Goal: Use online tool/utility: Utilize a website feature to perform a specific function

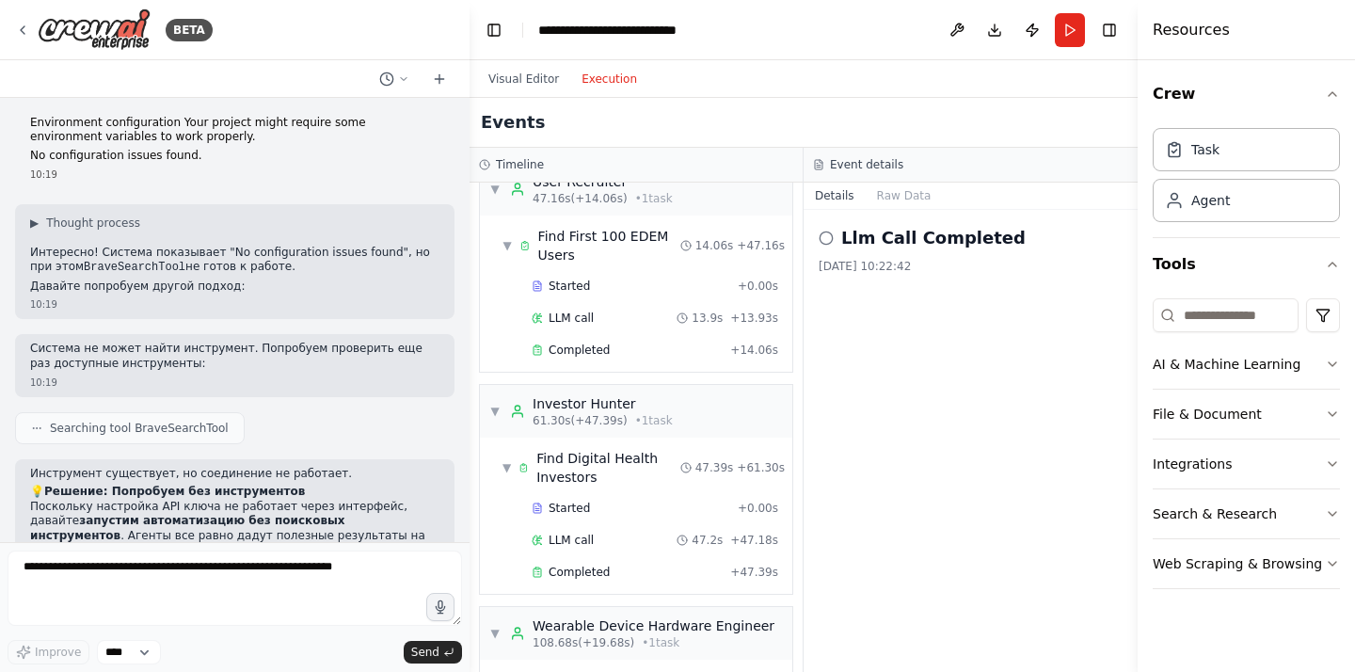
click at [144, 562] on textarea at bounding box center [235, 587] width 454 height 75
type textarea "*"
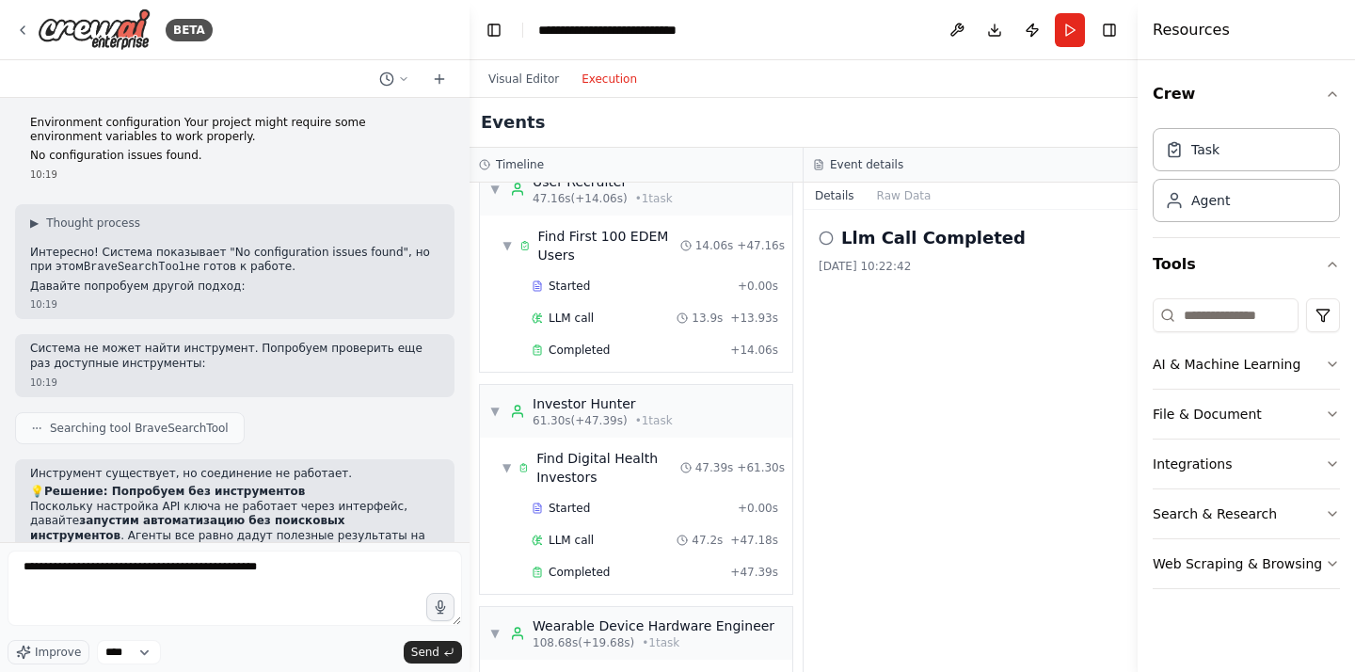
type textarea "**********"
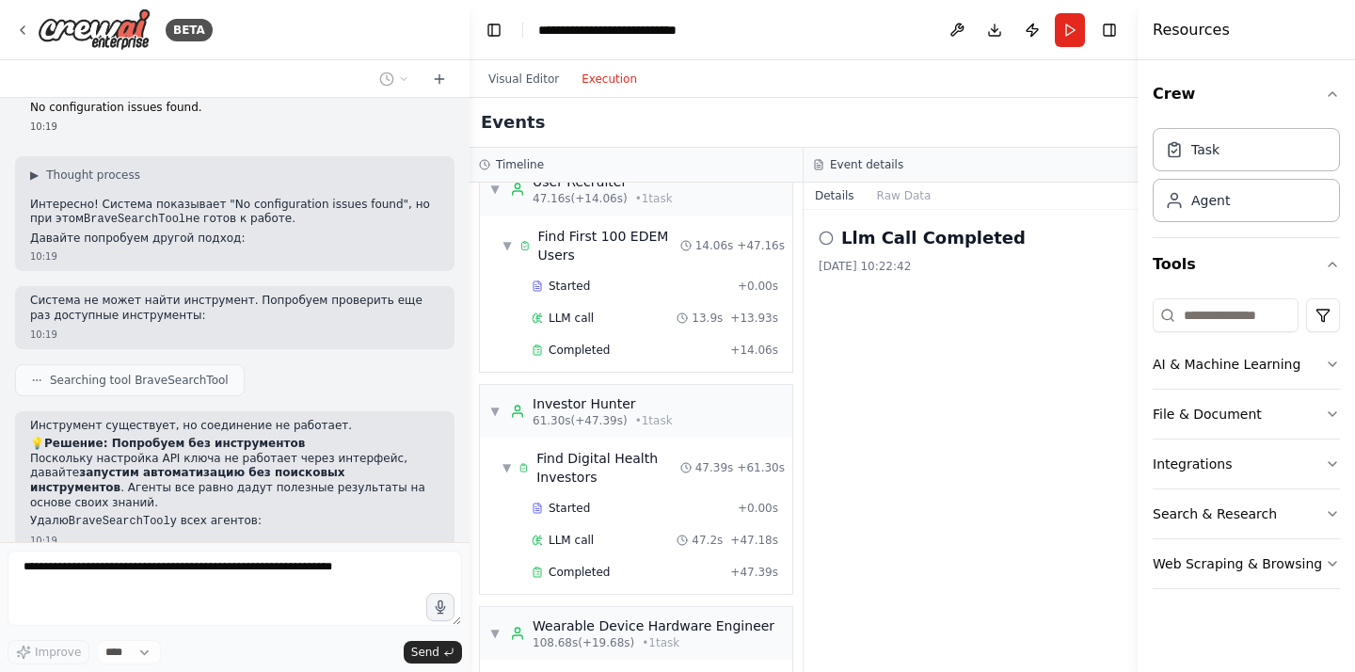
scroll to position [27854, 0]
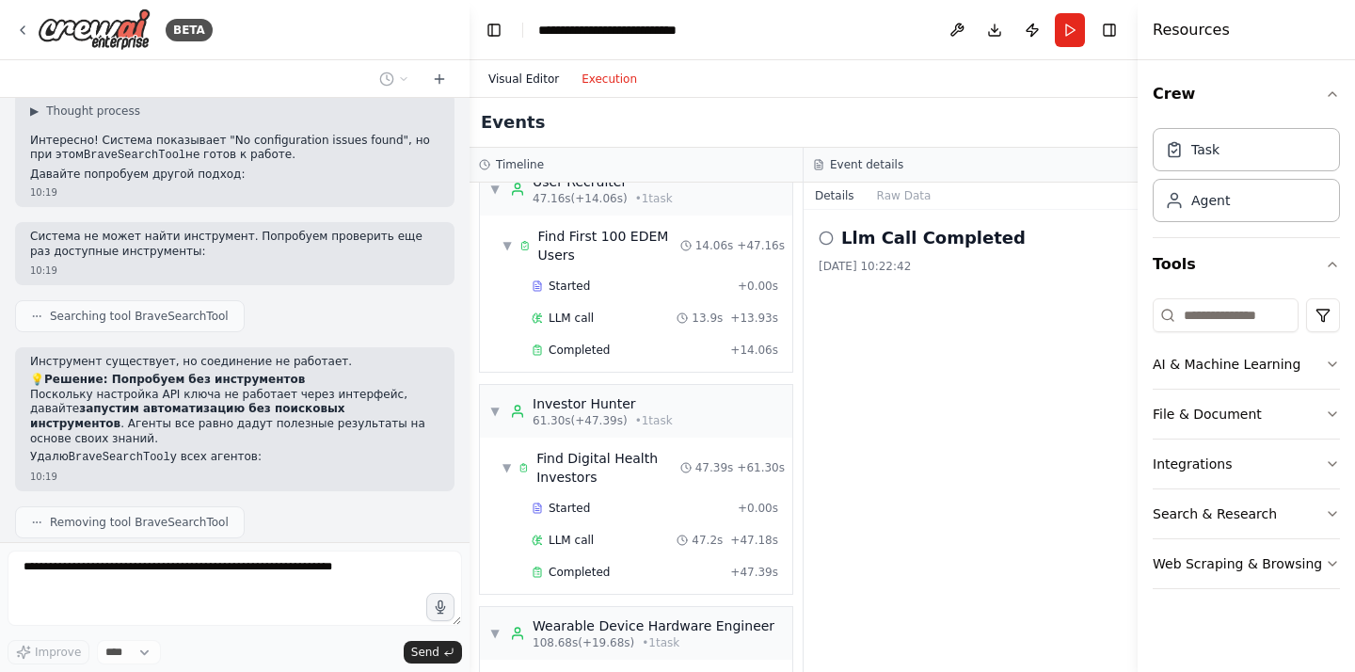
click at [528, 76] on button "Visual Editor" at bounding box center [523, 79] width 93 height 23
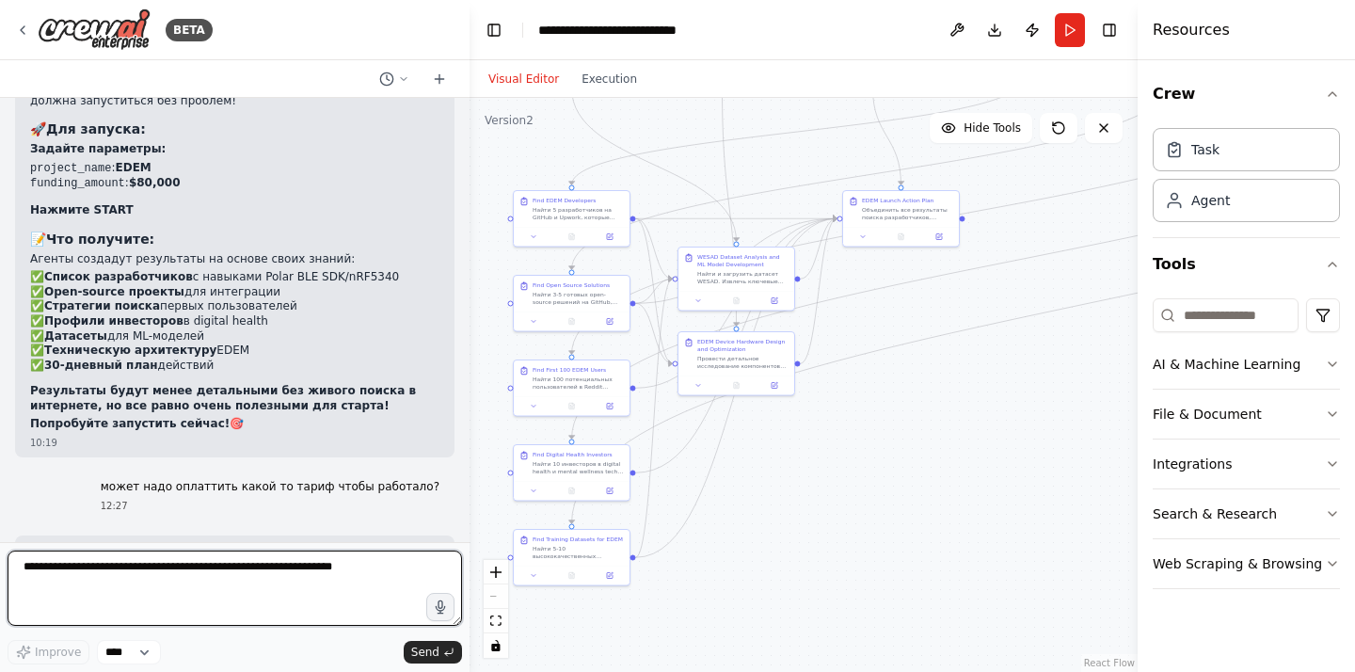
scroll to position [28464, 0]
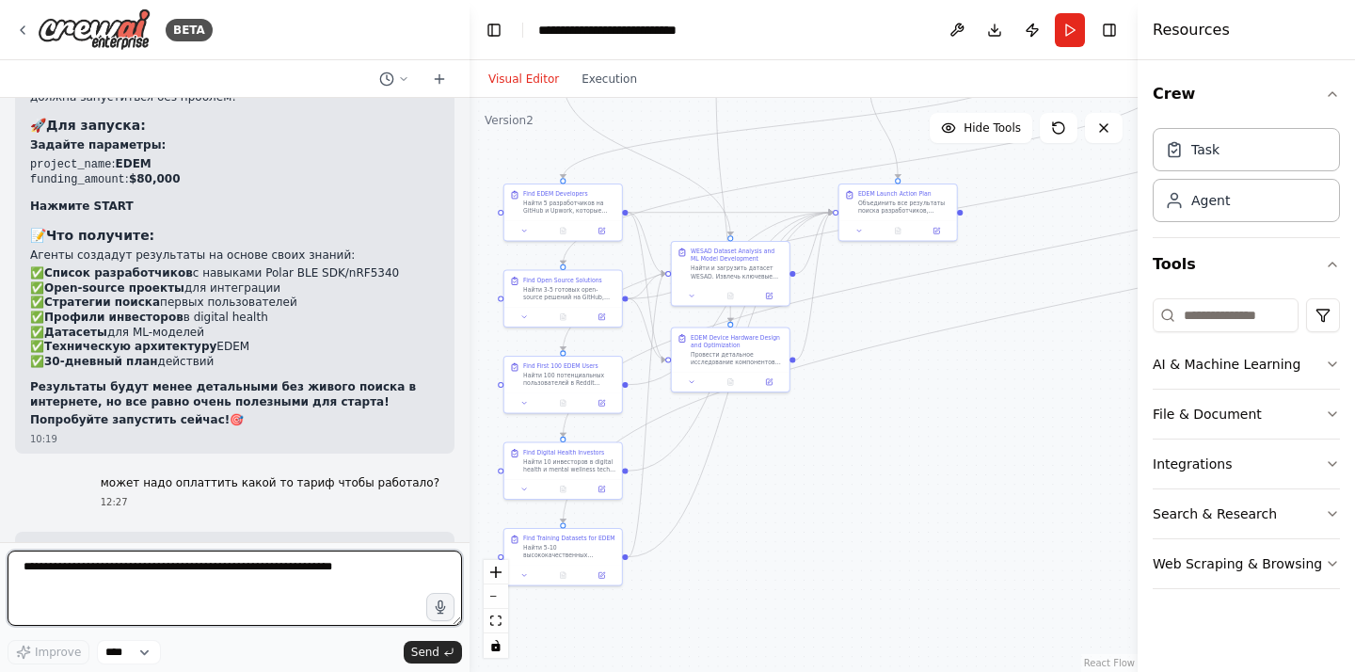
click at [387, 596] on textarea at bounding box center [235, 587] width 454 height 75
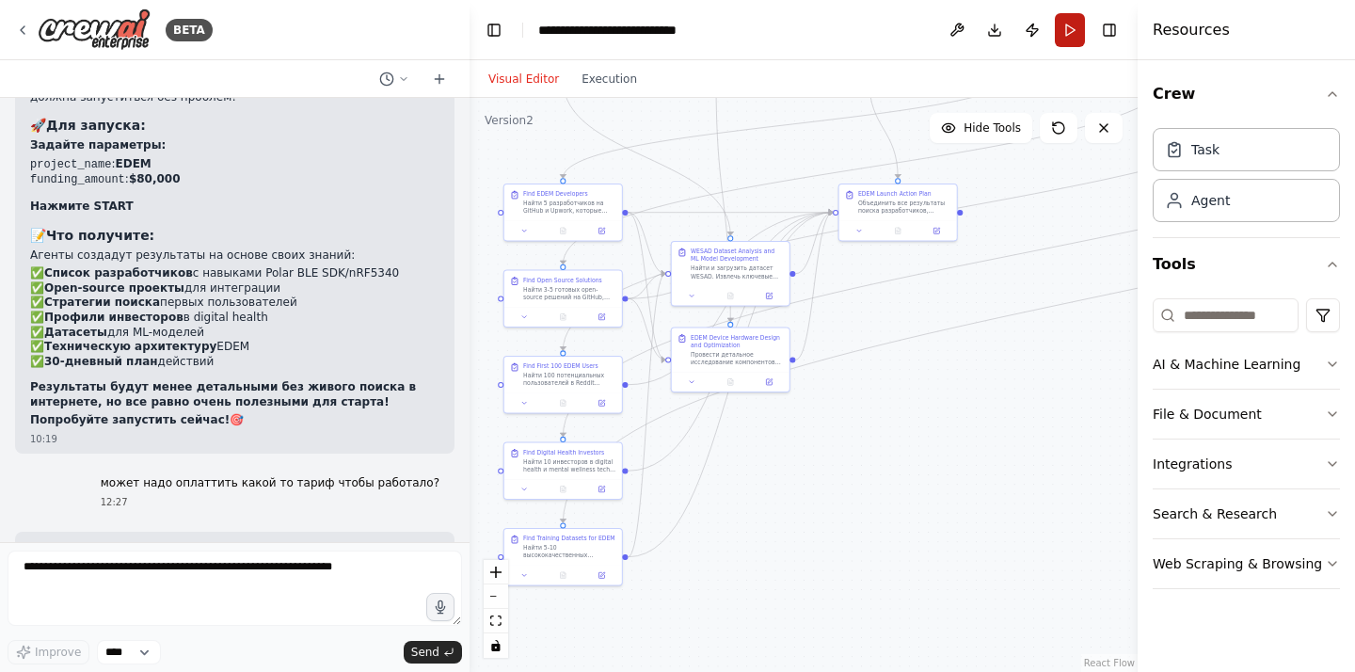
click at [1064, 38] on button "Run" at bounding box center [1070, 30] width 30 height 34
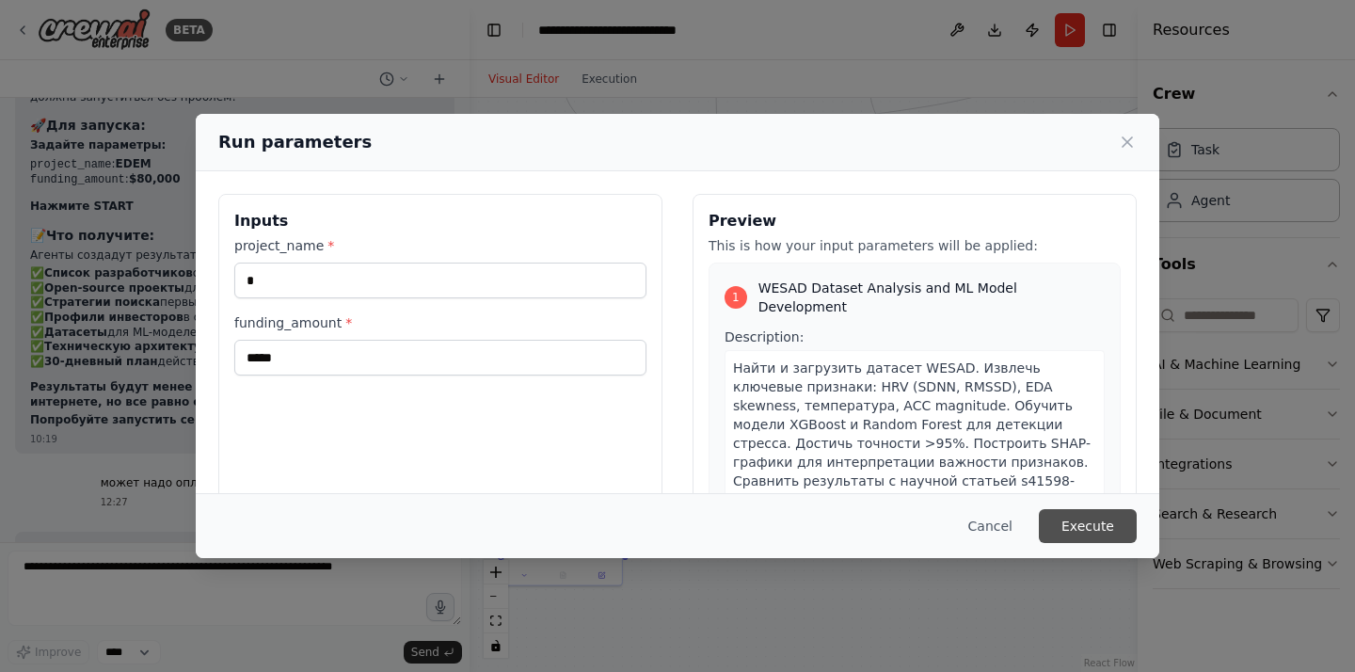
click at [1105, 521] on button "Execute" at bounding box center [1088, 526] width 98 height 34
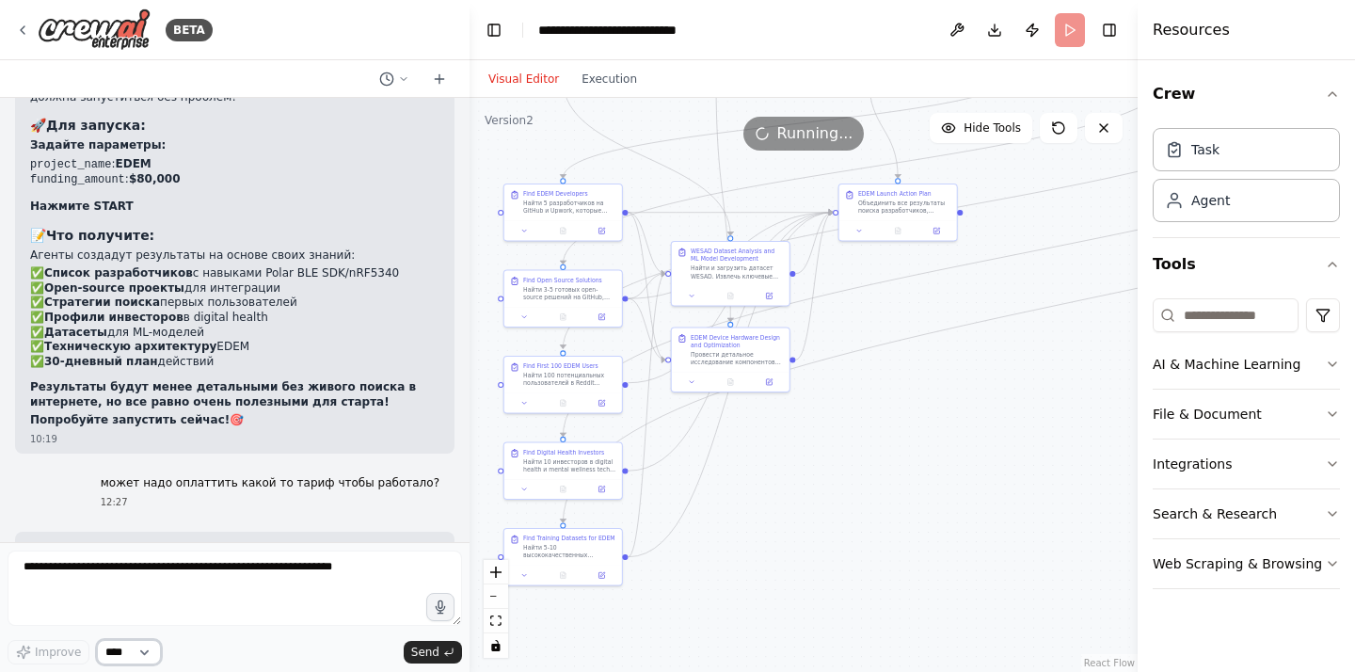
click at [124, 658] on select "****" at bounding box center [129, 652] width 64 height 24
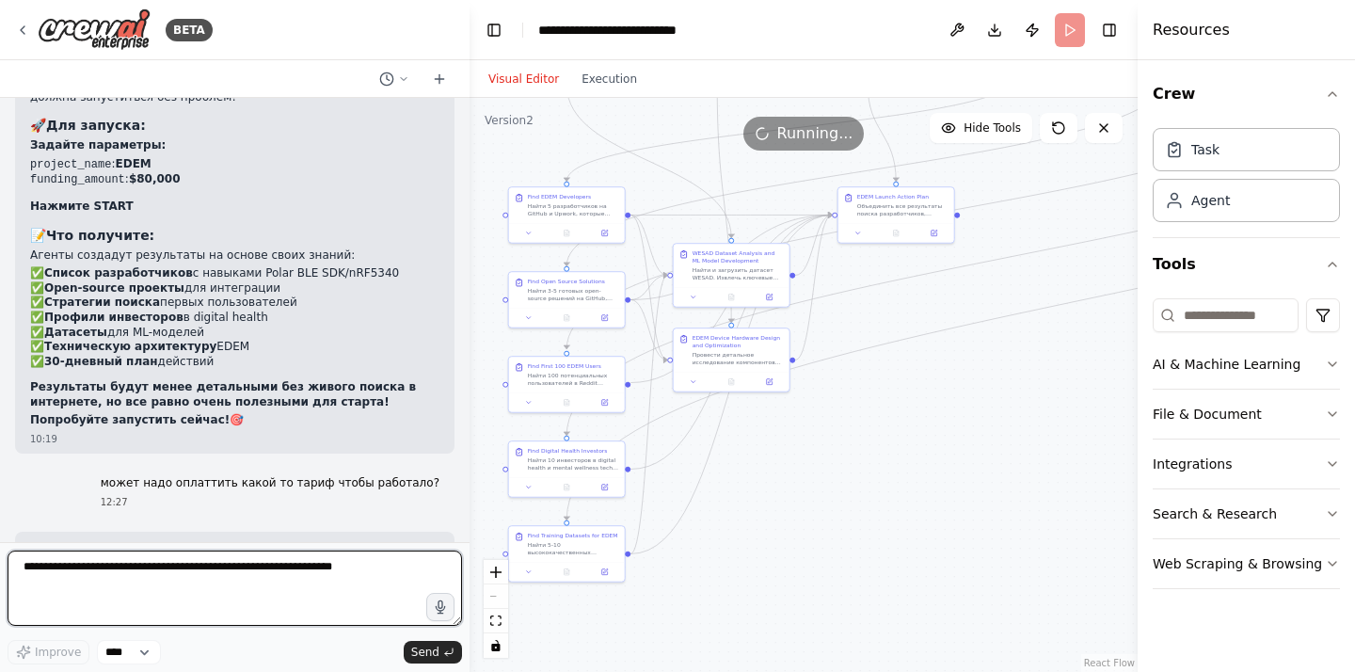
click at [304, 597] on textarea at bounding box center [235, 587] width 454 height 75
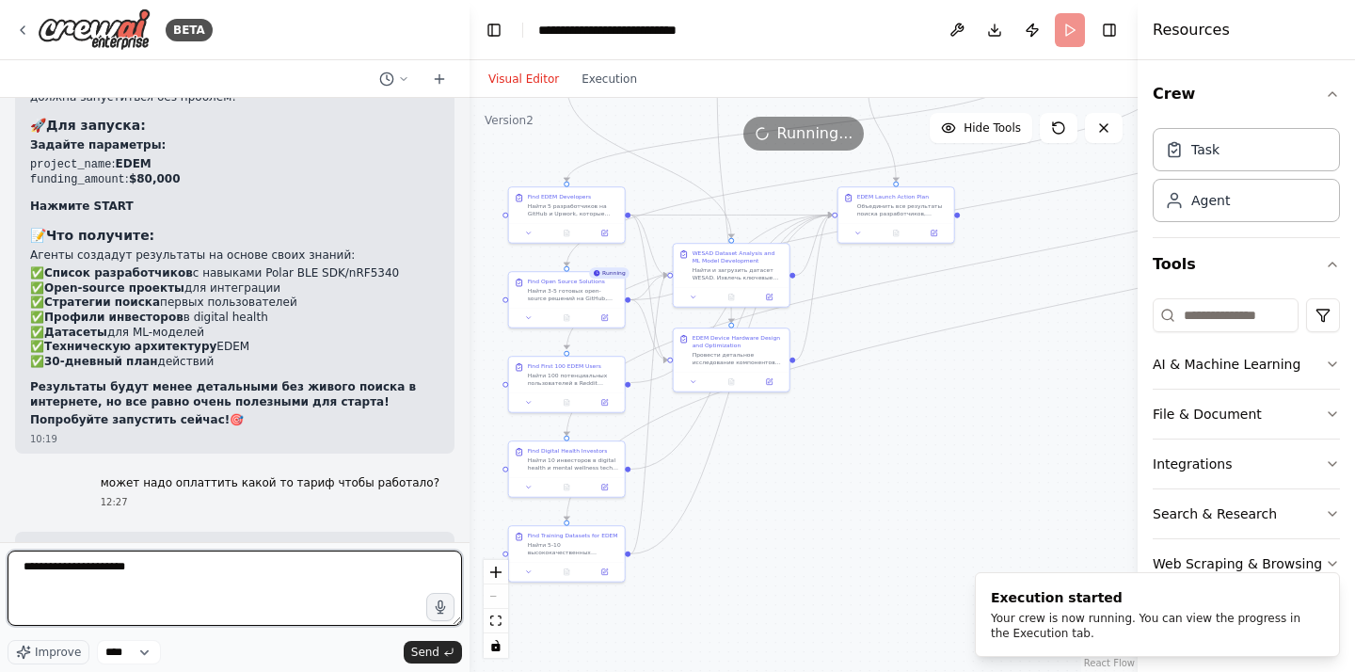
type textarea "**********"
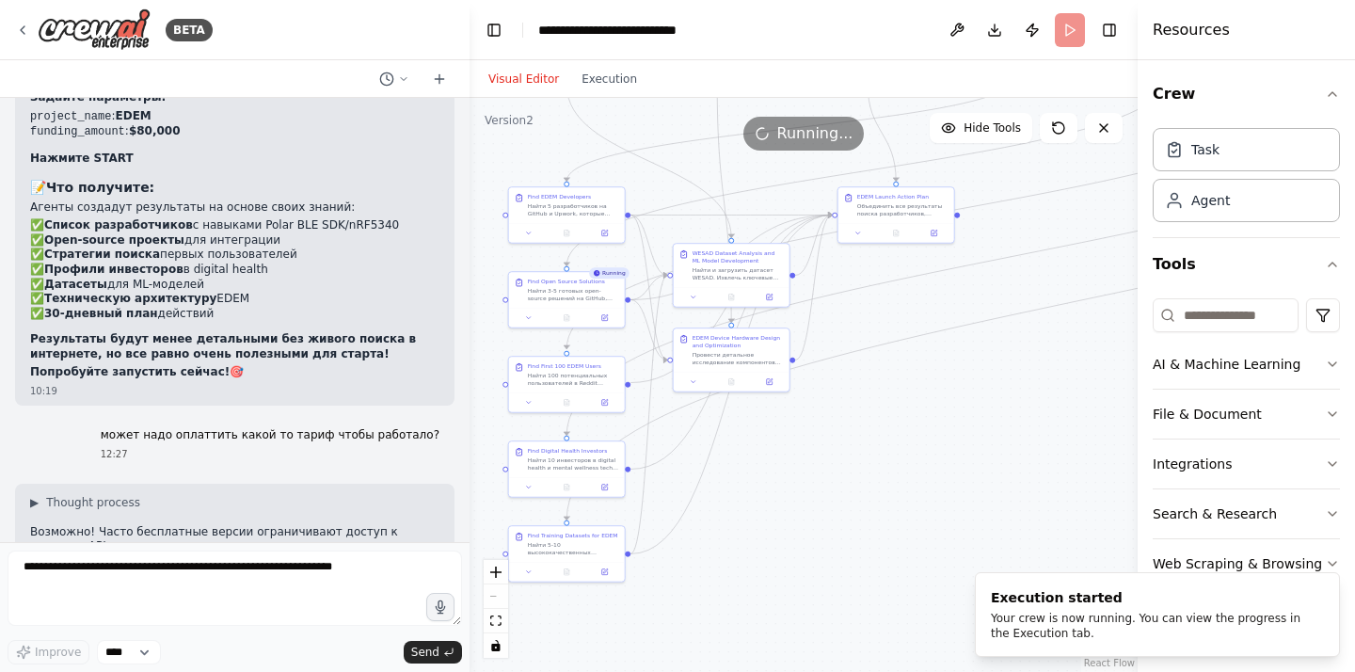
scroll to position [28576, 0]
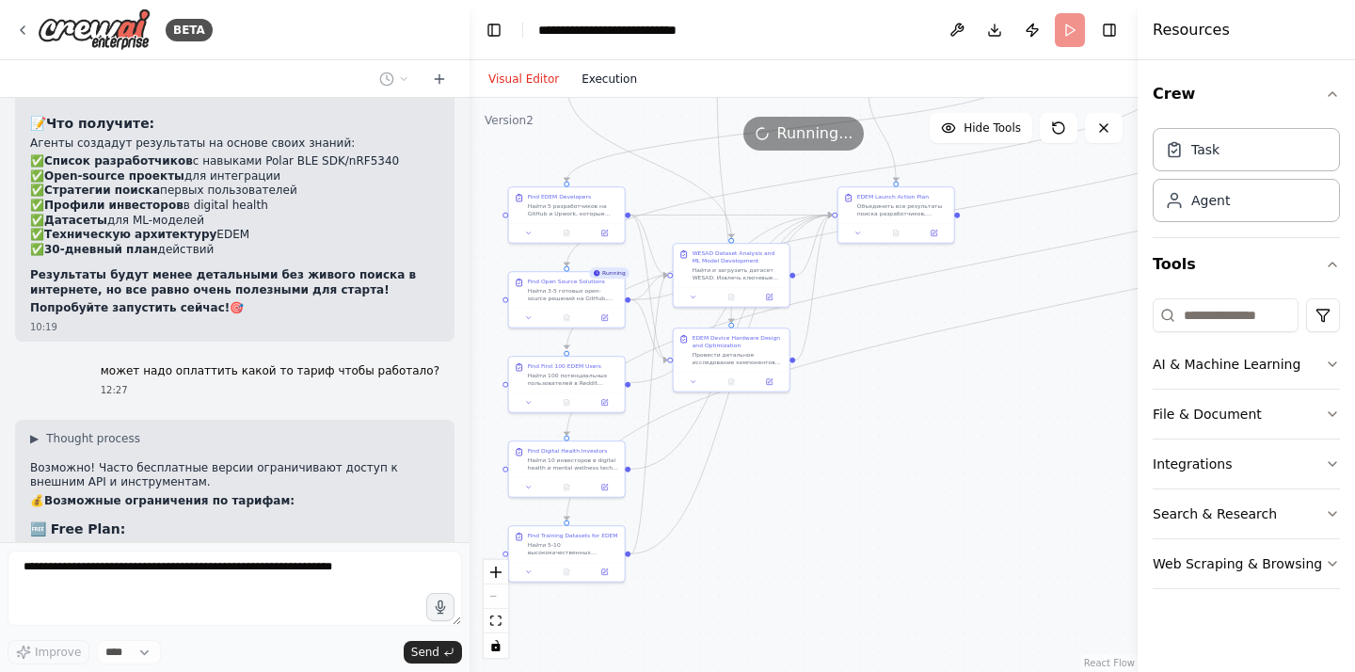
click at [618, 75] on button "Execution" at bounding box center [609, 79] width 78 height 23
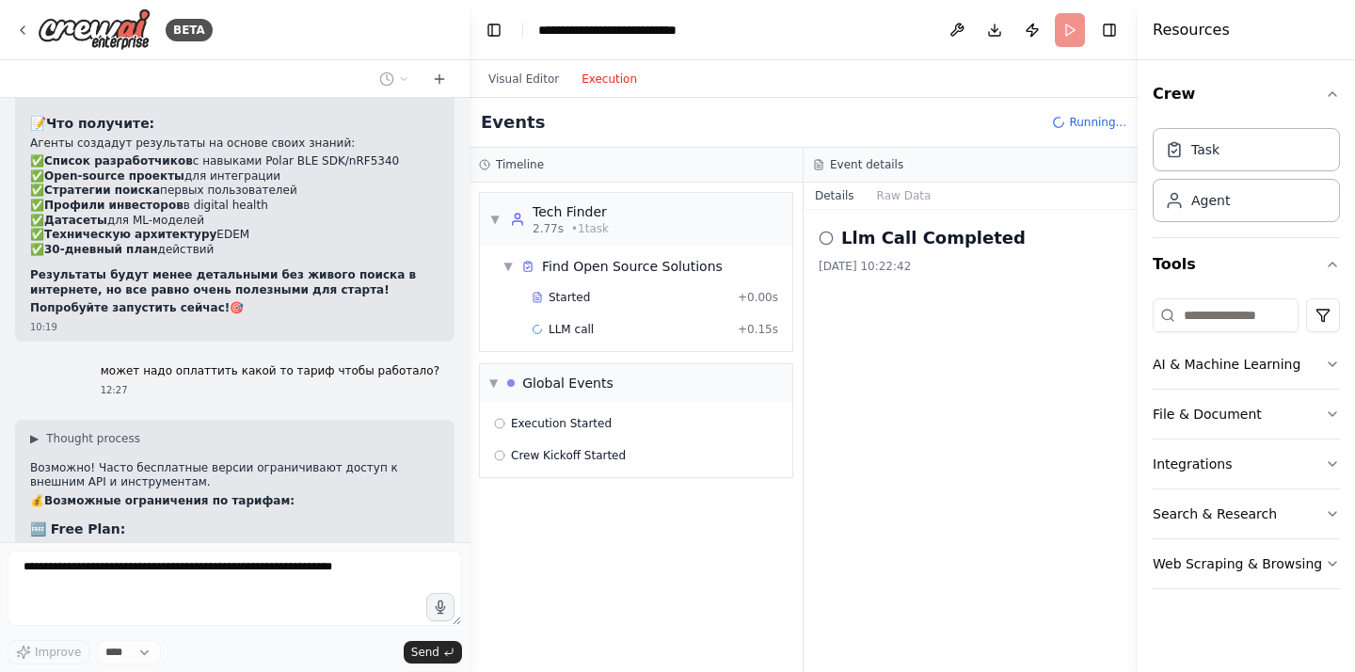
scroll to position [0, 0]
click at [574, 279] on div "▼ Find Open Source Solutions" at bounding box center [643, 266] width 297 height 34
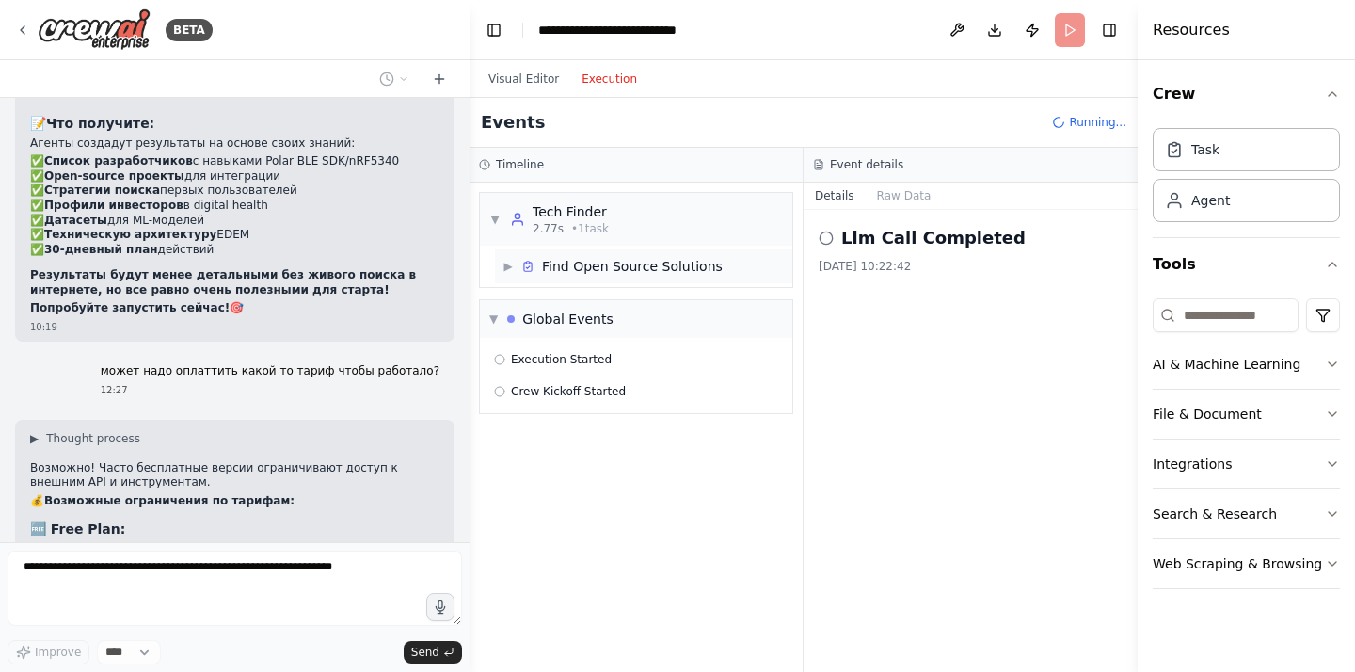
click at [571, 272] on div "Find Open Source Solutions" at bounding box center [632, 266] width 181 height 19
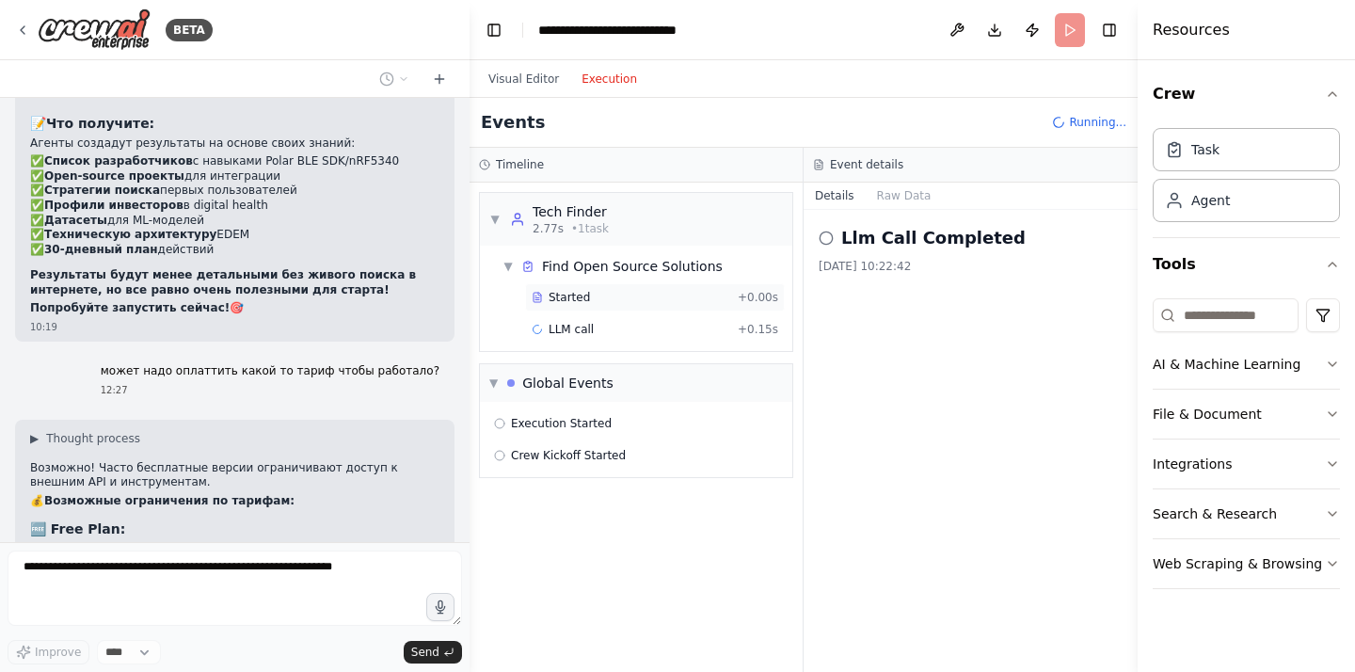
click at [569, 298] on span "Started" at bounding box center [569, 297] width 41 height 15
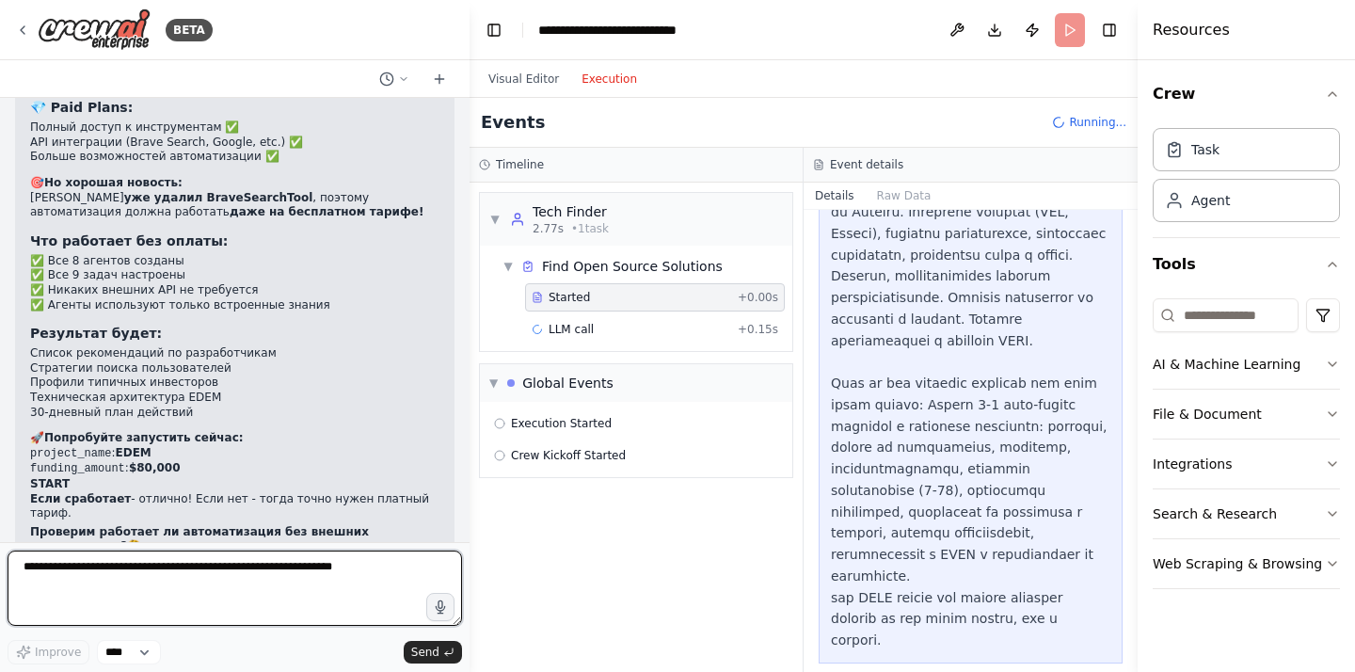
scroll to position [29089, 0]
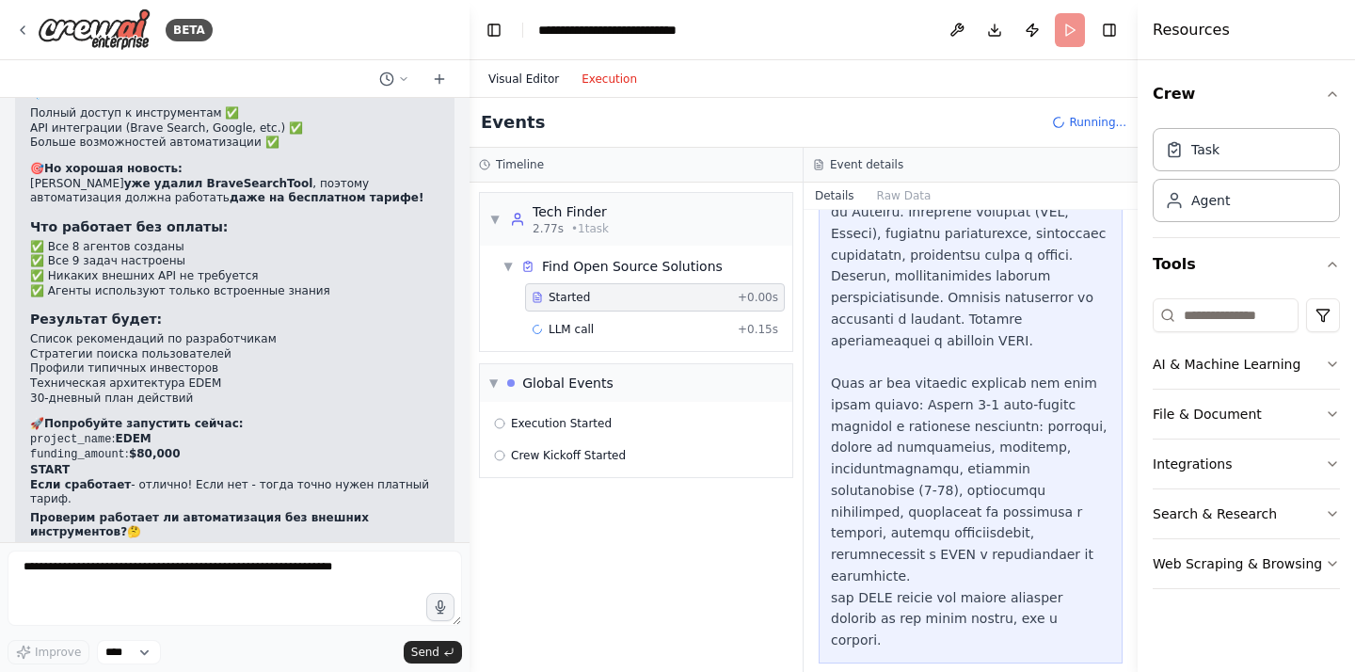
click at [514, 83] on button "Visual Editor" at bounding box center [523, 79] width 93 height 23
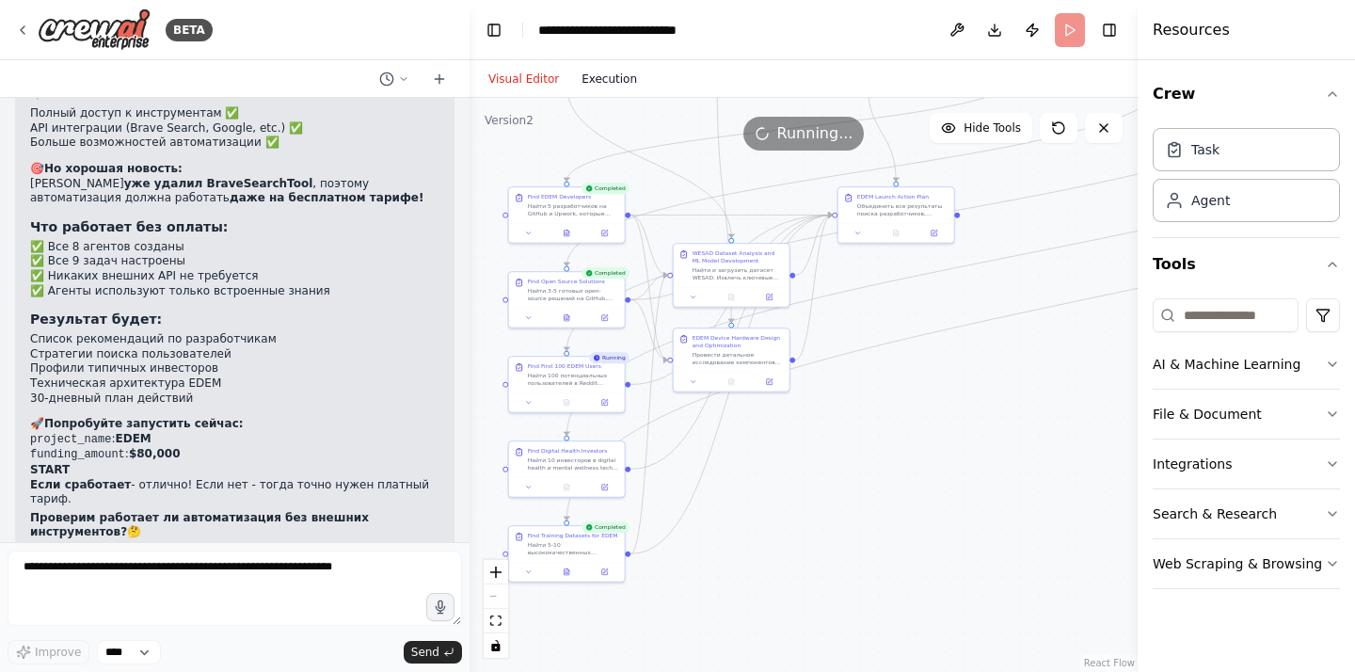
click at [600, 74] on button "Execution" at bounding box center [609, 79] width 78 height 23
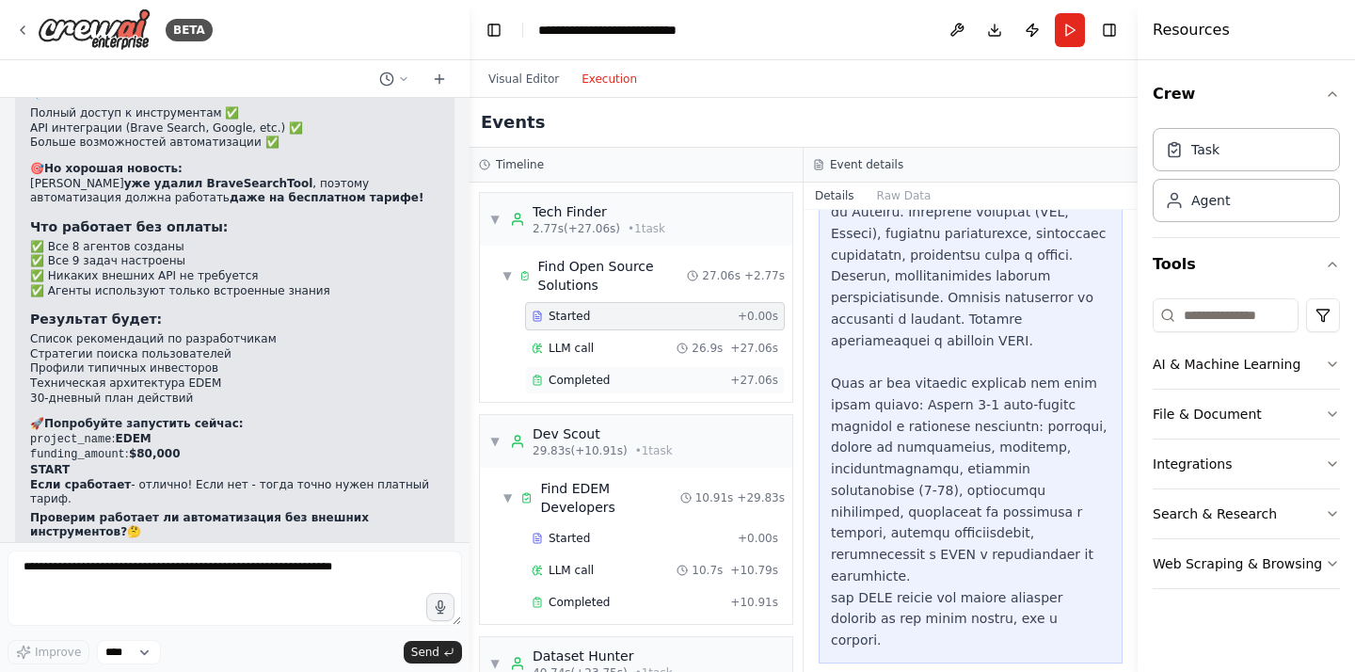
click at [583, 375] on span "Completed" at bounding box center [579, 380] width 61 height 15
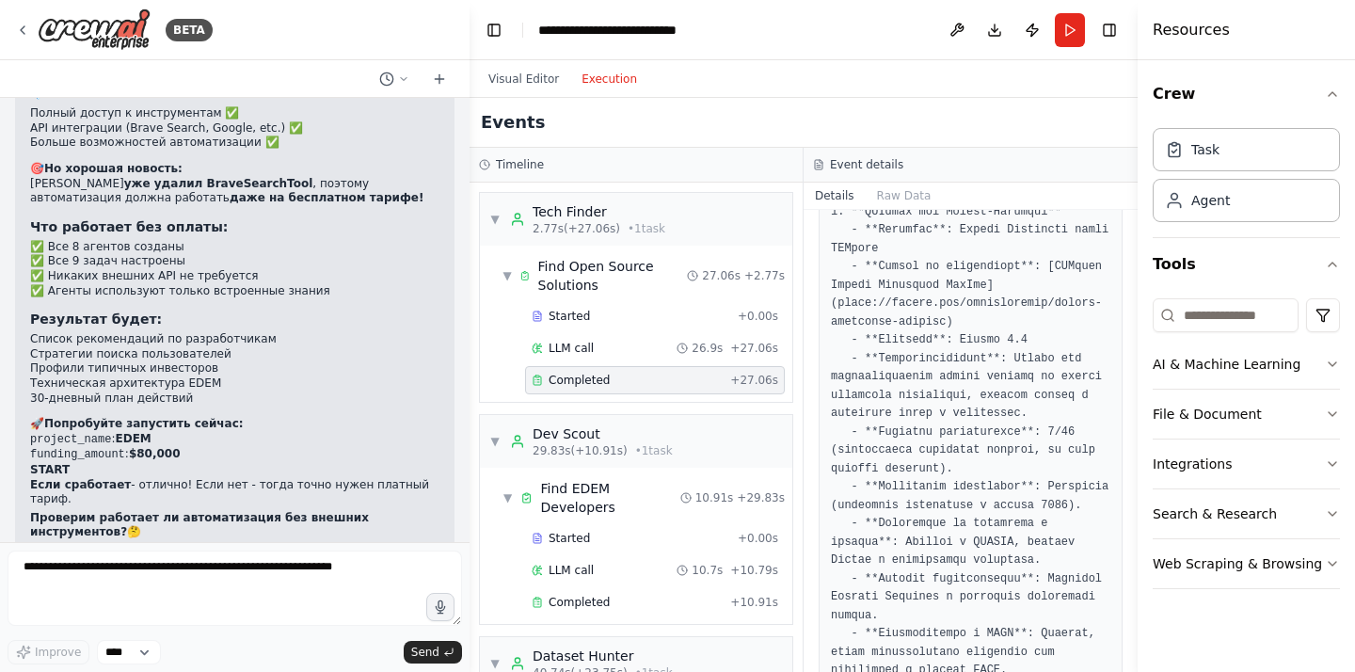
scroll to position [672, 0]
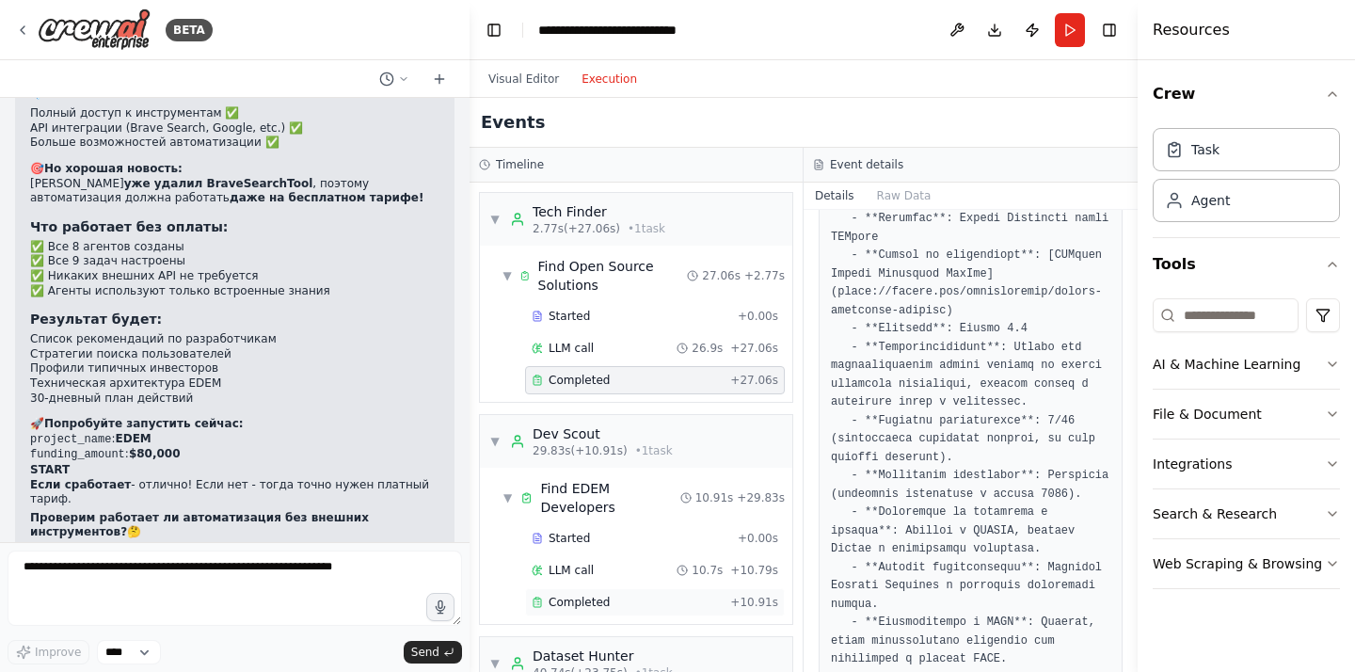
click at [599, 595] on span "Completed" at bounding box center [579, 602] width 61 height 15
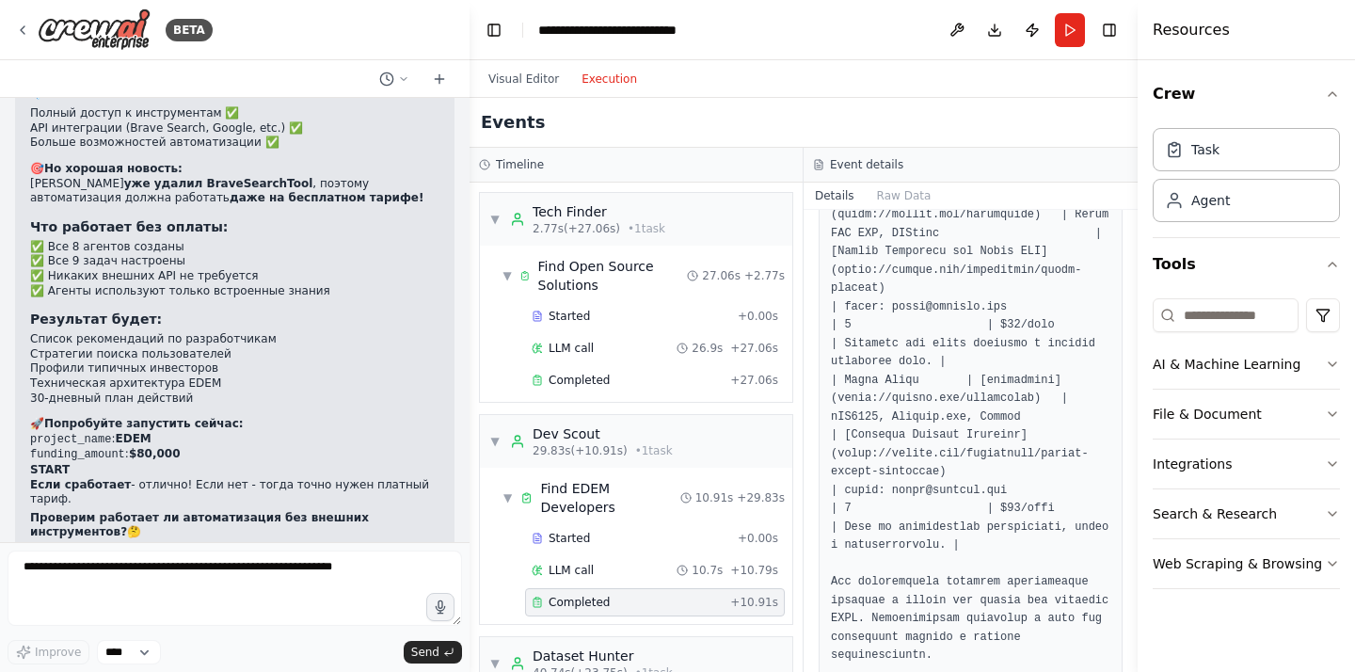
scroll to position [1041, 0]
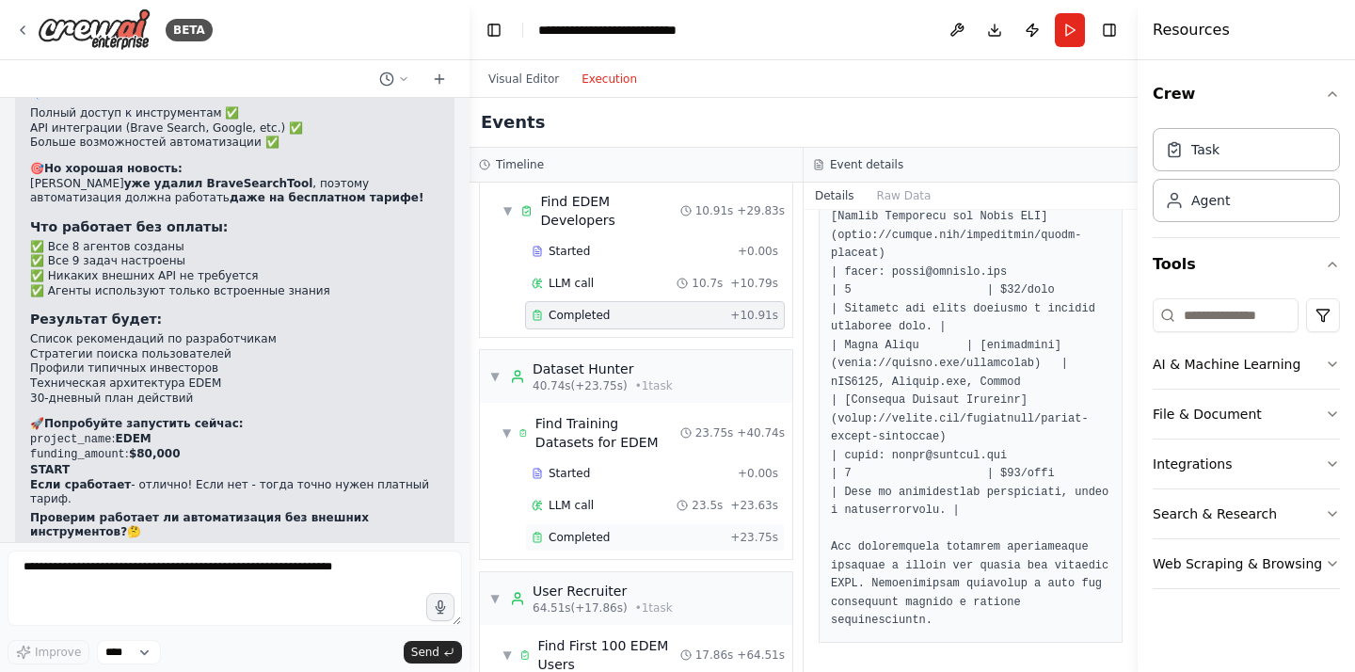
click at [598, 530] on span "Completed" at bounding box center [579, 537] width 61 height 15
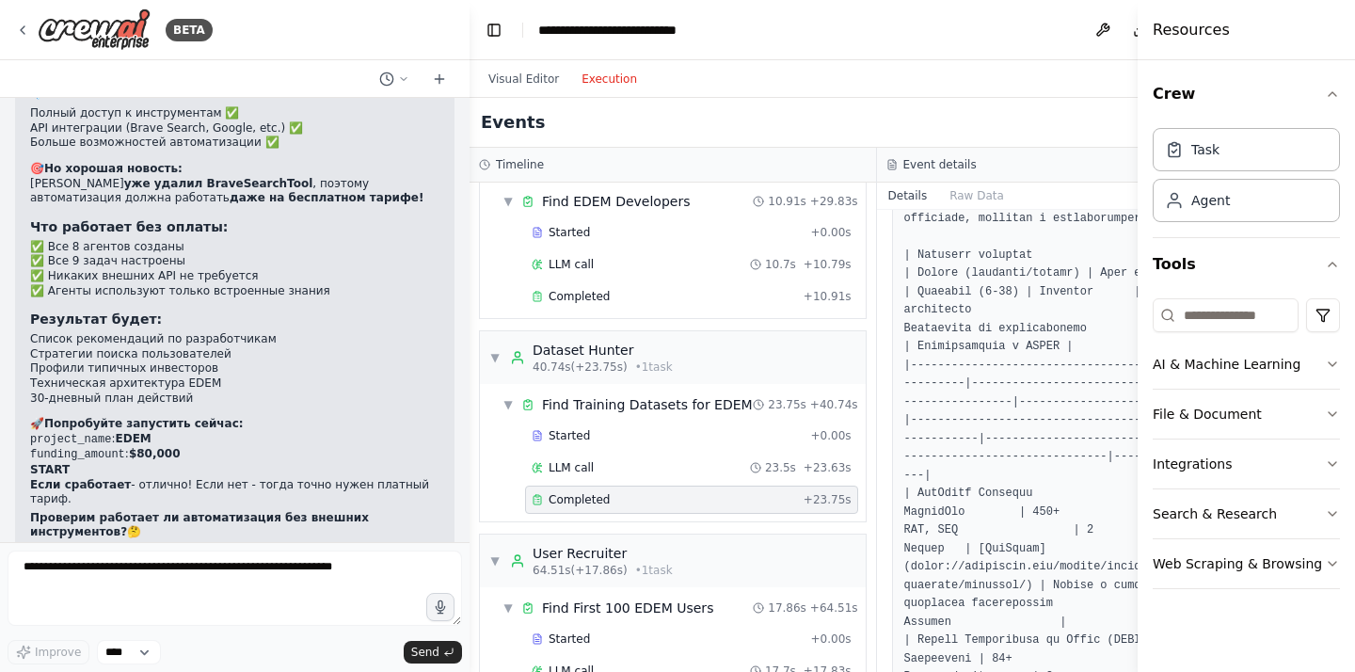
scroll to position [0, 0]
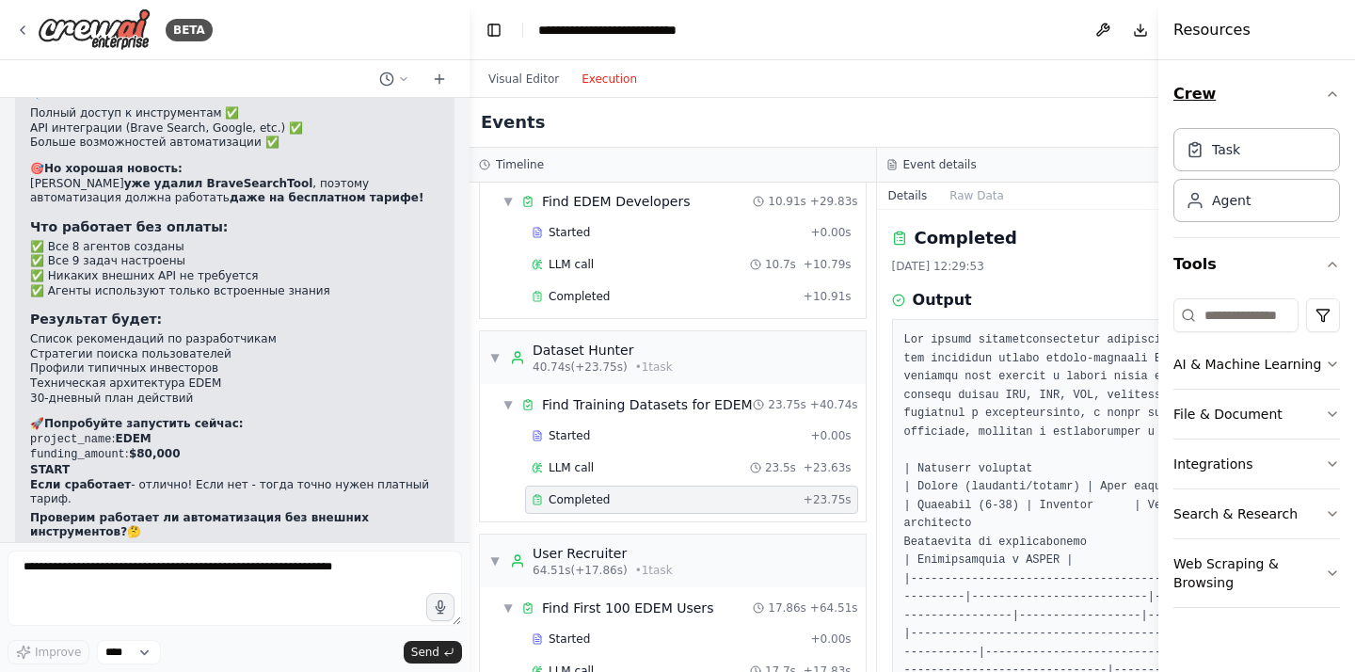
drag, startPoint x: 1141, startPoint y: 55, endPoint x: 1309, endPoint y: 73, distance: 168.5
click at [1308, 73] on div "Resources Crew Task Agent Tools AI & Machine Learning File & Document Integrati…" at bounding box center [1256, 336] width 197 height 672
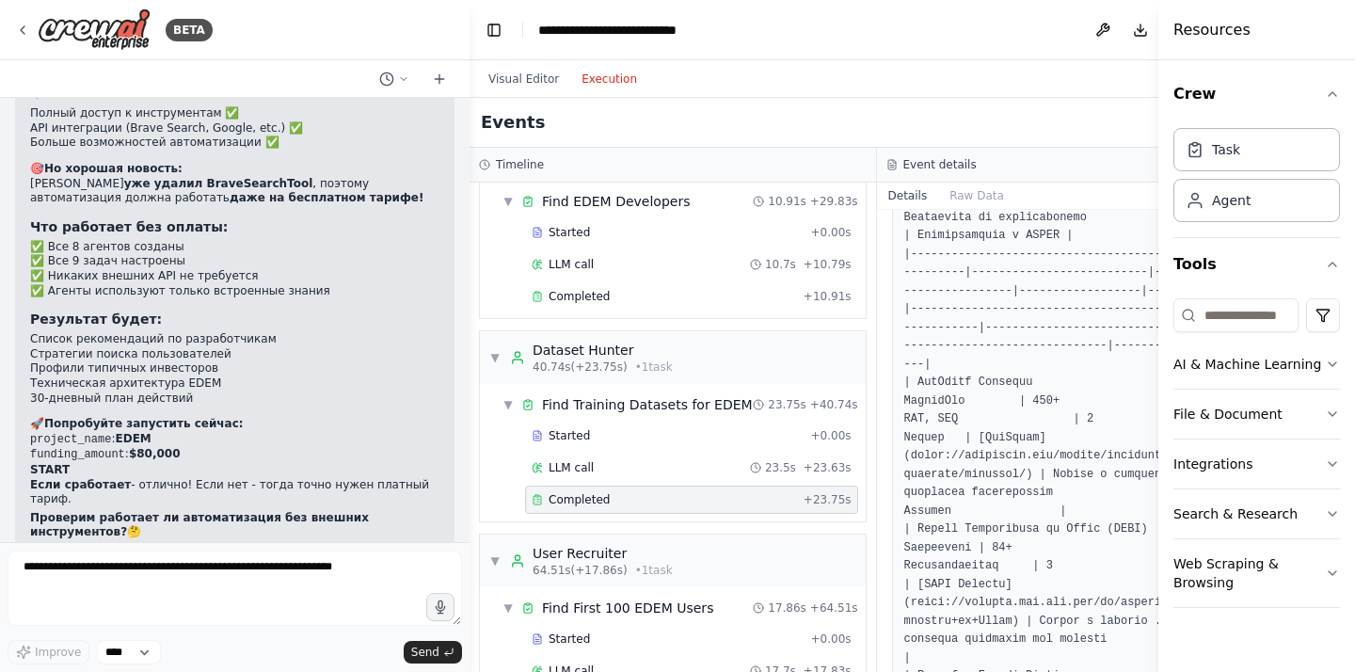
scroll to position [334, 0]
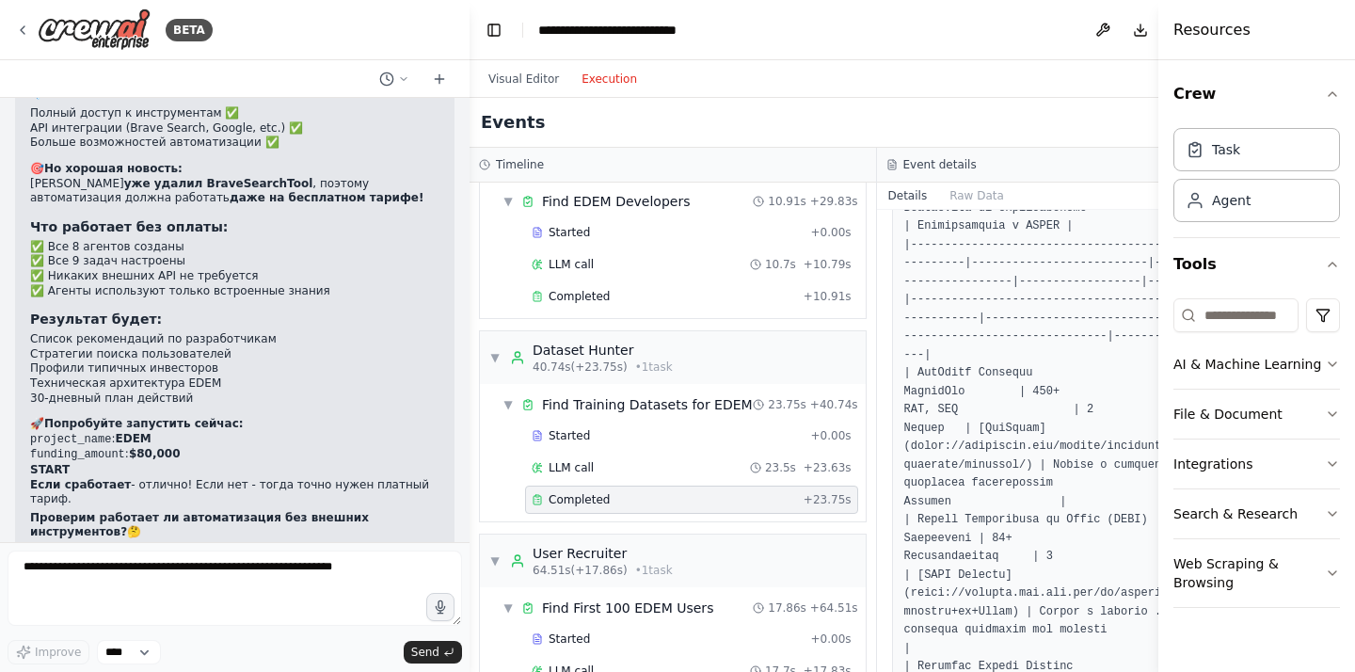
click at [1158, 28] on div at bounding box center [1162, 336] width 8 height 672
drag, startPoint x: 1158, startPoint y: 28, endPoint x: 1227, endPoint y: 30, distance: 68.7
click at [1227, 30] on div "Resources Crew Task Agent Tools AI & Machine Learning File & Document Integrati…" at bounding box center [1257, 336] width 195 height 672
click at [1158, 28] on button "Toggle Sidebar" at bounding box center [1160, 336] width 15 height 672
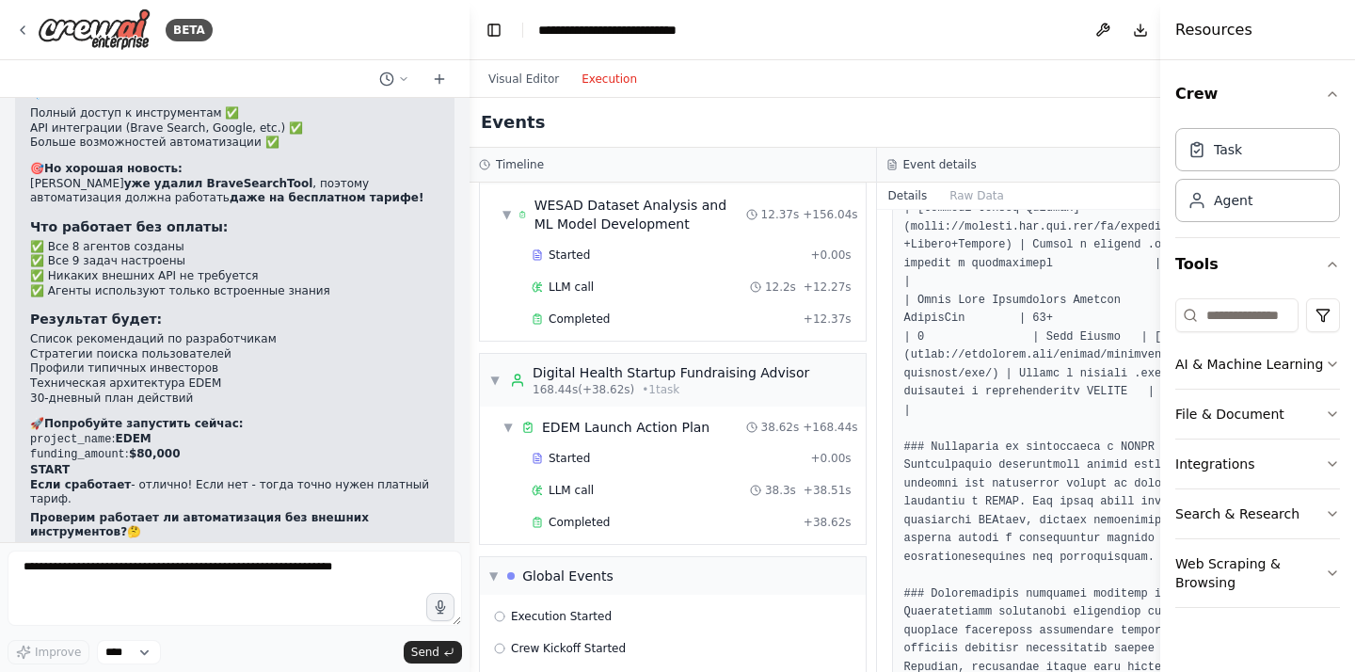
scroll to position [1383, 0]
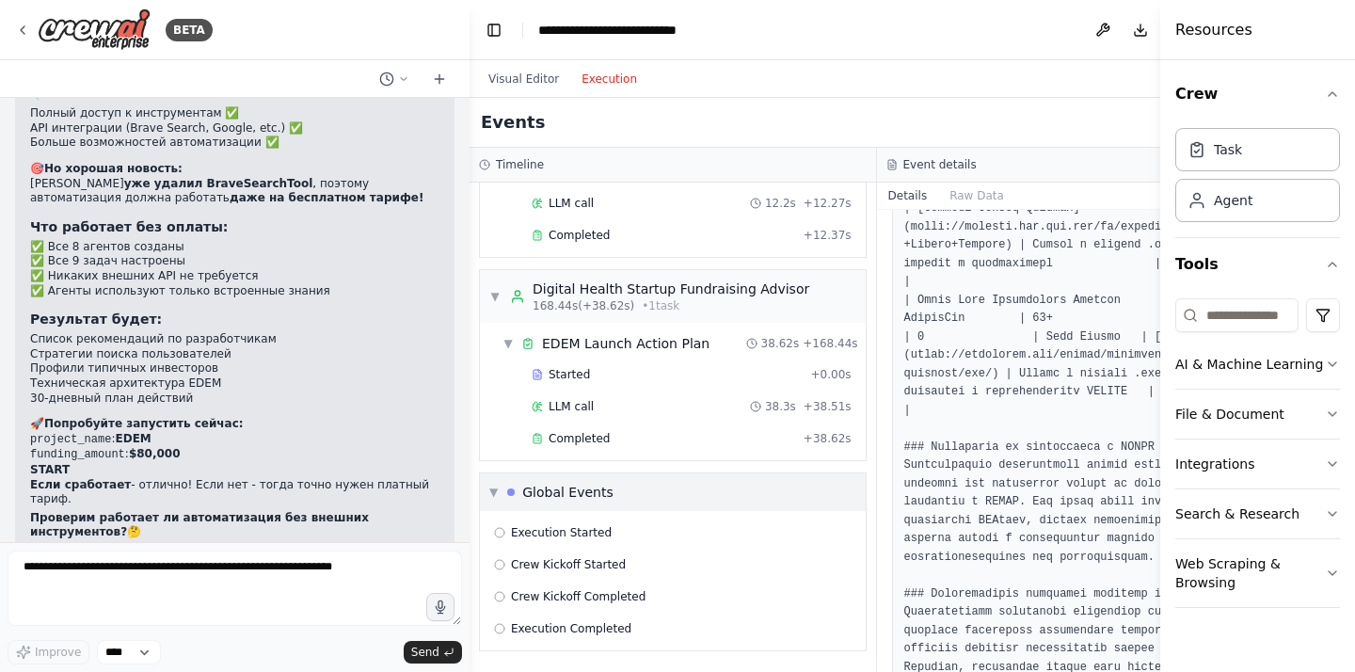
click at [588, 499] on div "Global Events" at bounding box center [567, 492] width 91 height 19
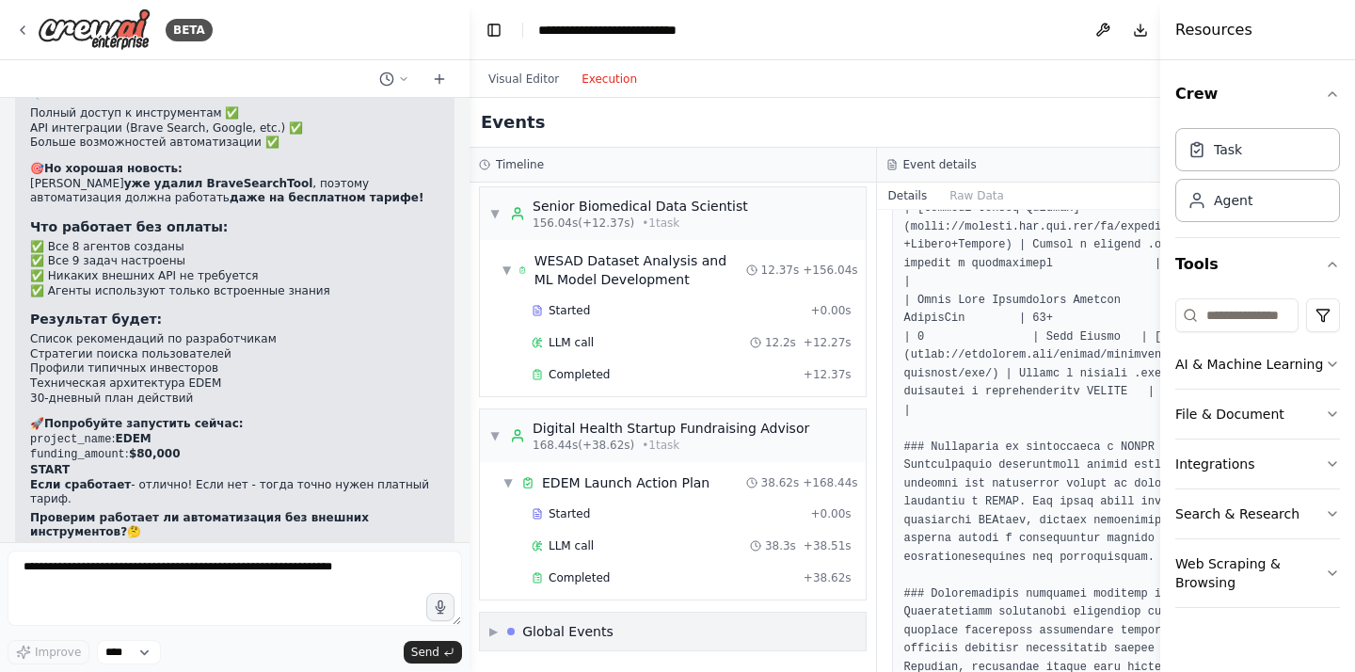
click at [526, 615] on div "▶ Global Events" at bounding box center [673, 632] width 386 height 38
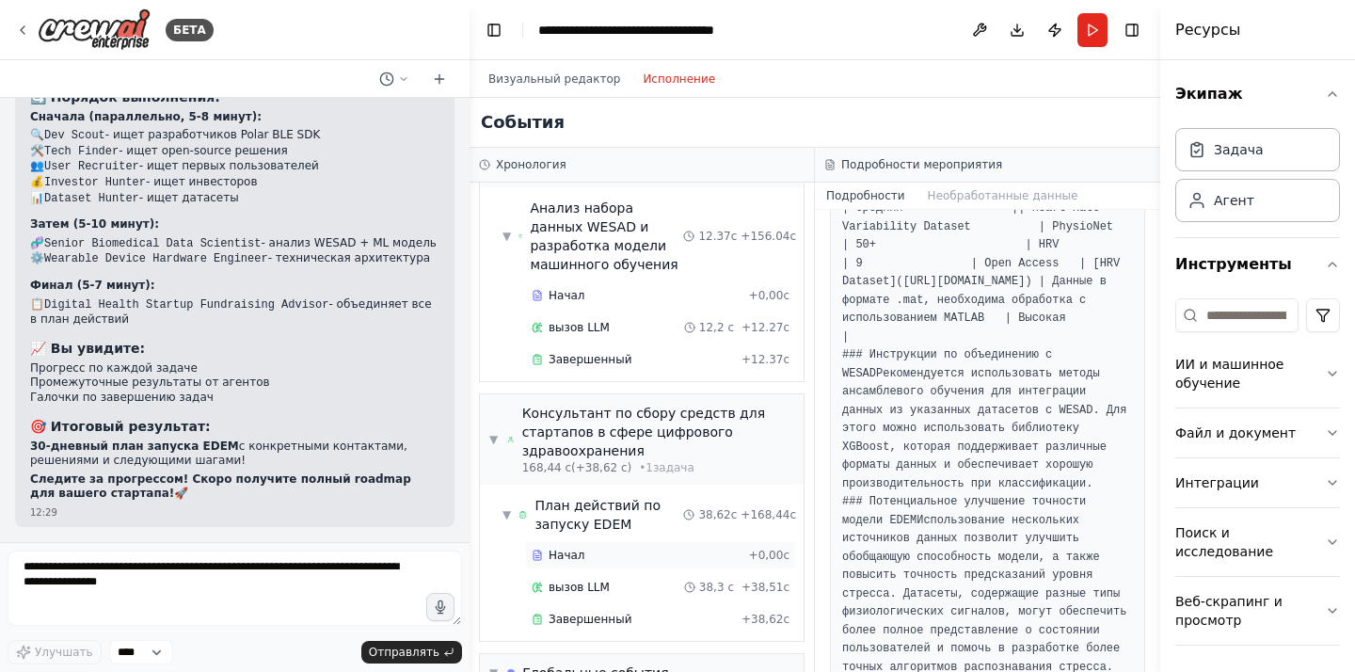
scroll to position [1579, 0]
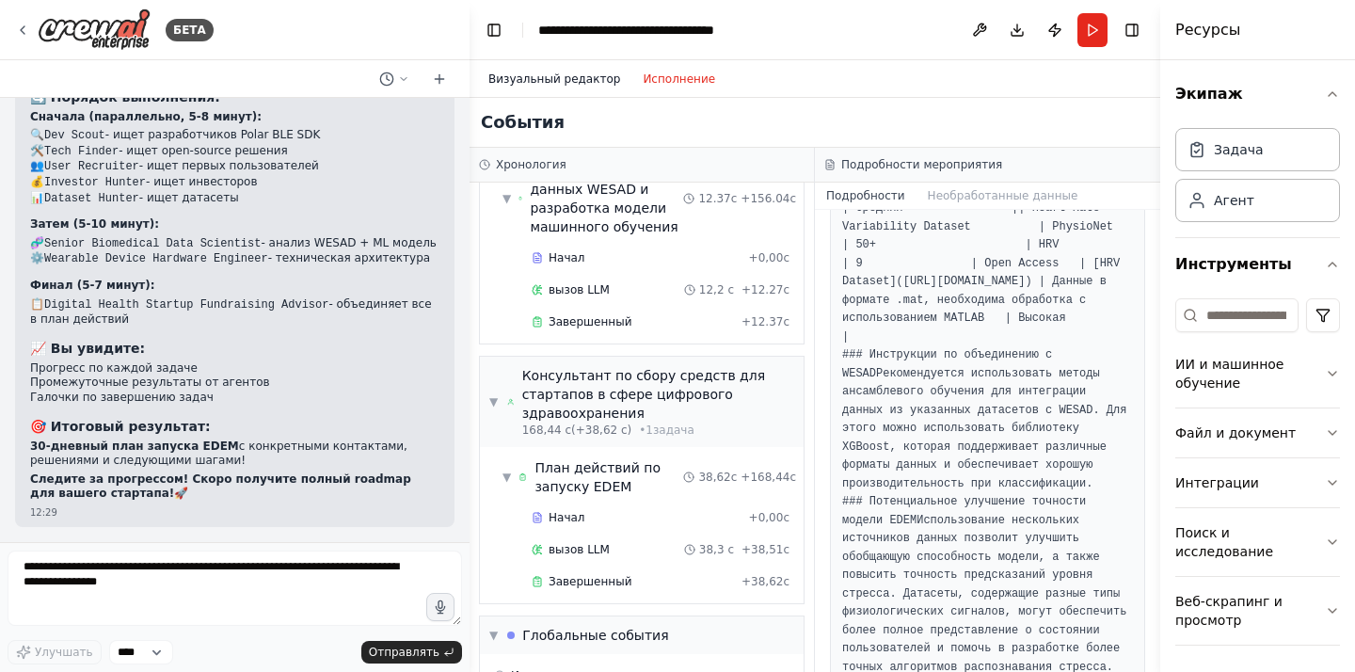
click at [599, 73] on font "Визуальный редактор" at bounding box center [554, 78] width 132 height 13
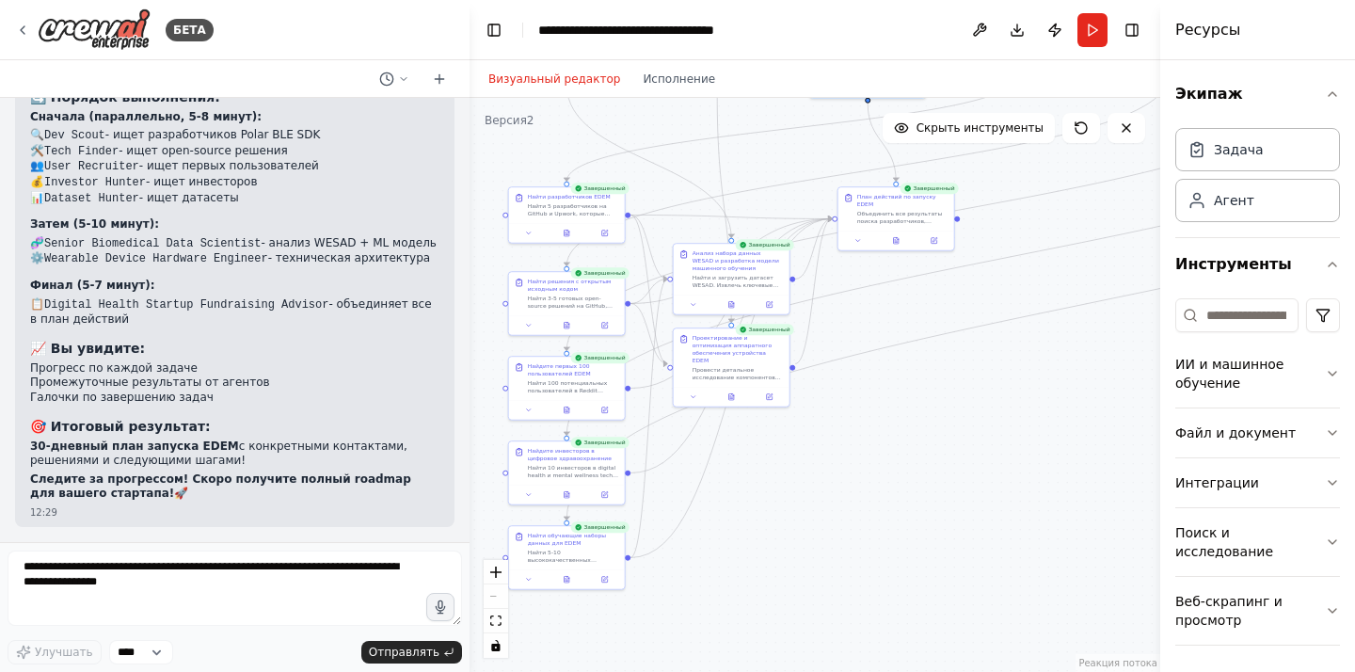
scroll to position [28649, 0]
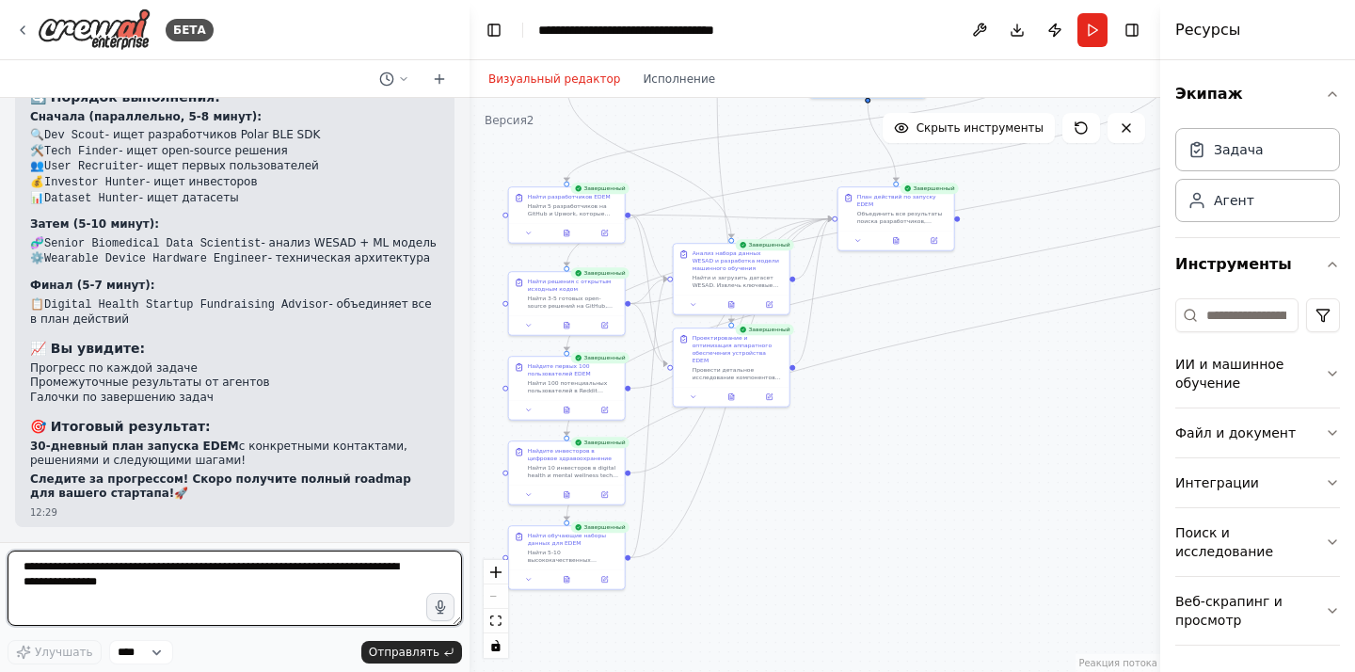
click at [160, 592] on textarea at bounding box center [235, 587] width 454 height 75
type textarea "**********"
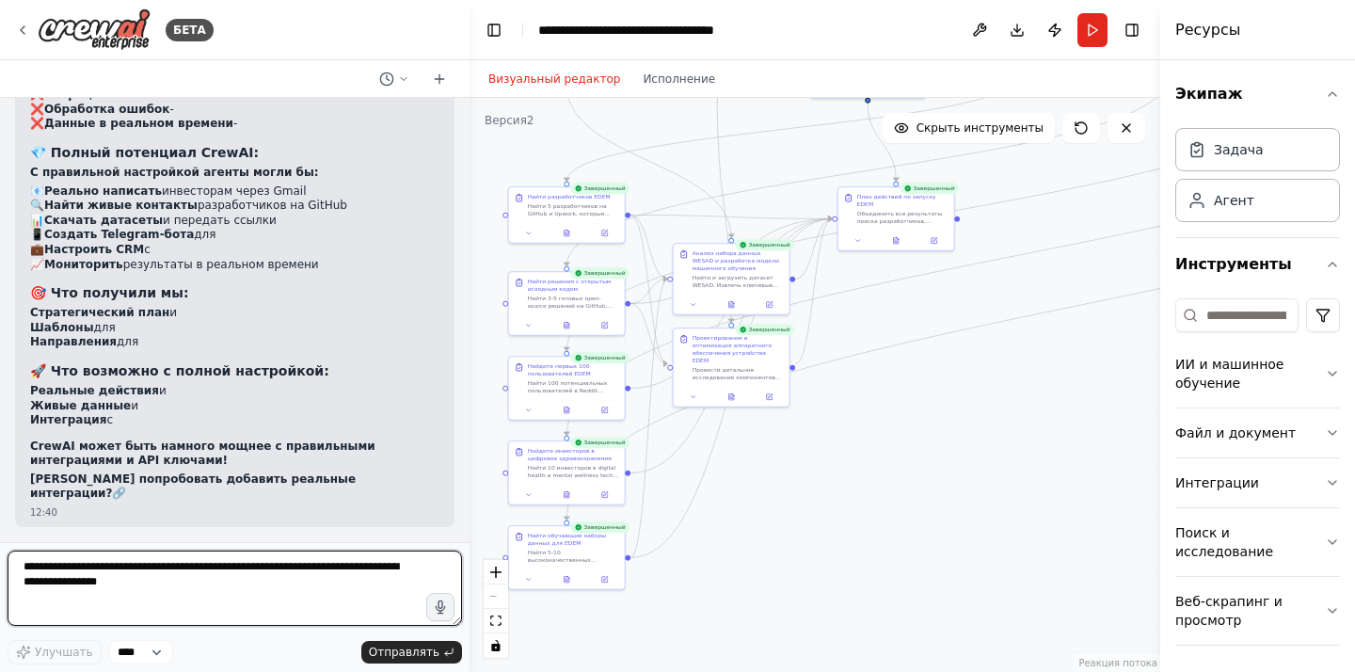
scroll to position [29907, 0]
click at [208, 566] on textarea at bounding box center [235, 587] width 454 height 75
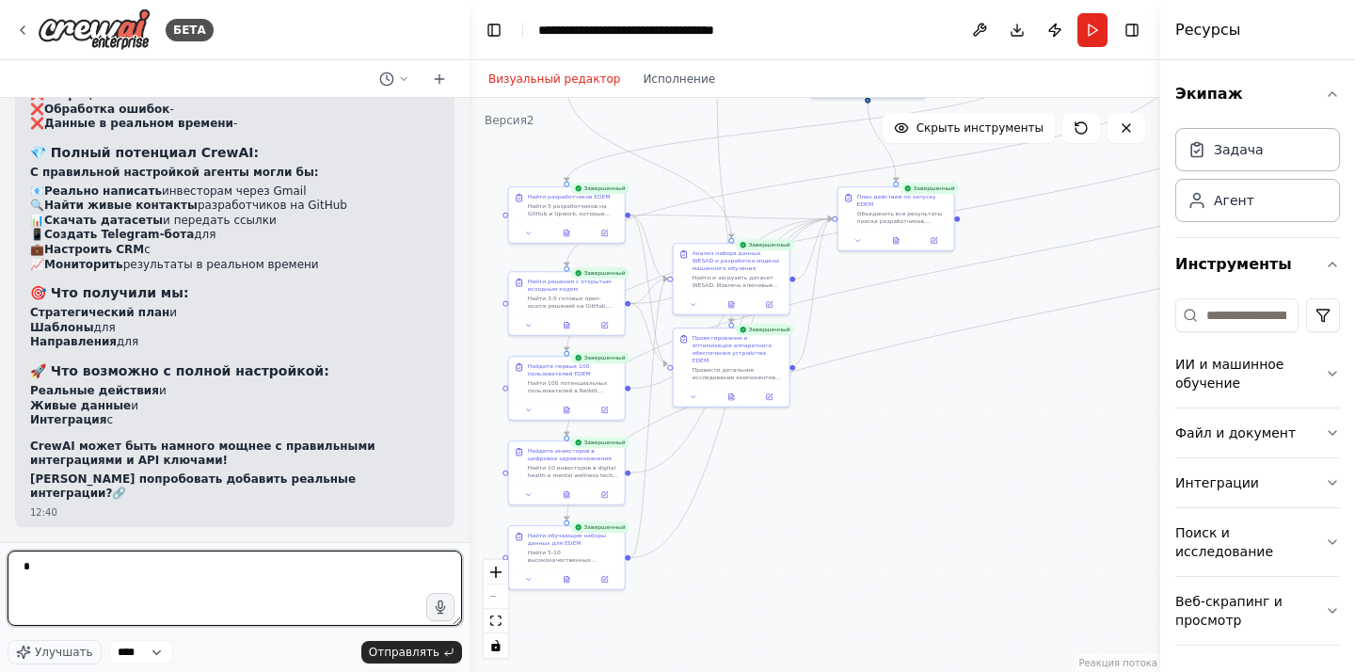
type textarea "**"
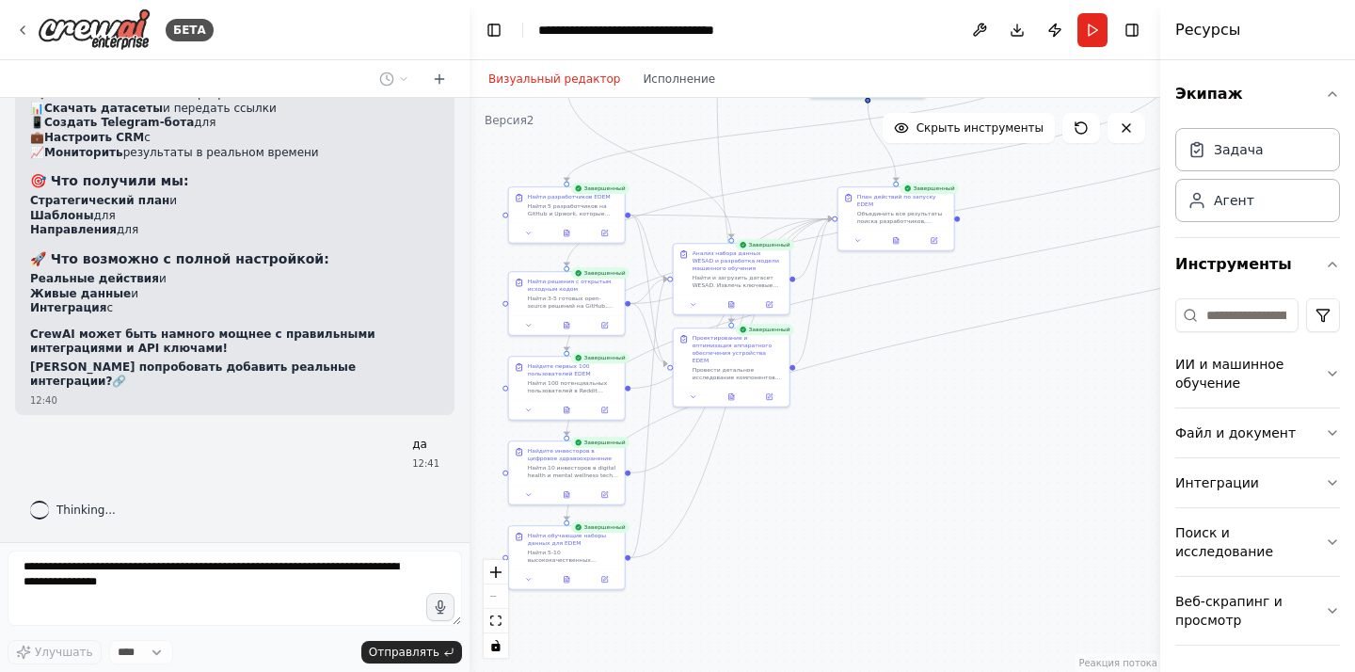
scroll to position [30018, 0]
click at [1123, 40] on button "Переключить правую боковую панель" at bounding box center [1132, 30] width 26 height 26
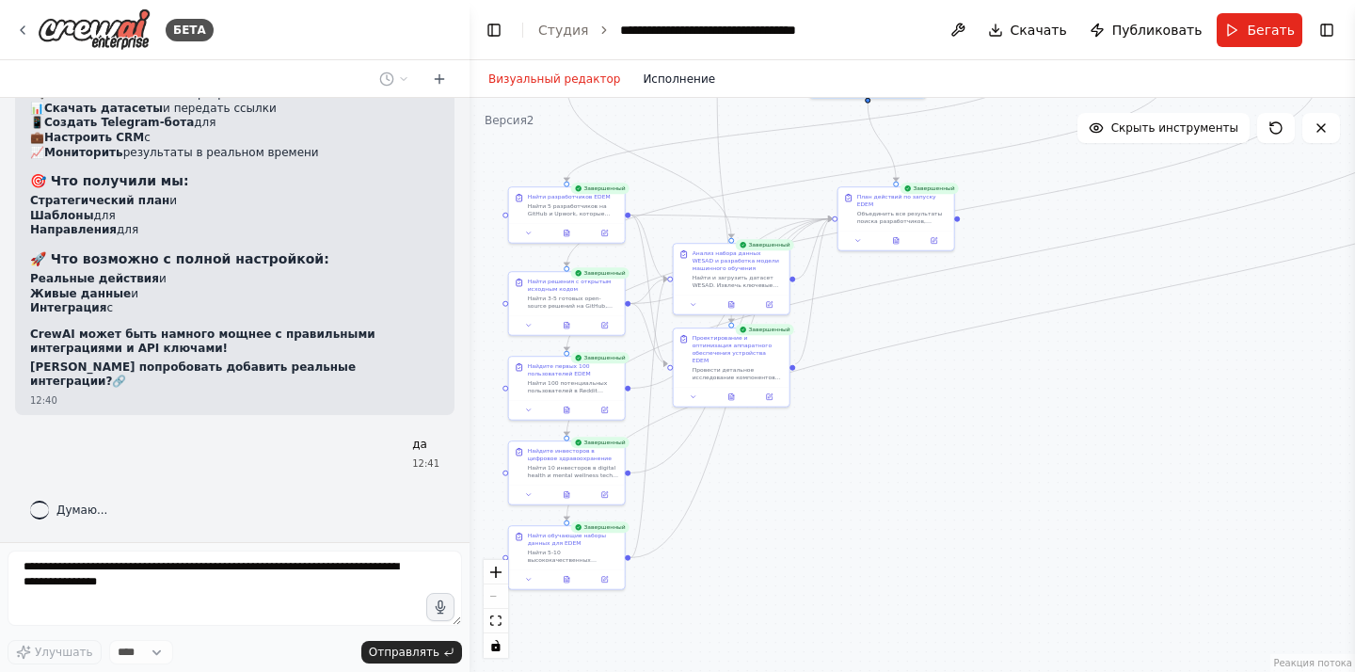
click at [692, 81] on font "Исполнение" at bounding box center [679, 78] width 72 height 13
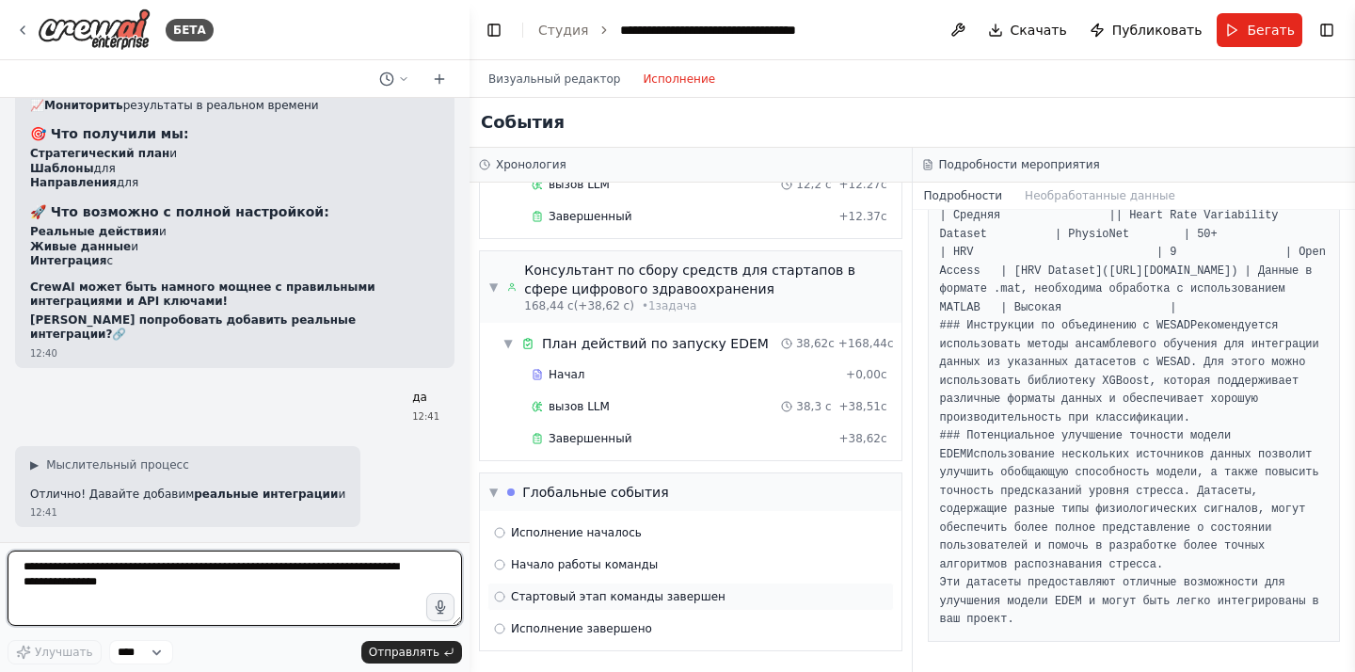
scroll to position [30085, 0]
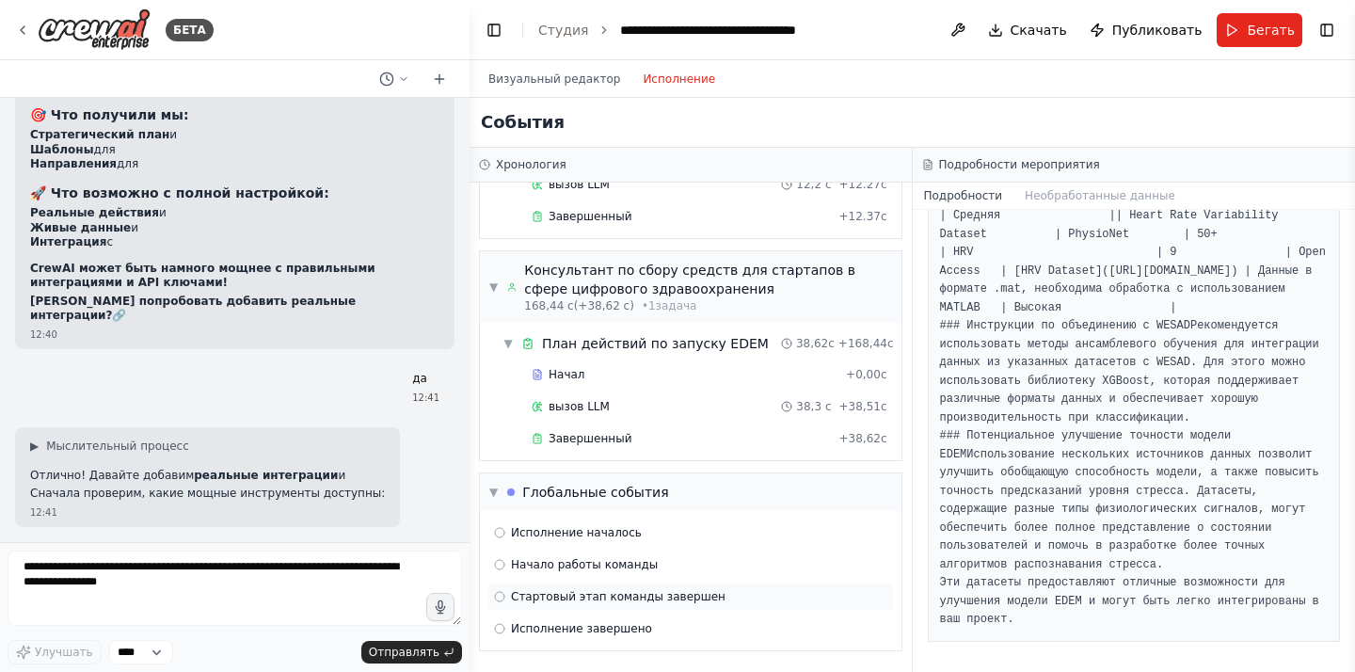
click at [528, 599] on font "Стартовый этап команды завершен" at bounding box center [618, 596] width 215 height 13
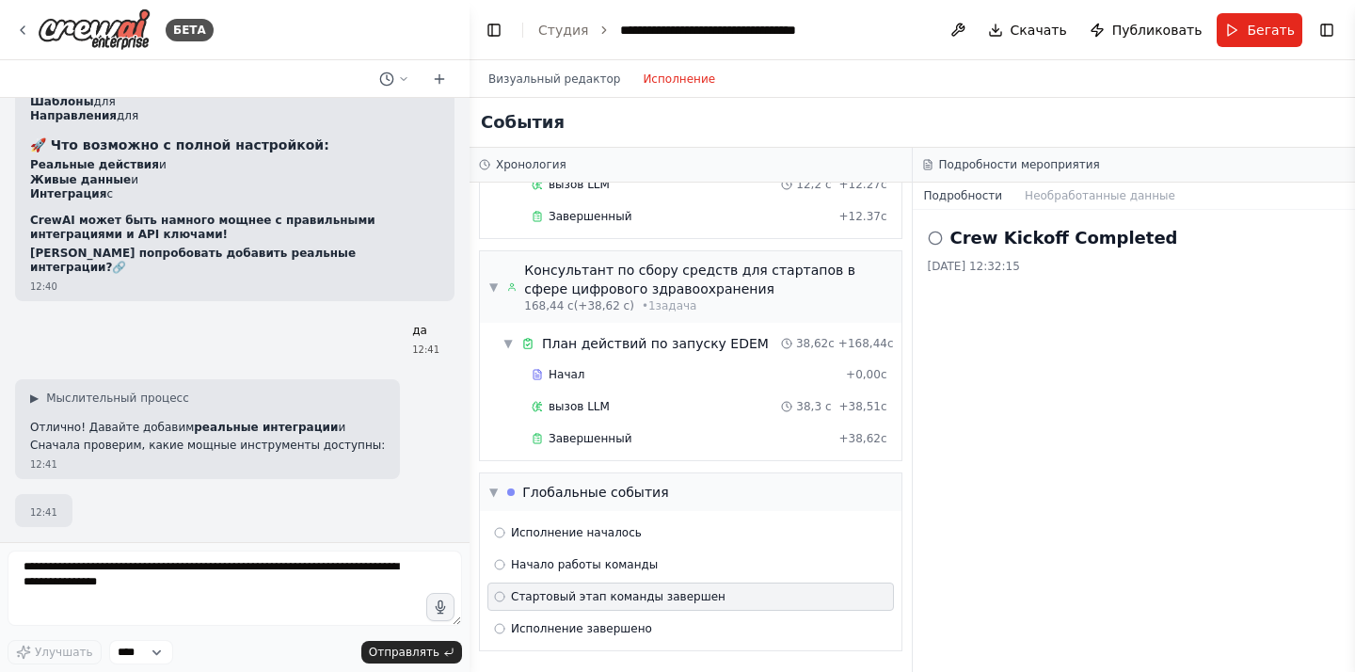
scroll to position [30147, 0]
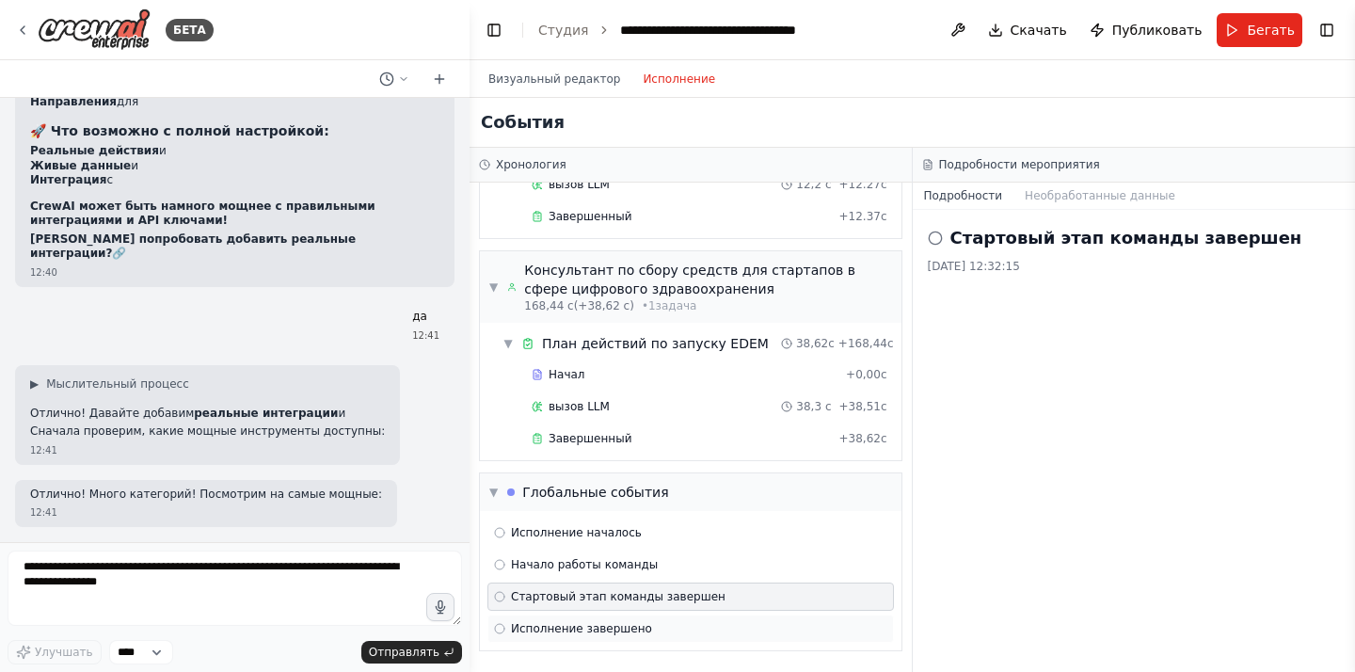
click at [542, 632] on font "Исполнение завершено" at bounding box center [581, 628] width 141 height 13
click at [938, 238] on icon at bounding box center [935, 238] width 15 height 15
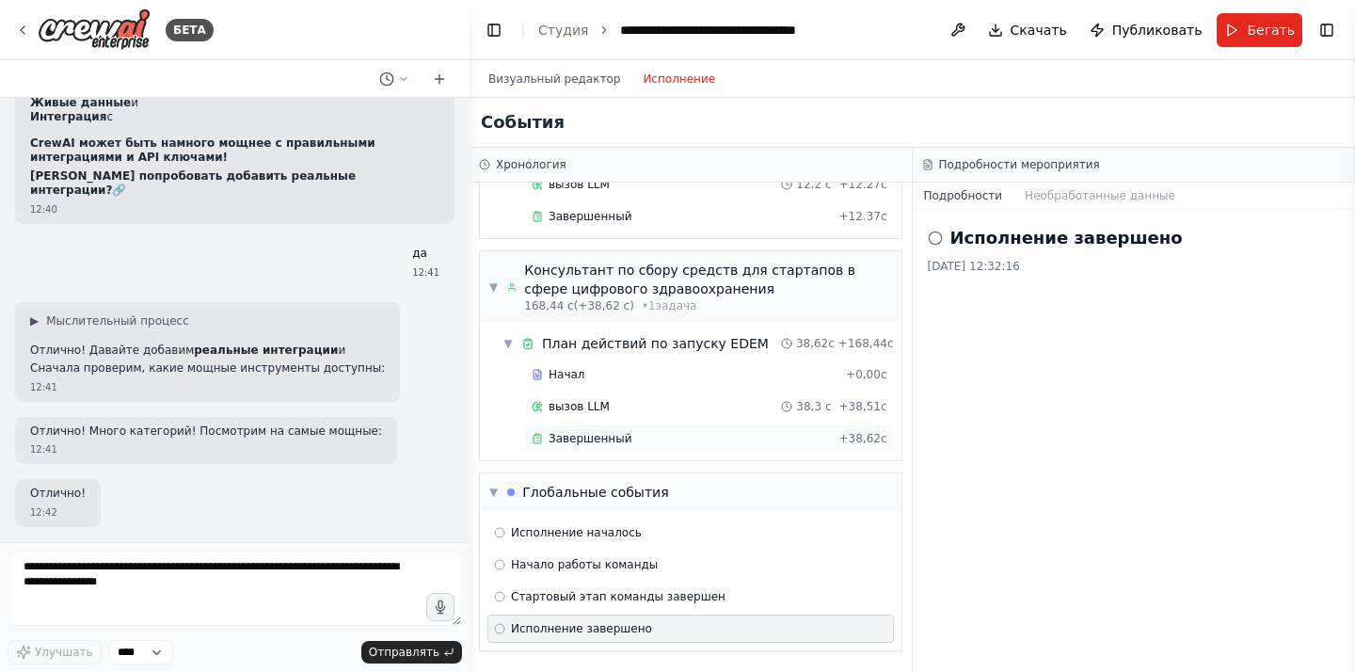
scroll to position [30210, 0]
drag, startPoint x: 636, startPoint y: 435, endPoint x: 650, endPoint y: 414, distance: 25.1
click at [650, 414] on div "Начал + 0,00с вызов LLM 38,3 с + 38,51с Завершенный + 38,62с" at bounding box center [698, 408] width 406 height 96
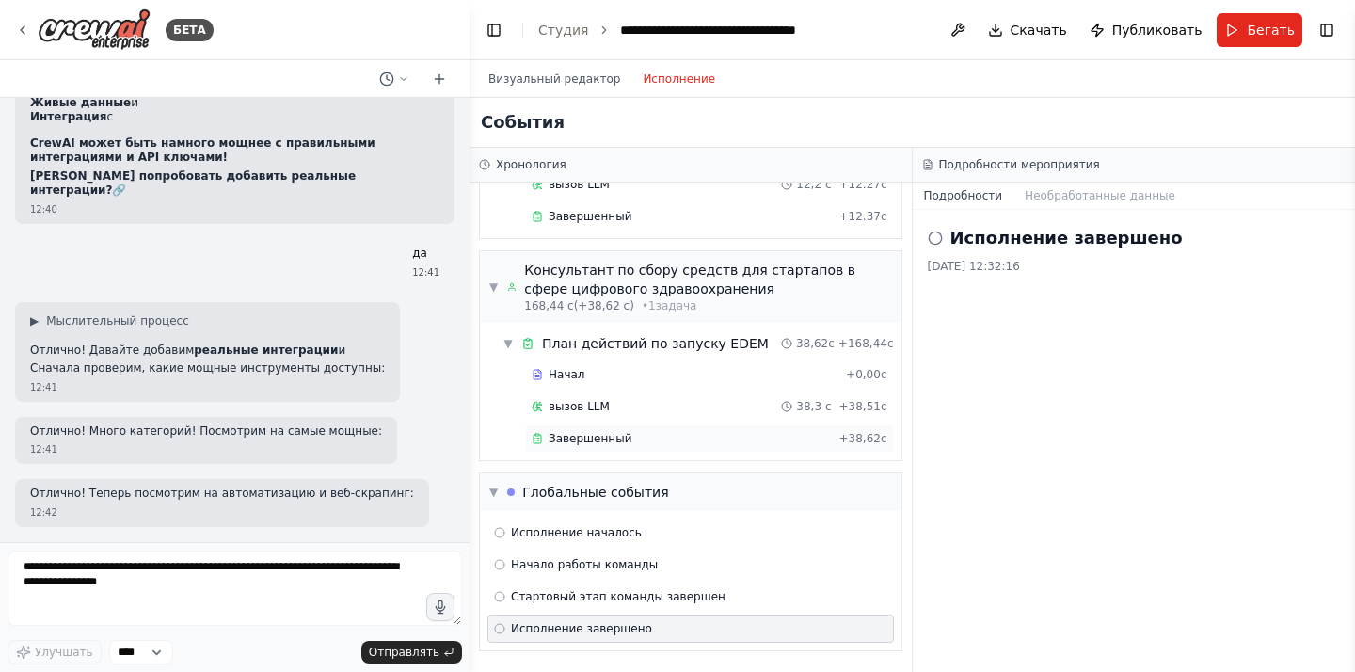
click at [643, 432] on div "Завершенный" at bounding box center [681, 438] width 299 height 15
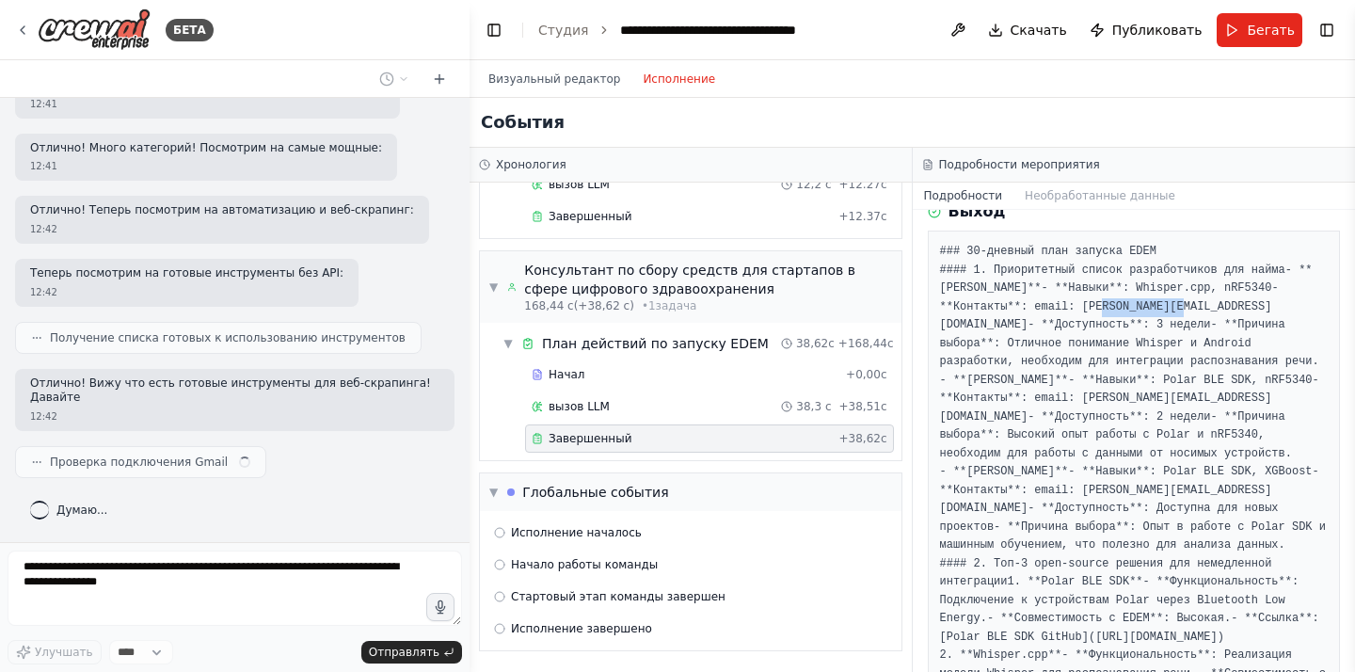
scroll to position [30493, 0]
drag, startPoint x: 1110, startPoint y: 342, endPoint x: 1212, endPoint y: 339, distance: 101.7
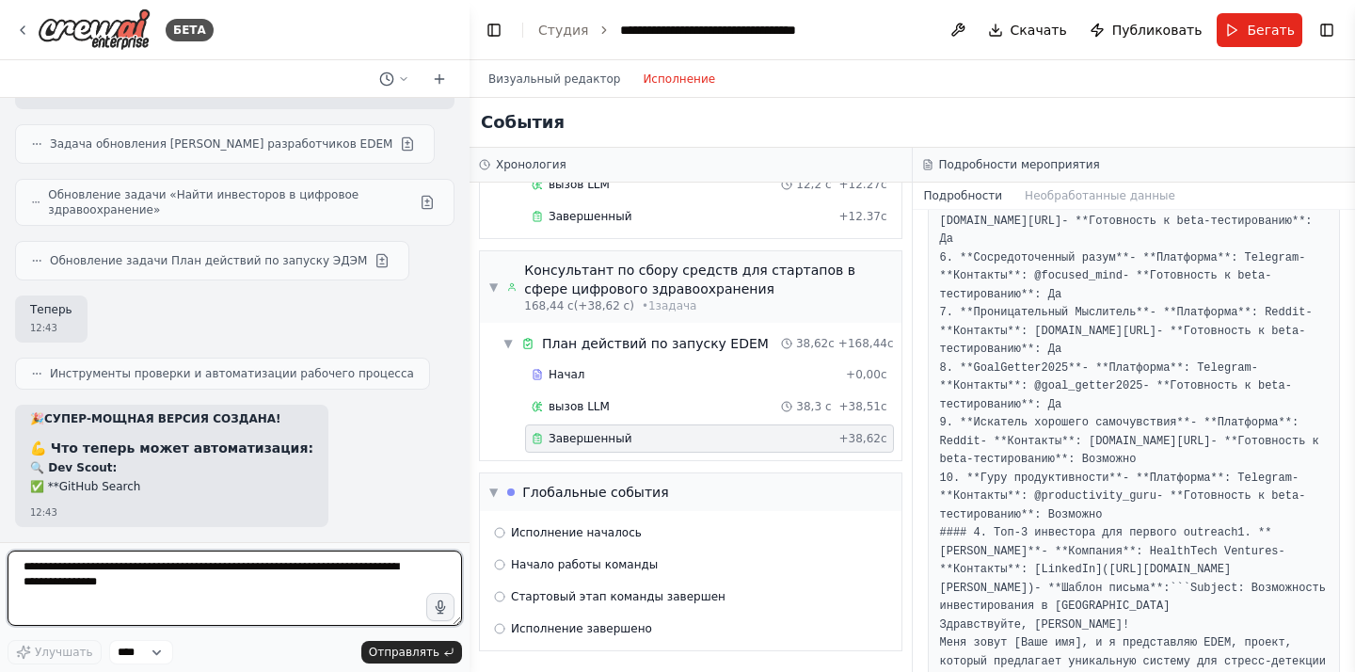
scroll to position [869, 0]
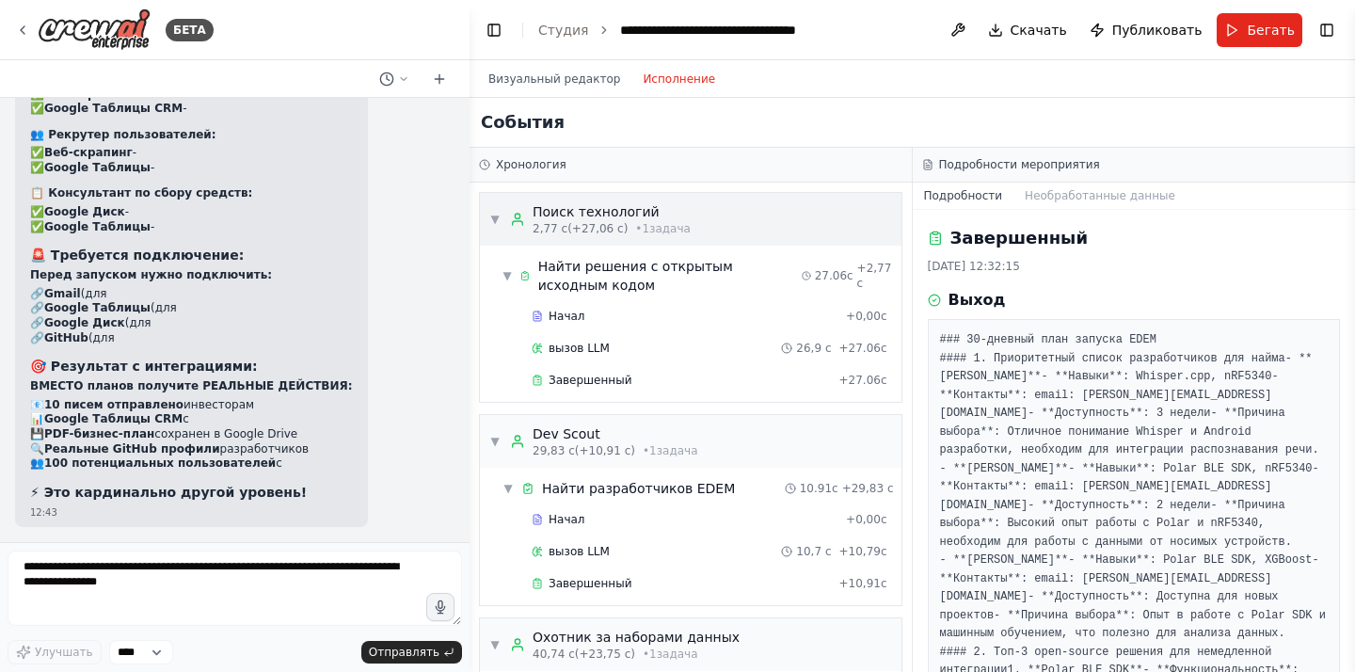
click at [635, 221] on span "• 1 задача" at bounding box center [663, 228] width 56 height 15
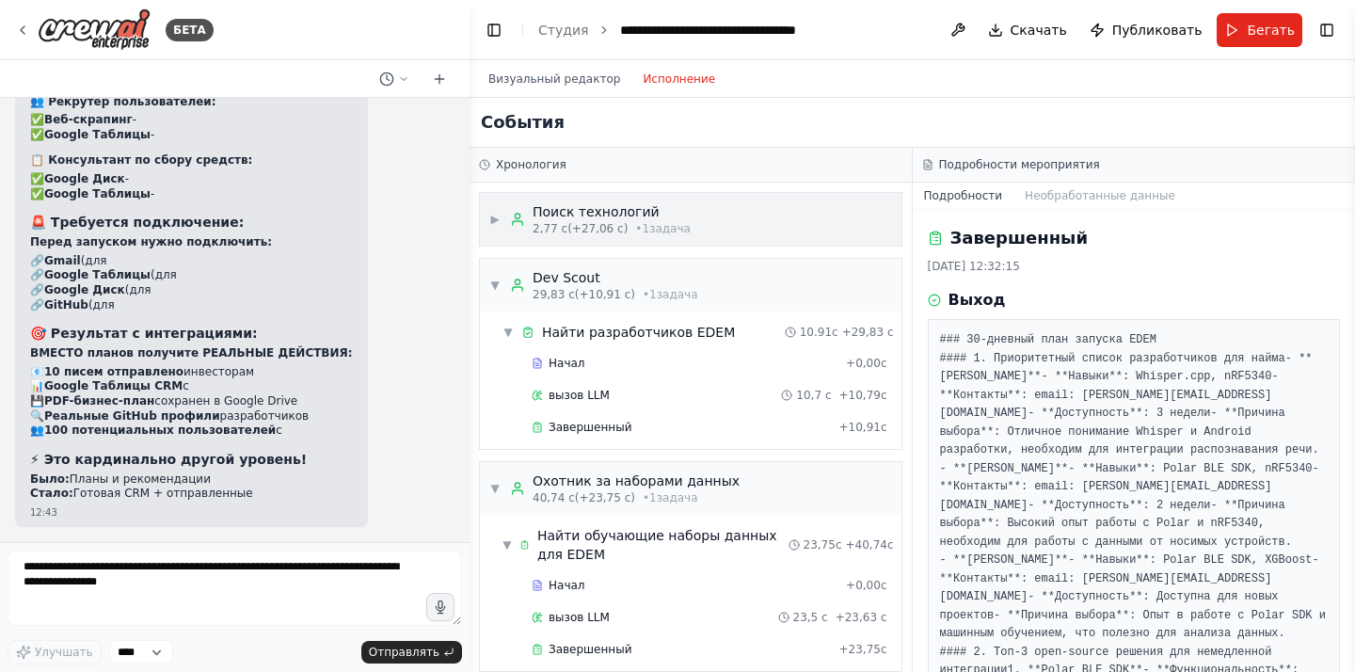
click at [618, 219] on div "Поиск технологий" at bounding box center [612, 211] width 158 height 19
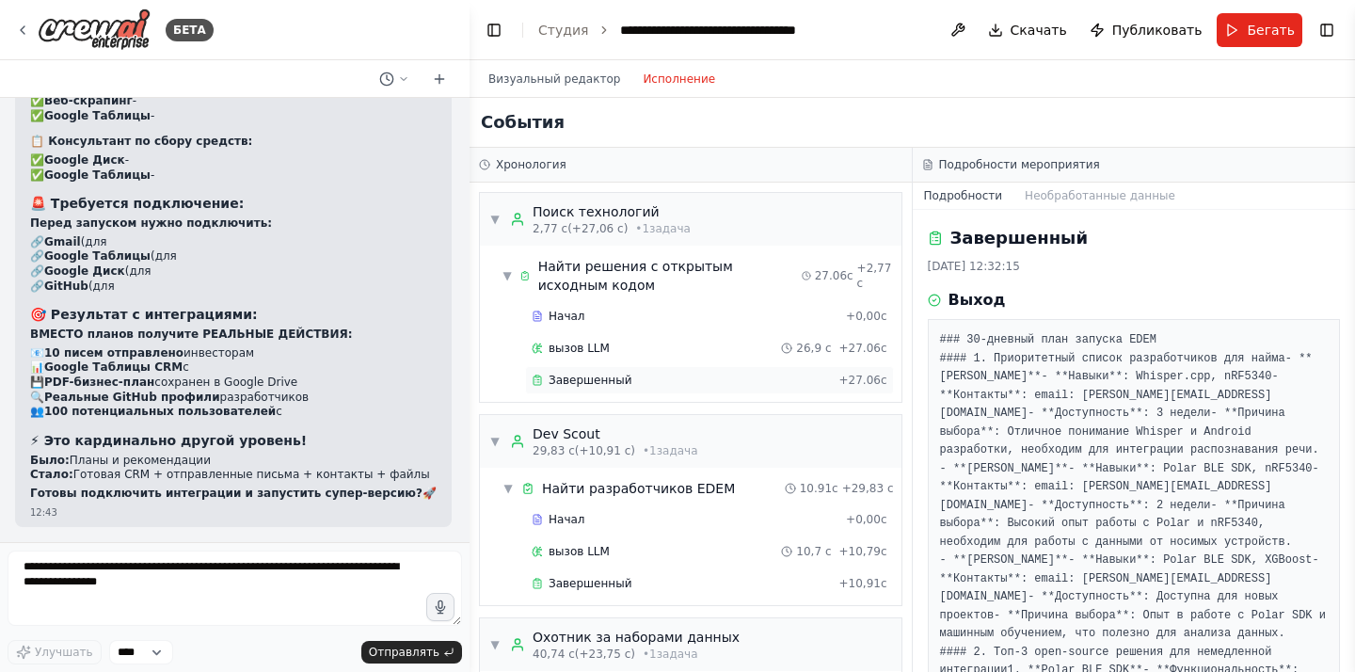
click at [581, 372] on div "Завершенный + 27.06с" at bounding box center [709, 380] width 369 height 28
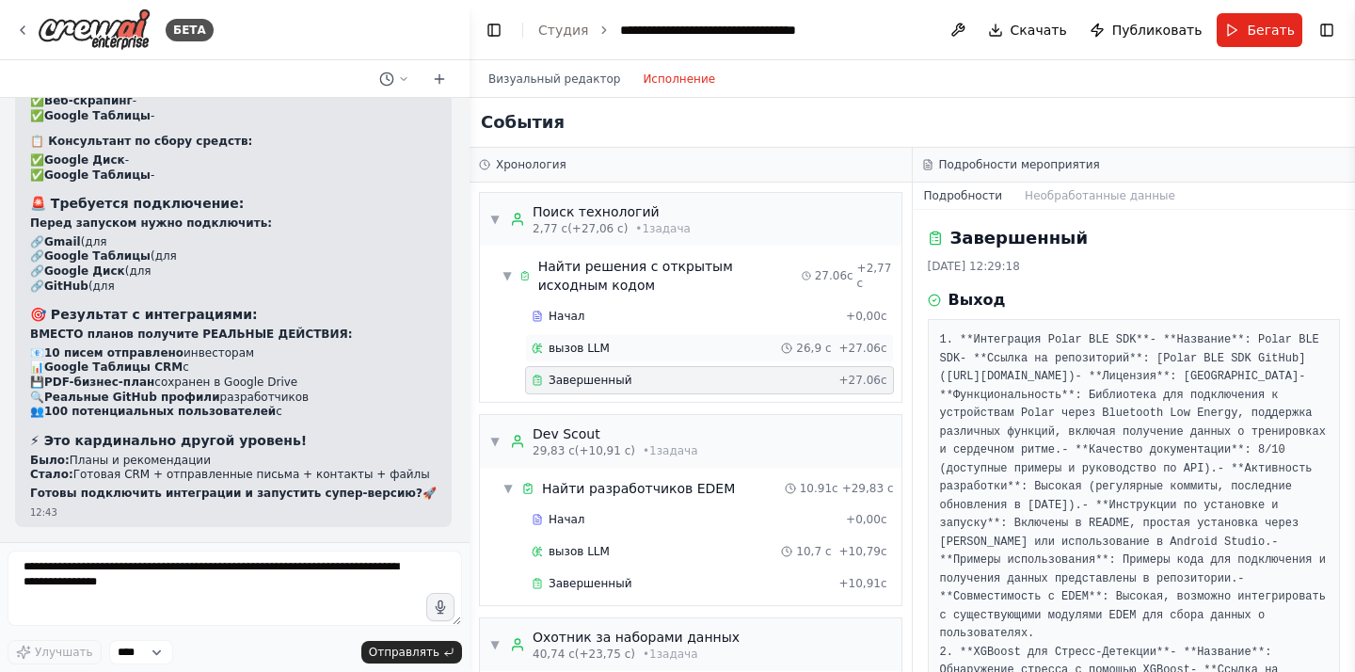
click at [603, 352] on font "вызов LLM" at bounding box center [579, 348] width 61 height 13
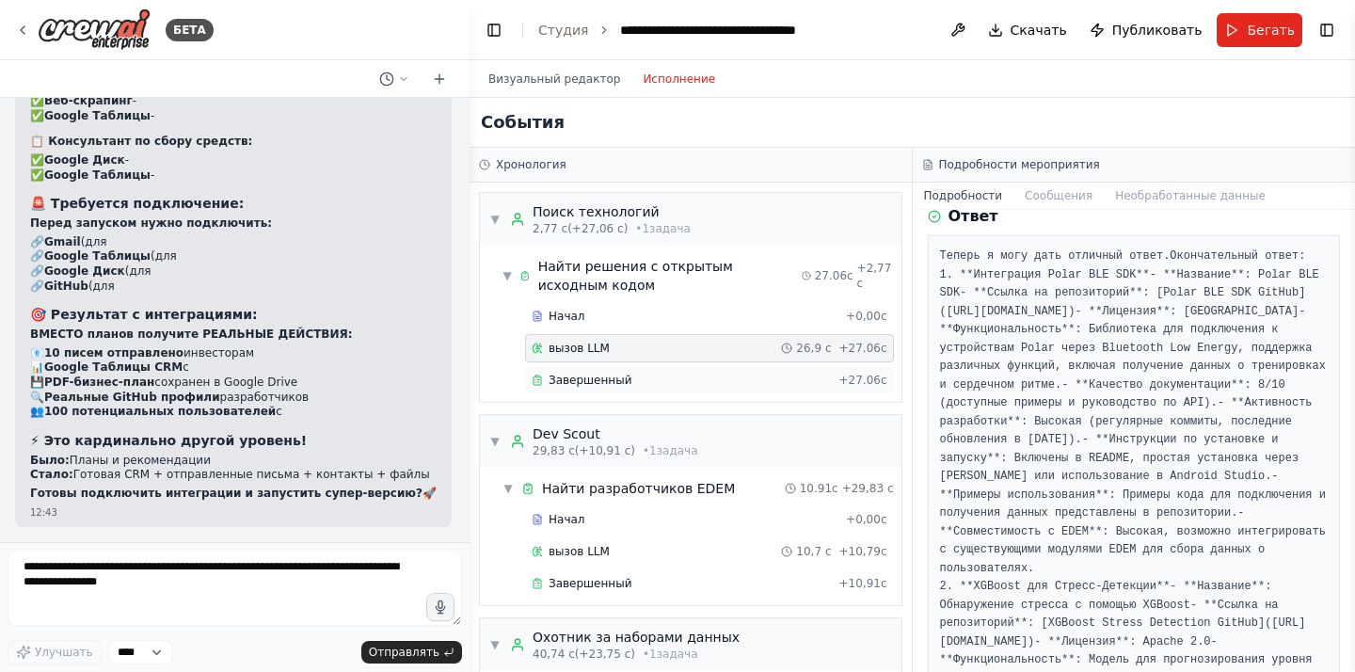
click at [633, 382] on div "Завершенный" at bounding box center [681, 380] width 299 height 15
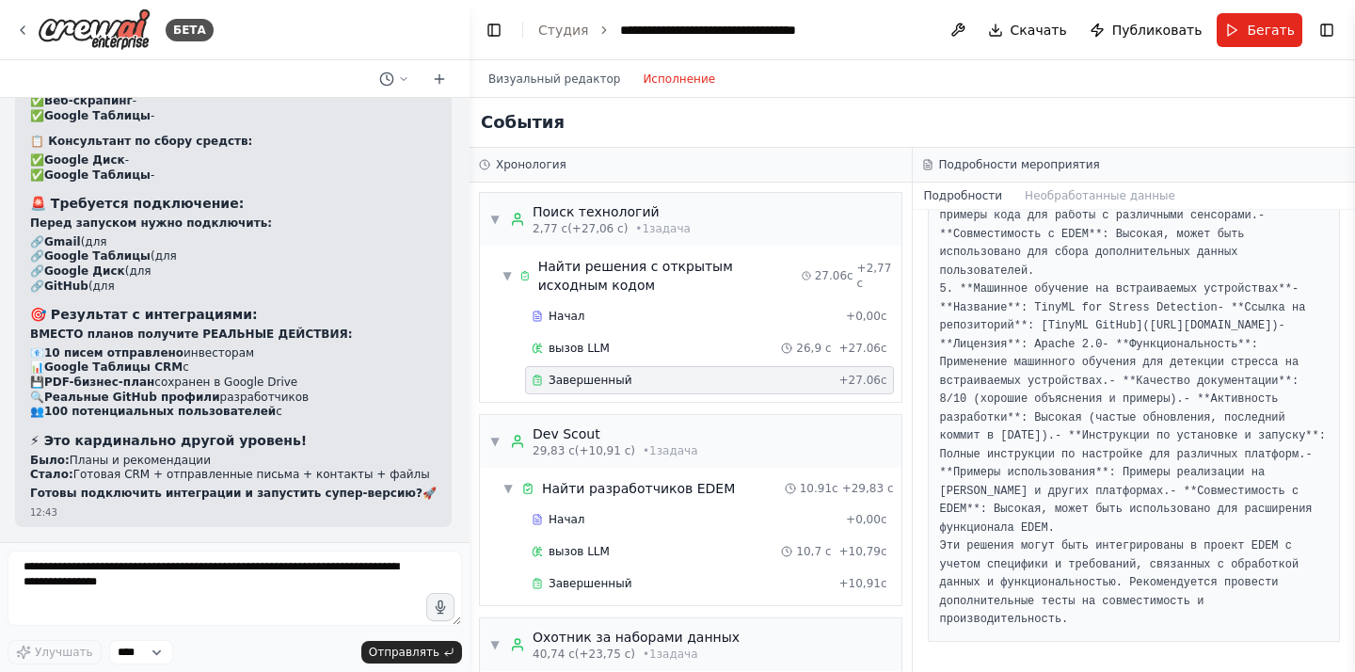
click at [1057, 468] on font "- **Примеры использования**: Примеры реализации на [PERSON_NAME] и других платф…" at bounding box center [1129, 473] width 379 height 50
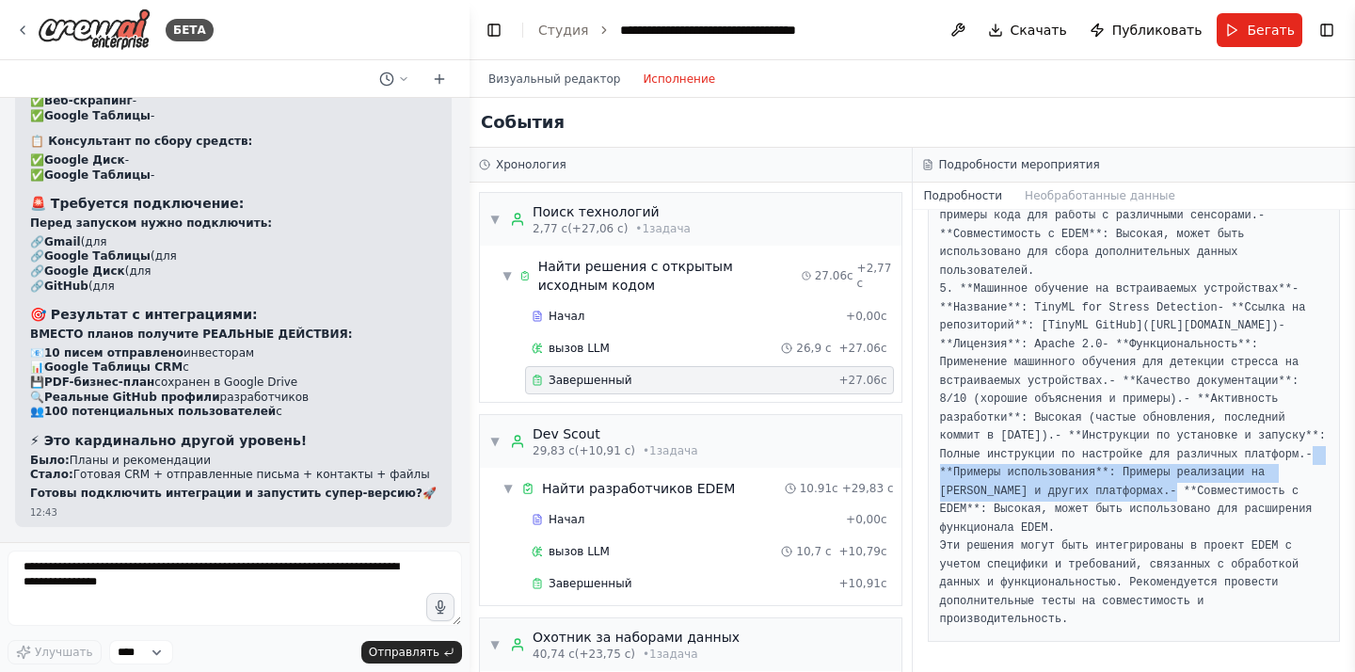
click at [1057, 468] on font "- **Примеры использования**: Примеры реализации на [PERSON_NAME] и других платф…" at bounding box center [1129, 473] width 379 height 50
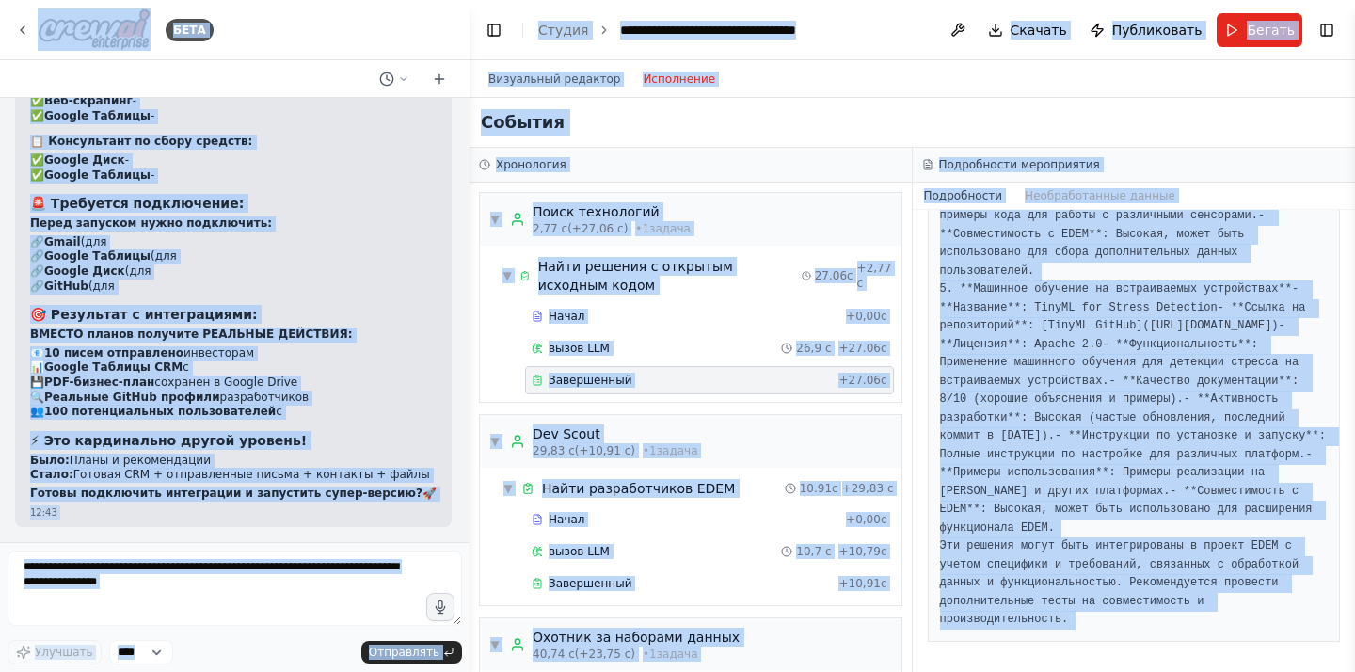
click at [1057, 468] on font "- **Примеры использования**: Примеры реализации на [PERSON_NAME] и других платф…" at bounding box center [1129, 473] width 379 height 50
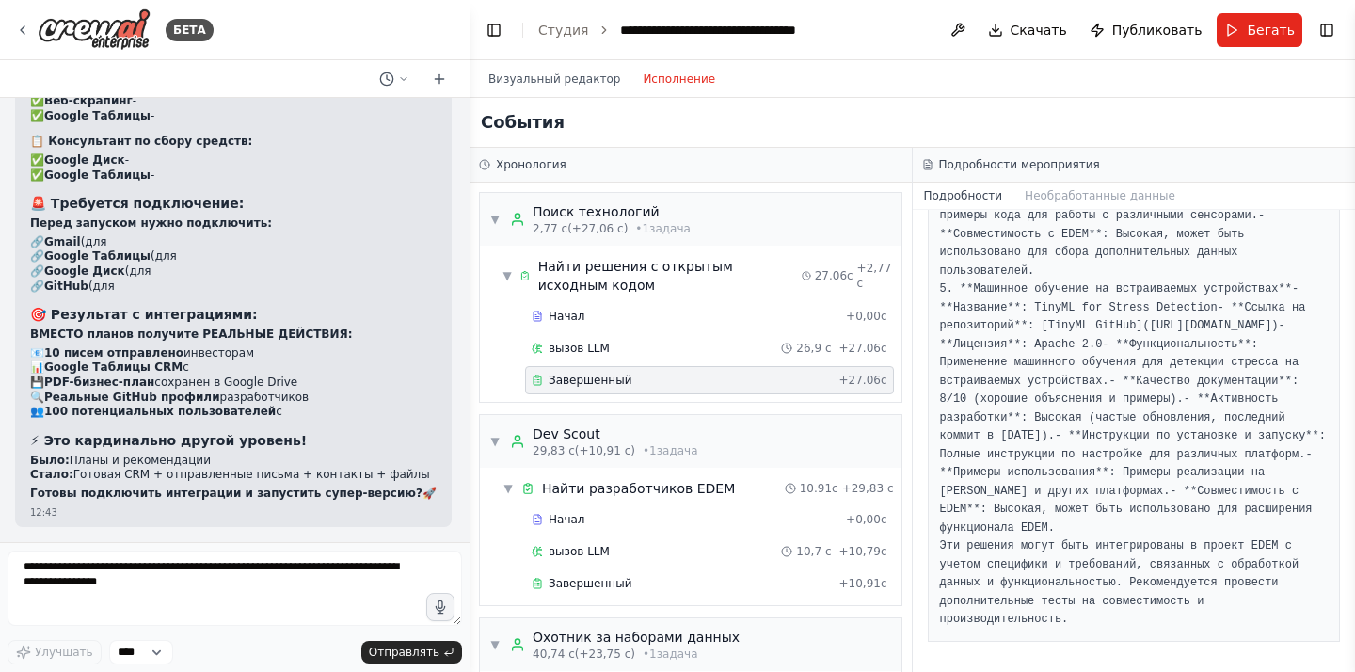
drag, startPoint x: 1077, startPoint y: 617, endPoint x: 1051, endPoint y: 376, distance: 242.3
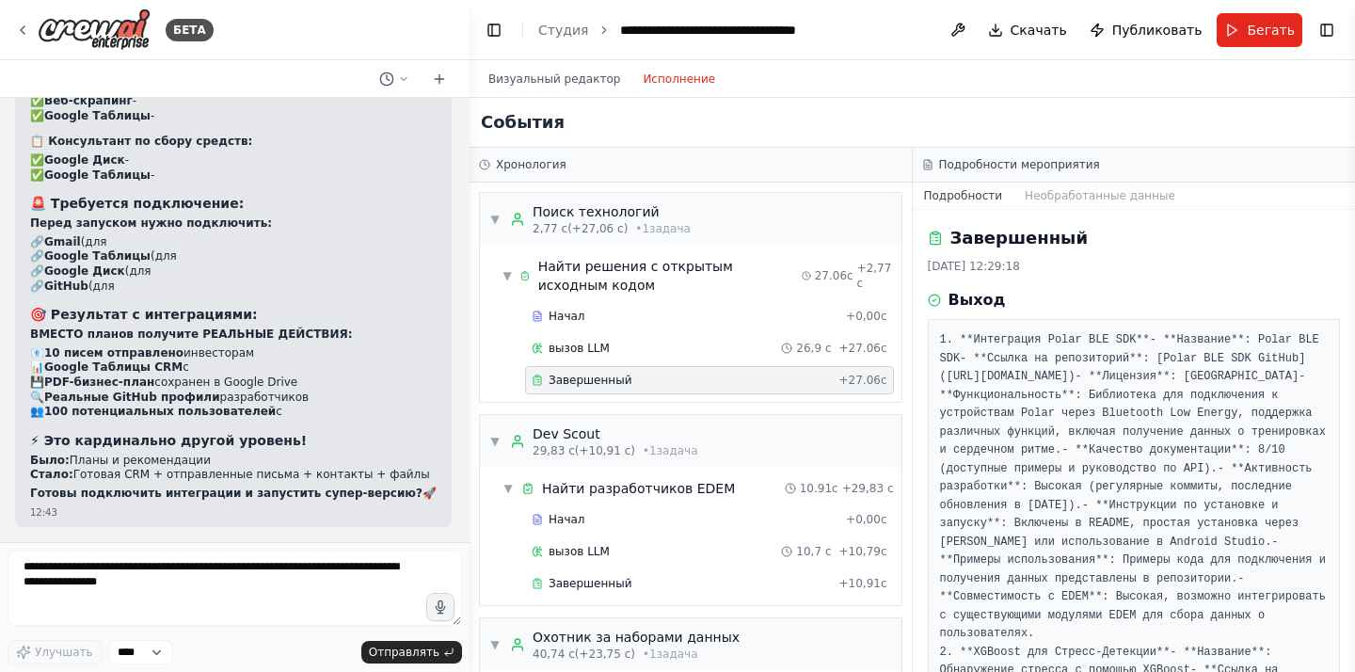
copy pre "8. **Loremipsum Dolor SIT AME** - **Consecte**: Adipi ELI SED - **Doeius te inc…"
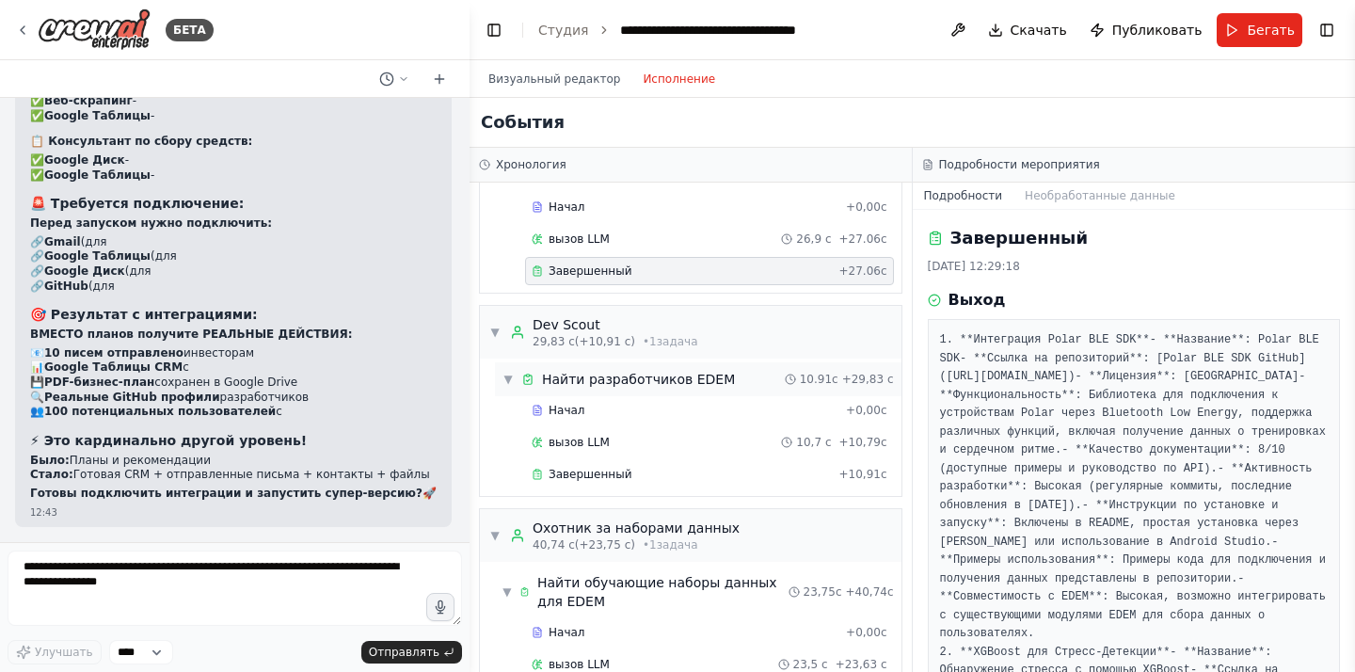
scroll to position [122, 0]
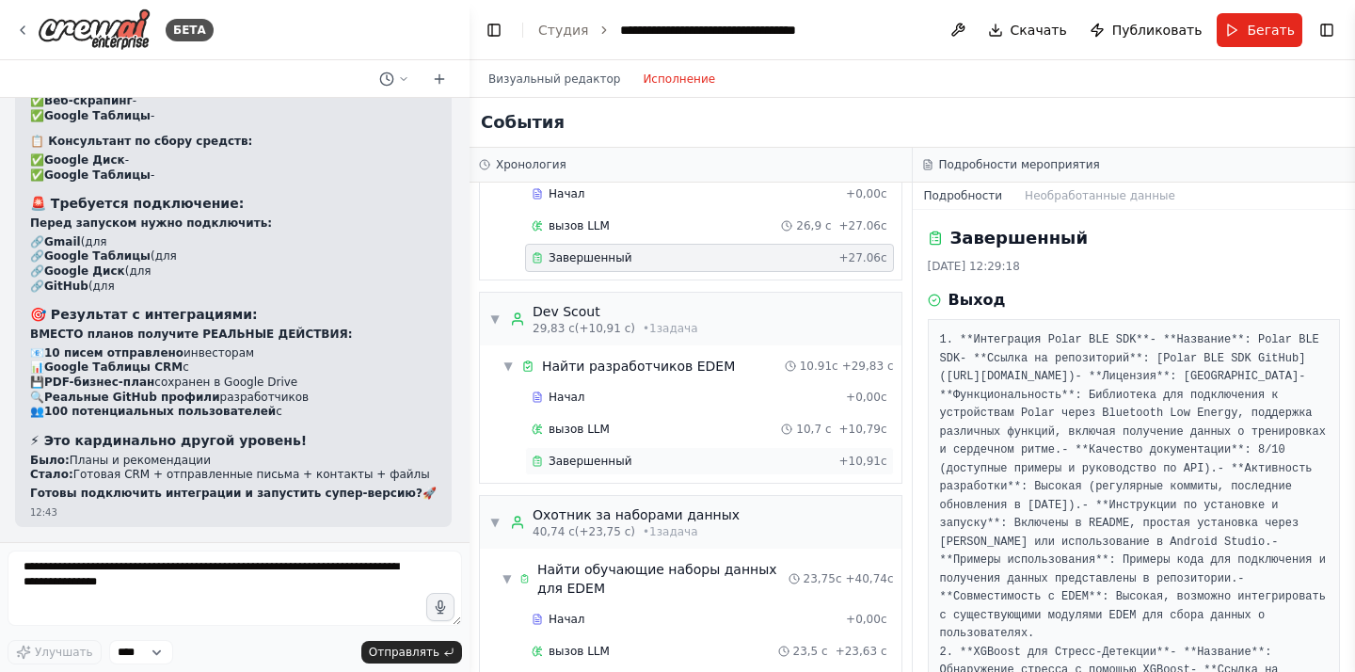
click at [623, 462] on font "Завершенный" at bounding box center [590, 460] width 83 height 13
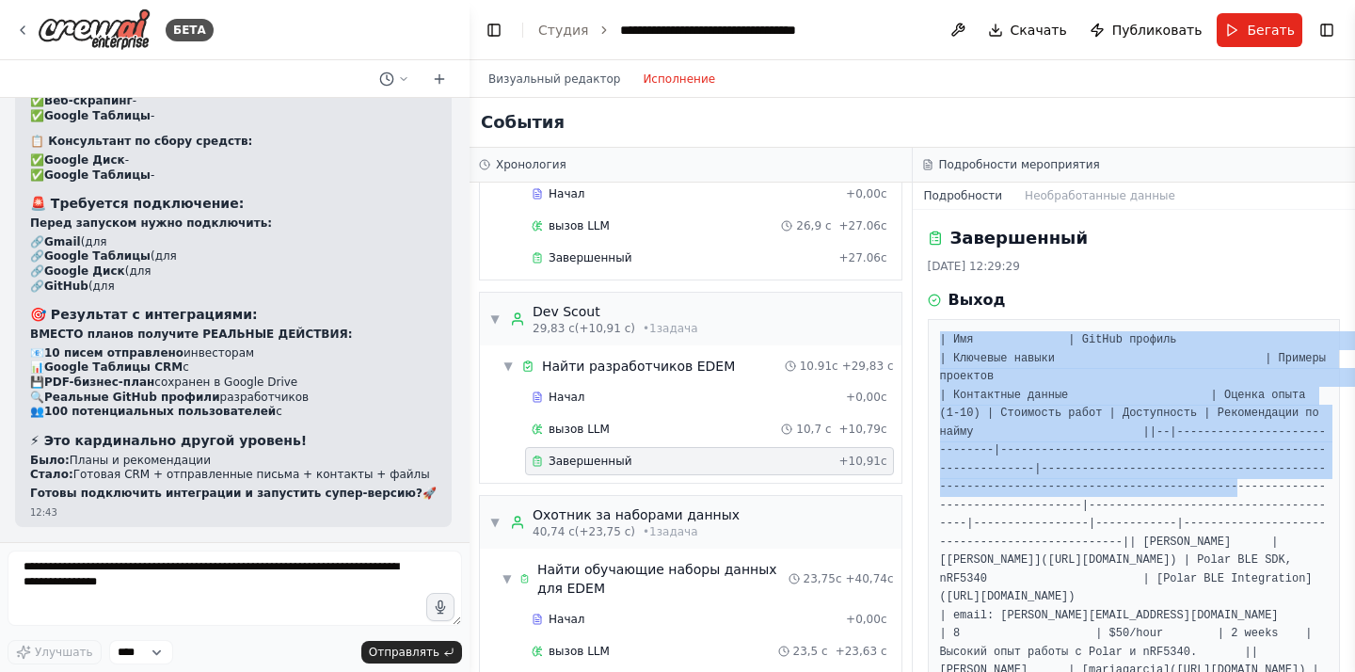
drag, startPoint x: 936, startPoint y: 334, endPoint x: 1027, endPoint y: 514, distance: 201.6
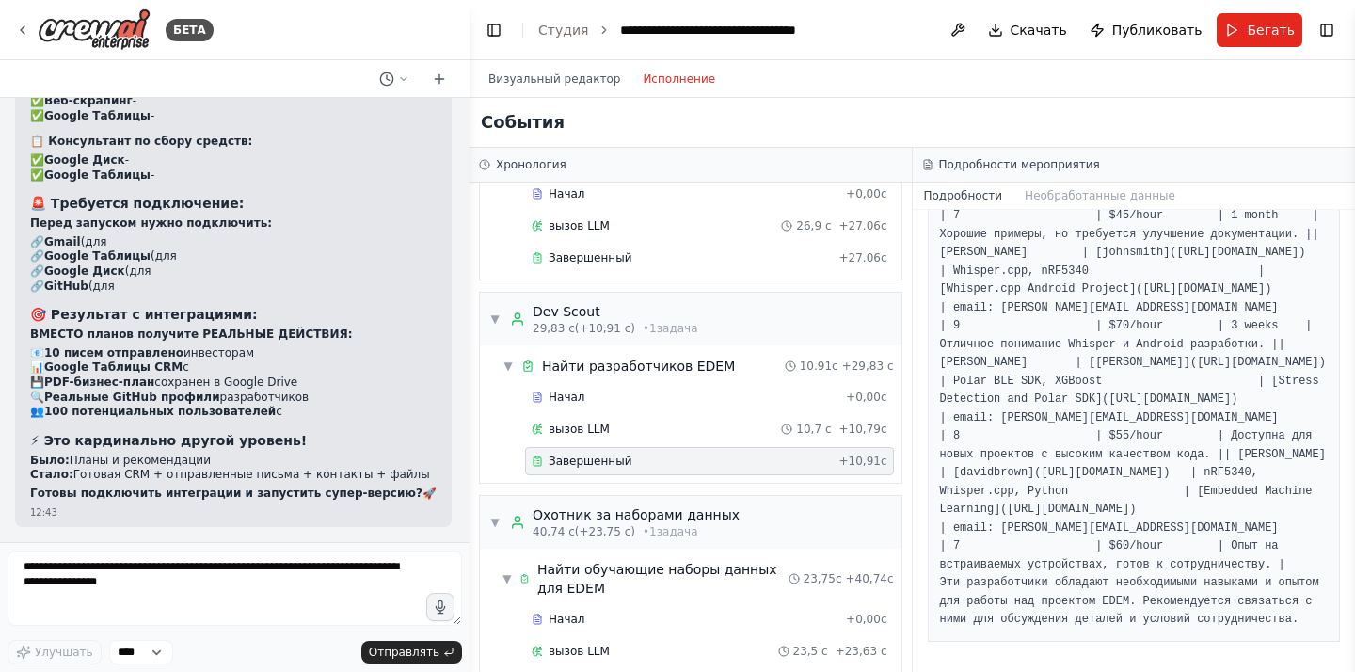
click at [1303, 622] on pre "| Имя | GitHub профиль | Ключевые навыки | Примеры проектов | Контактные данные…" at bounding box center [1134, 216] width 389 height 826
copy pre "| Lor | IpsUmd sitamet | Consecte adipis | Elitsed doeiusmo | Temporinci utlabo…"
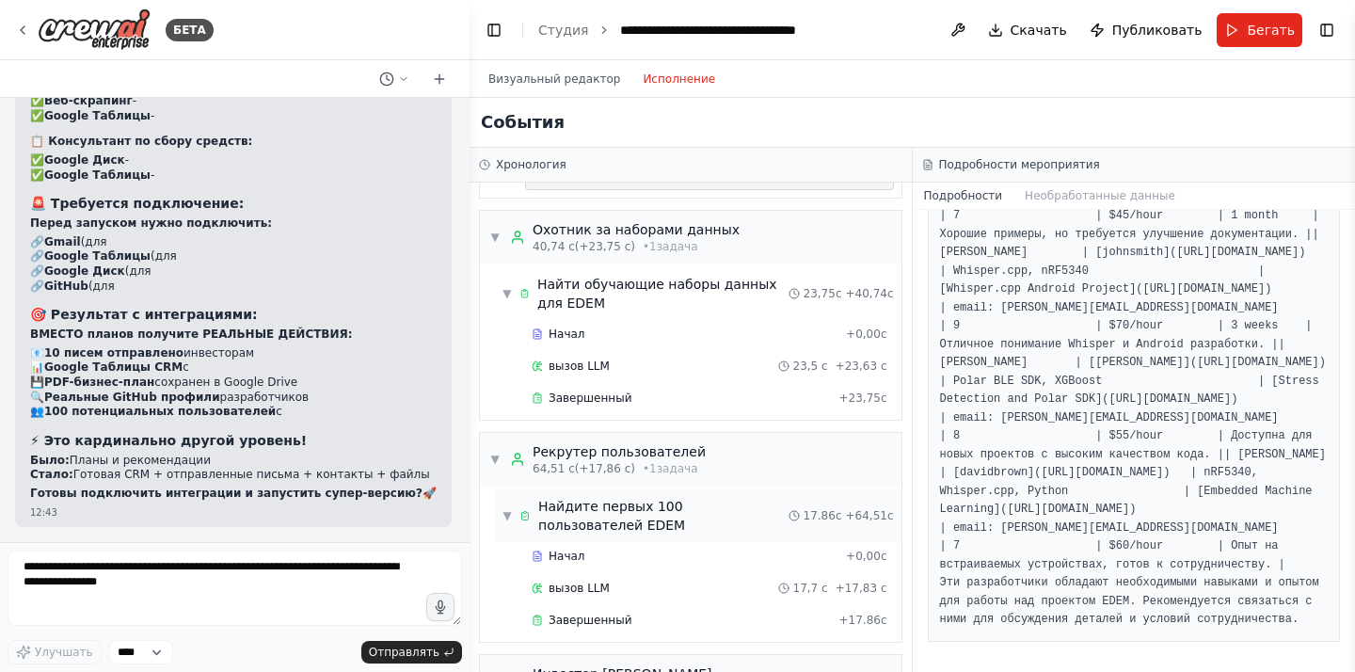
scroll to position [488, 0]
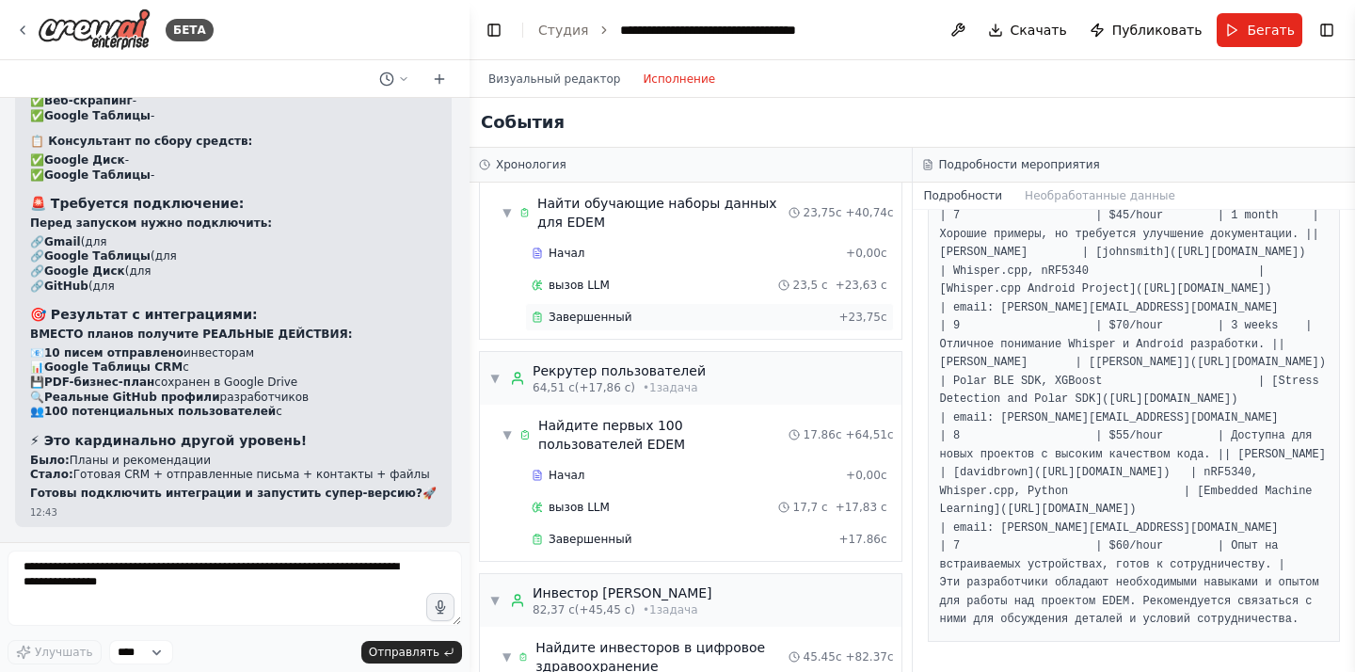
click at [678, 320] on div "Завершенный" at bounding box center [681, 317] width 299 height 15
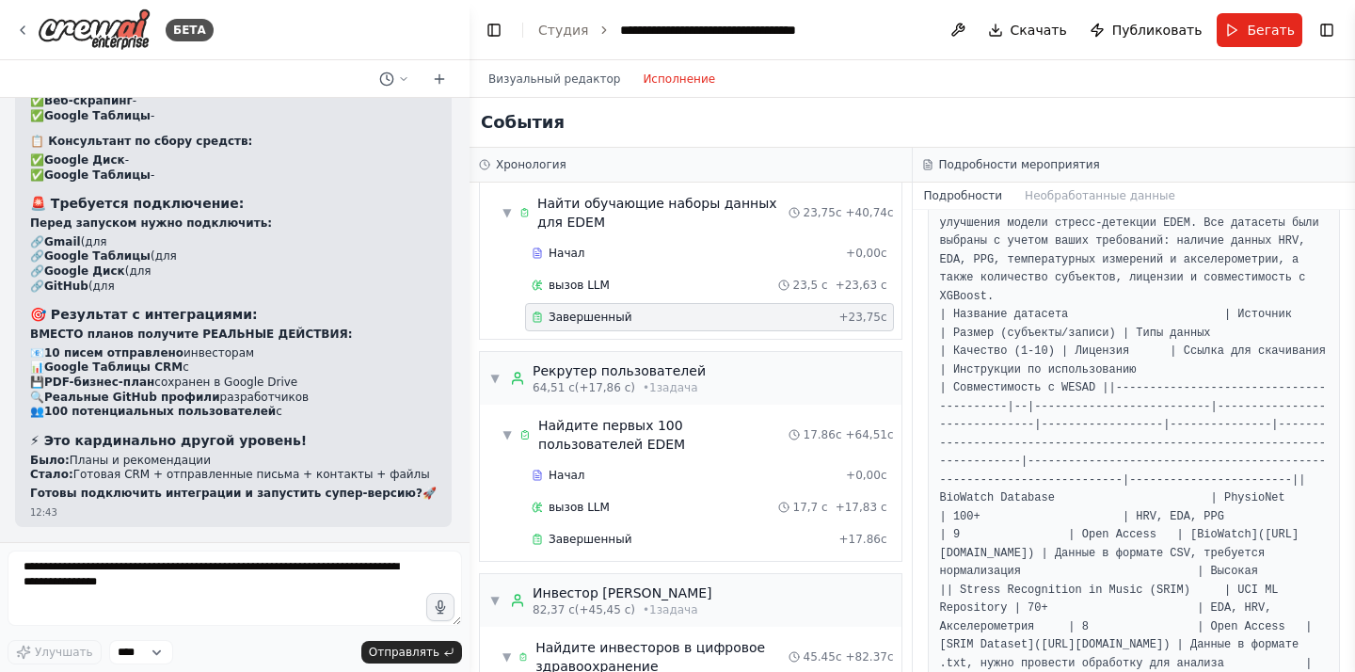
scroll to position [0, 0]
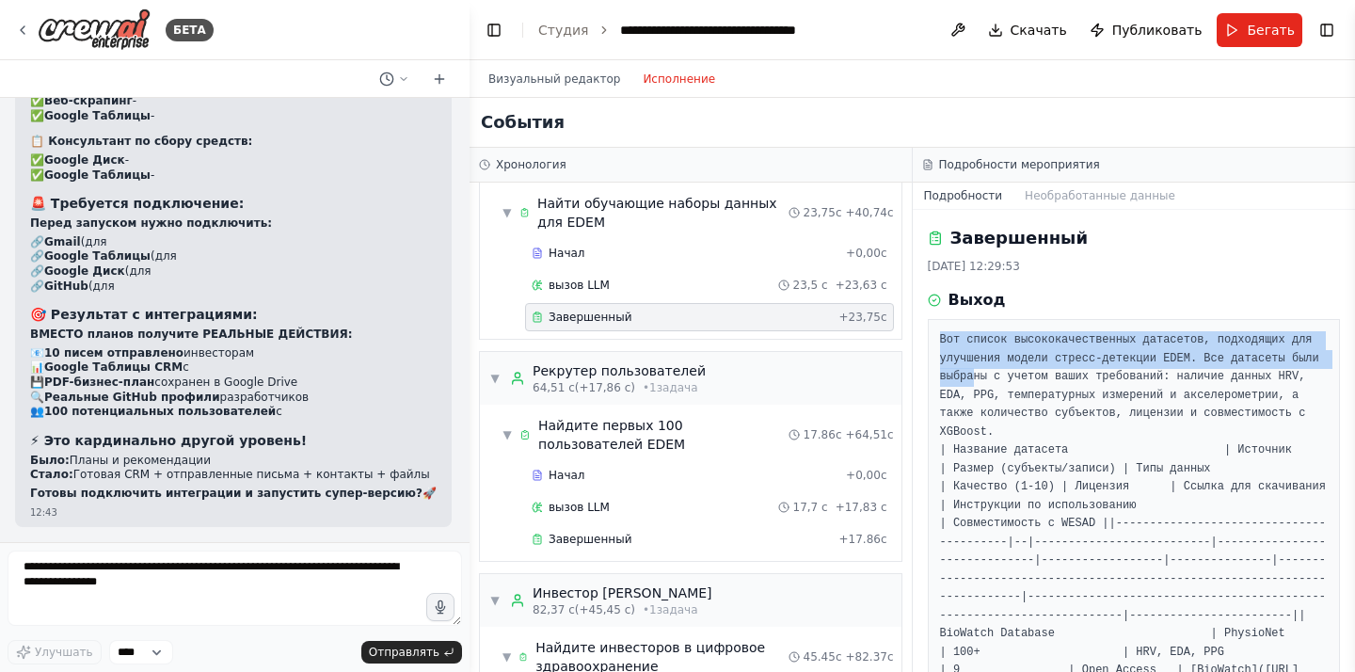
drag, startPoint x: 937, startPoint y: 334, endPoint x: 1027, endPoint y: 459, distance: 153.8
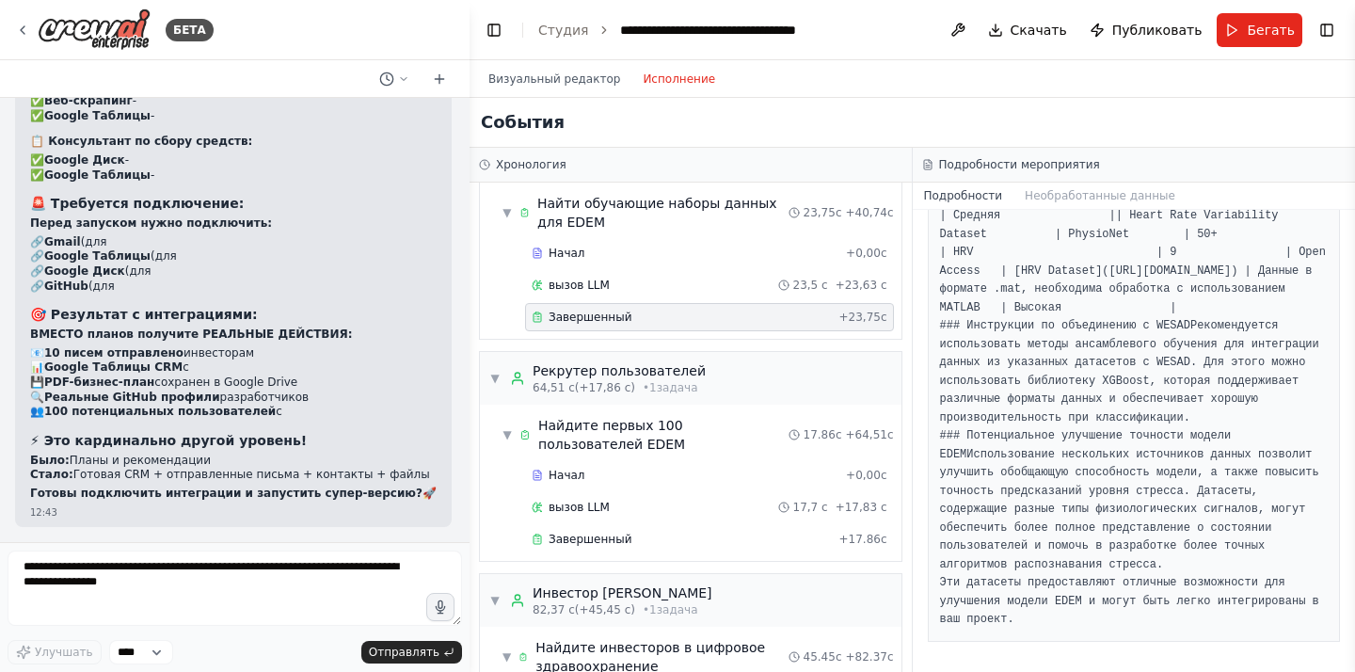
scroll to position [1390, 0]
copy pre "Lor ipsumd sitametconsectetur adipiscin, elitseddoe tem incididun utlabo etdolo…"
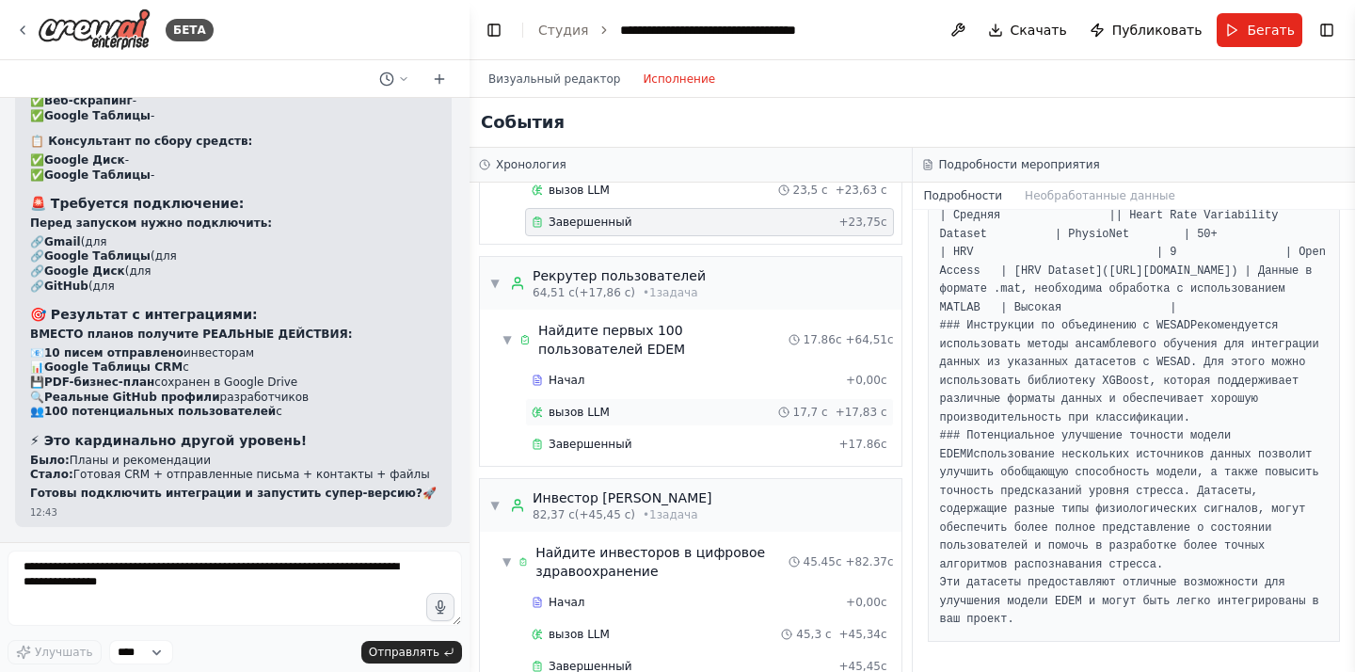
scroll to position [604, 0]
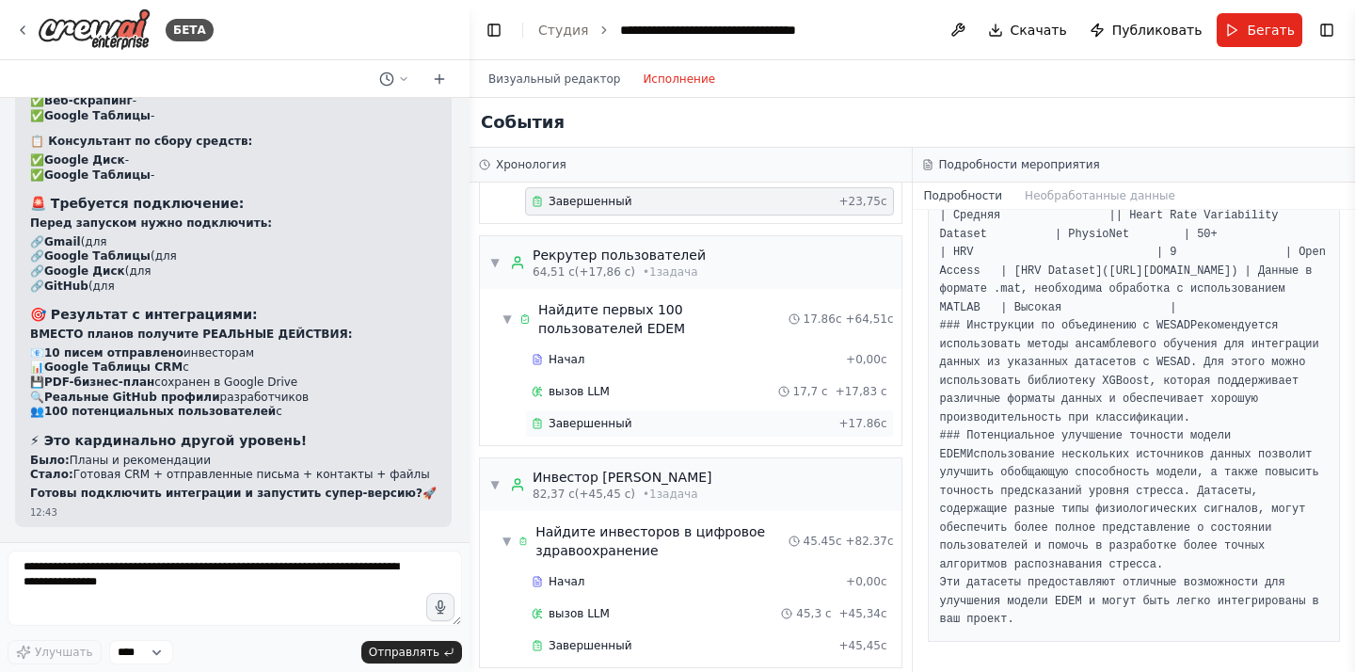
click at [613, 422] on font "Завершенный" at bounding box center [590, 423] width 83 height 13
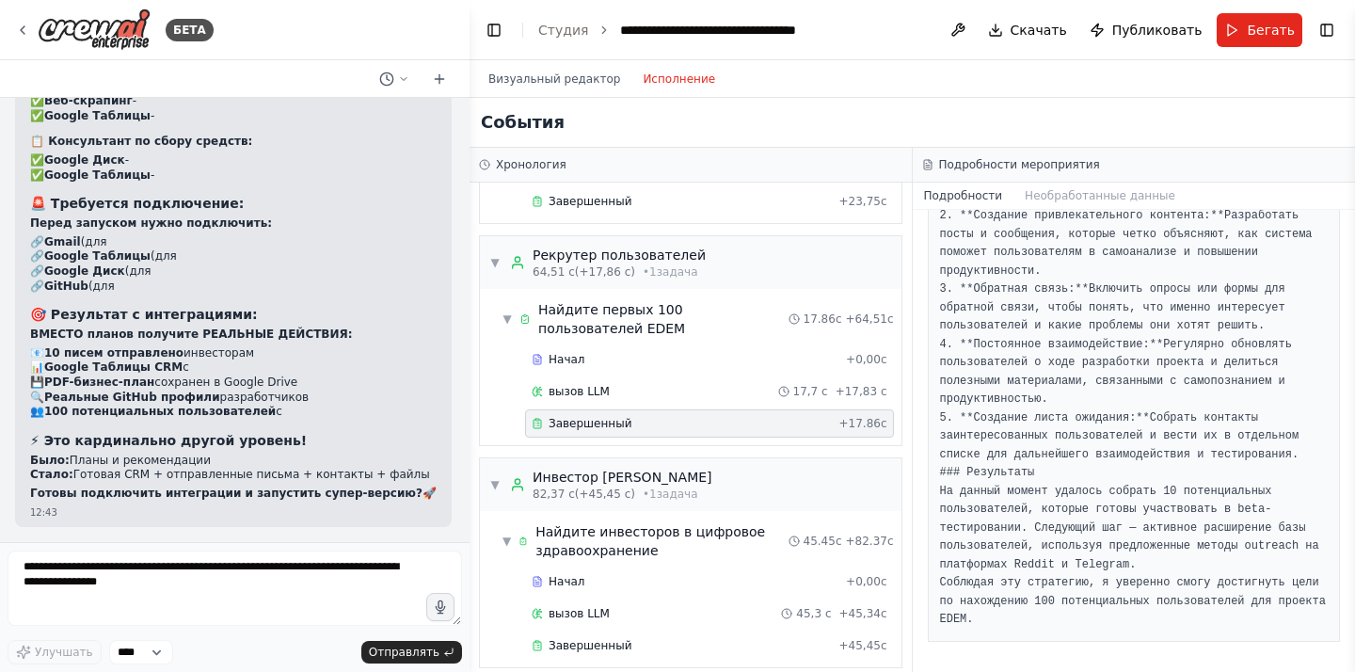
click at [599, 386] on font "вызов LLM" at bounding box center [579, 391] width 61 height 13
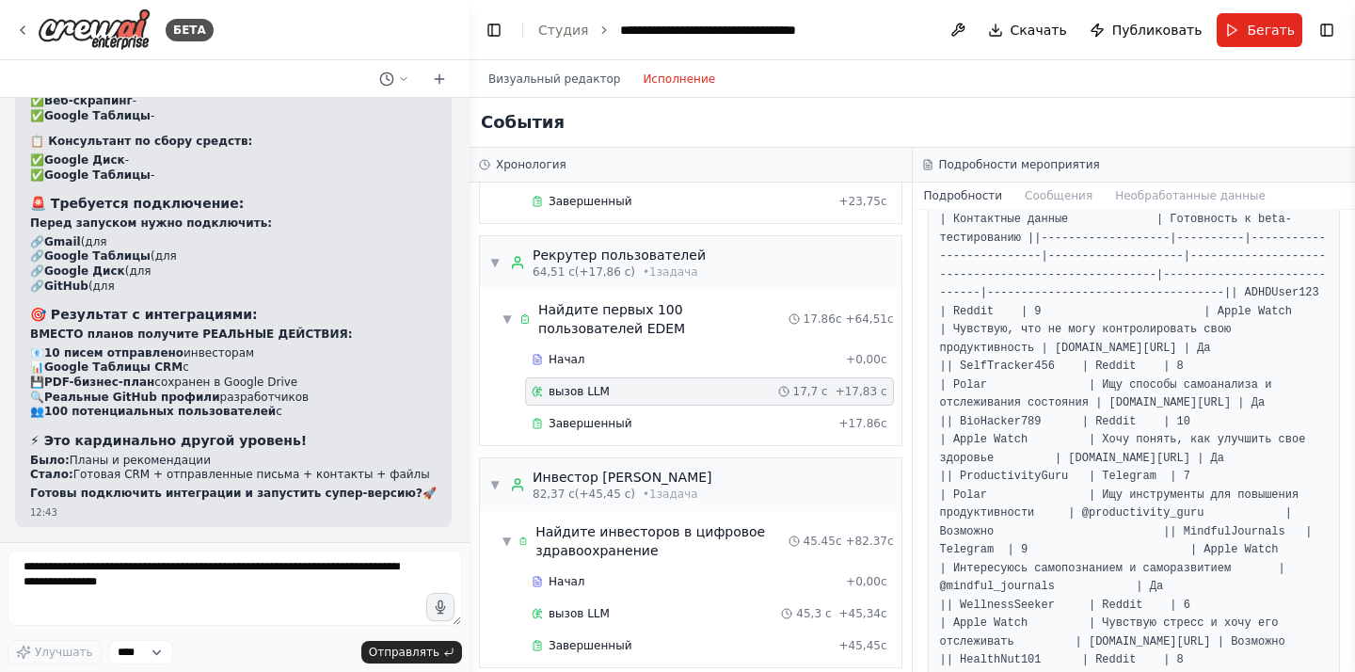
scroll to position [196, 0]
click at [710, 422] on div "Завершенный" at bounding box center [681, 423] width 299 height 15
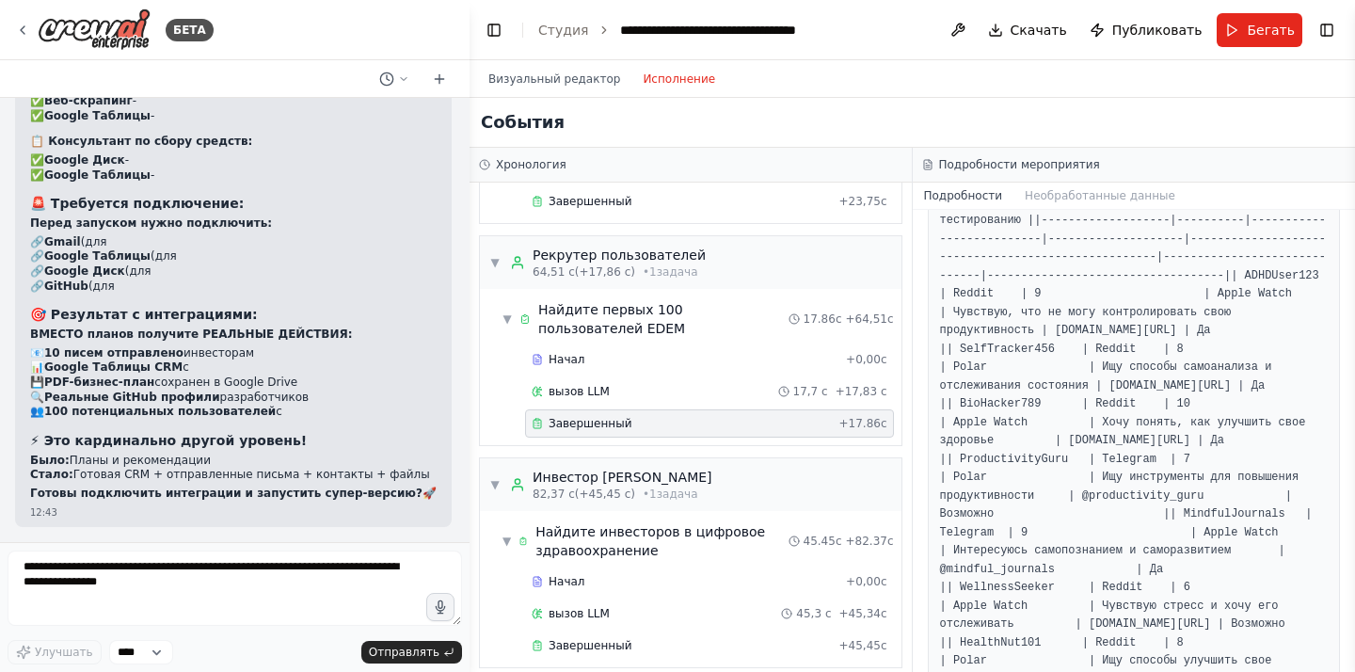
scroll to position [0, 0]
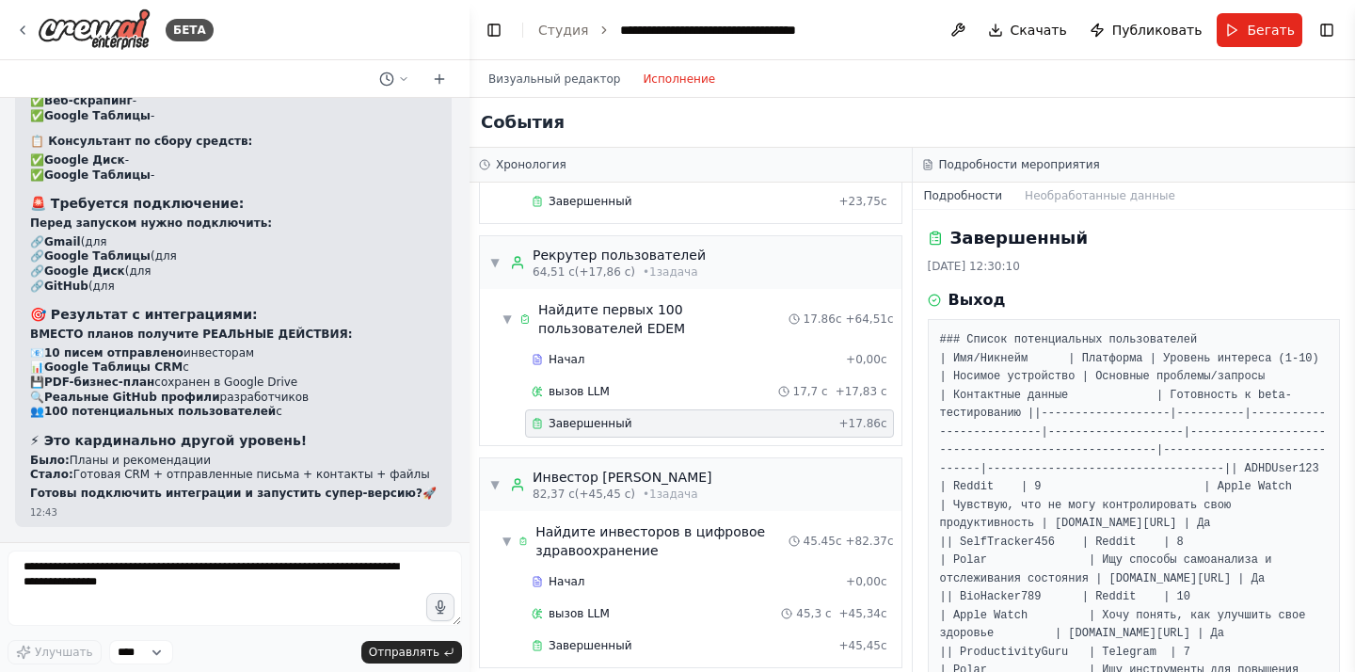
click at [999, 345] on font "### Список потенциальных пользователей" at bounding box center [1069, 339] width 258 height 13
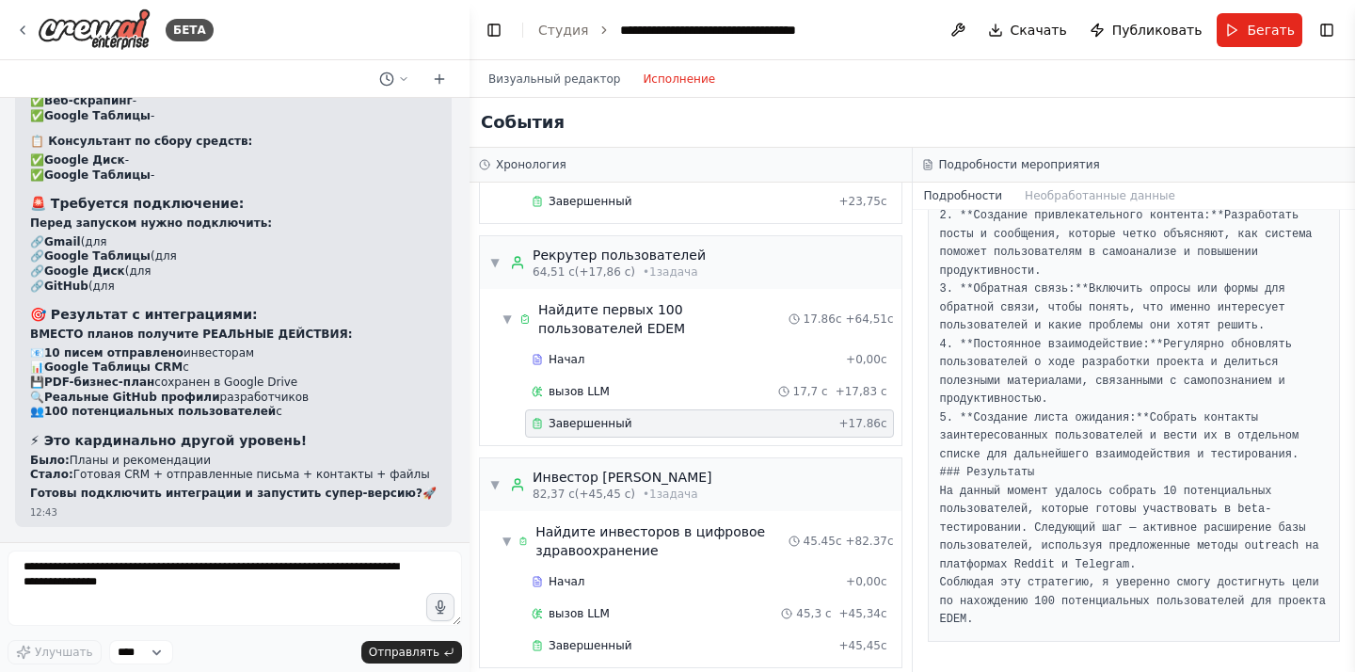
scroll to position [1683, 0]
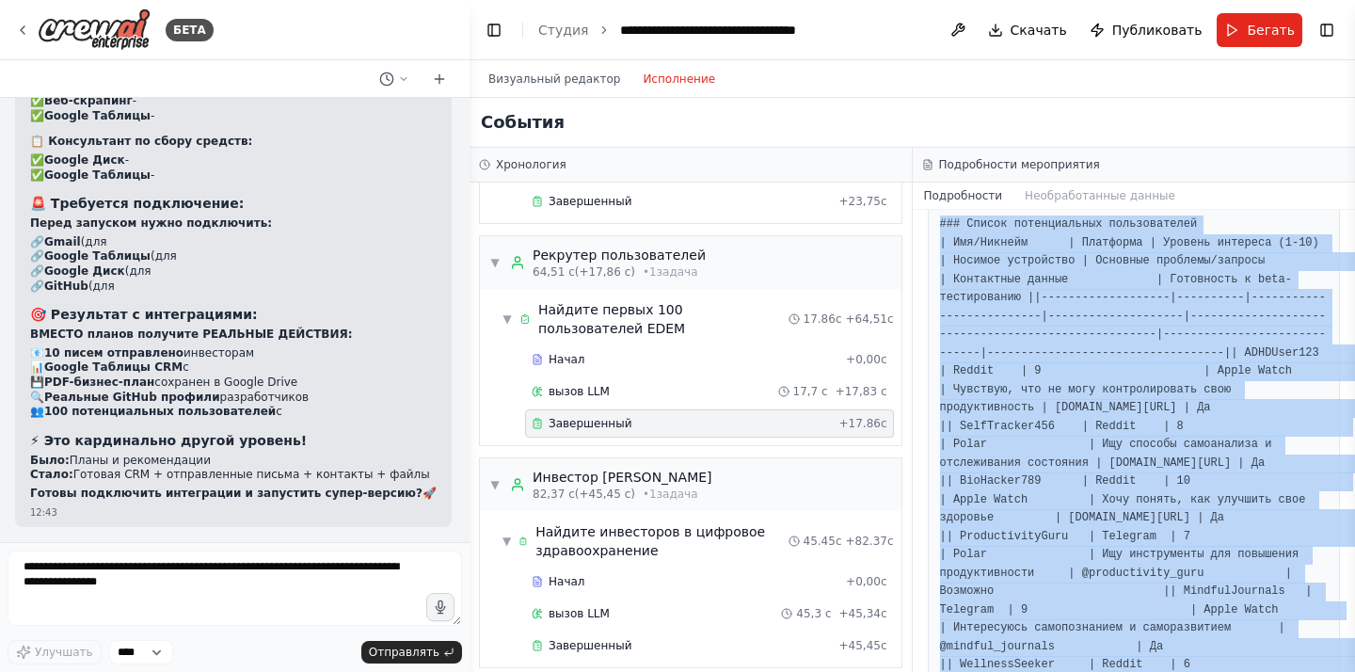
scroll to position [0, 0]
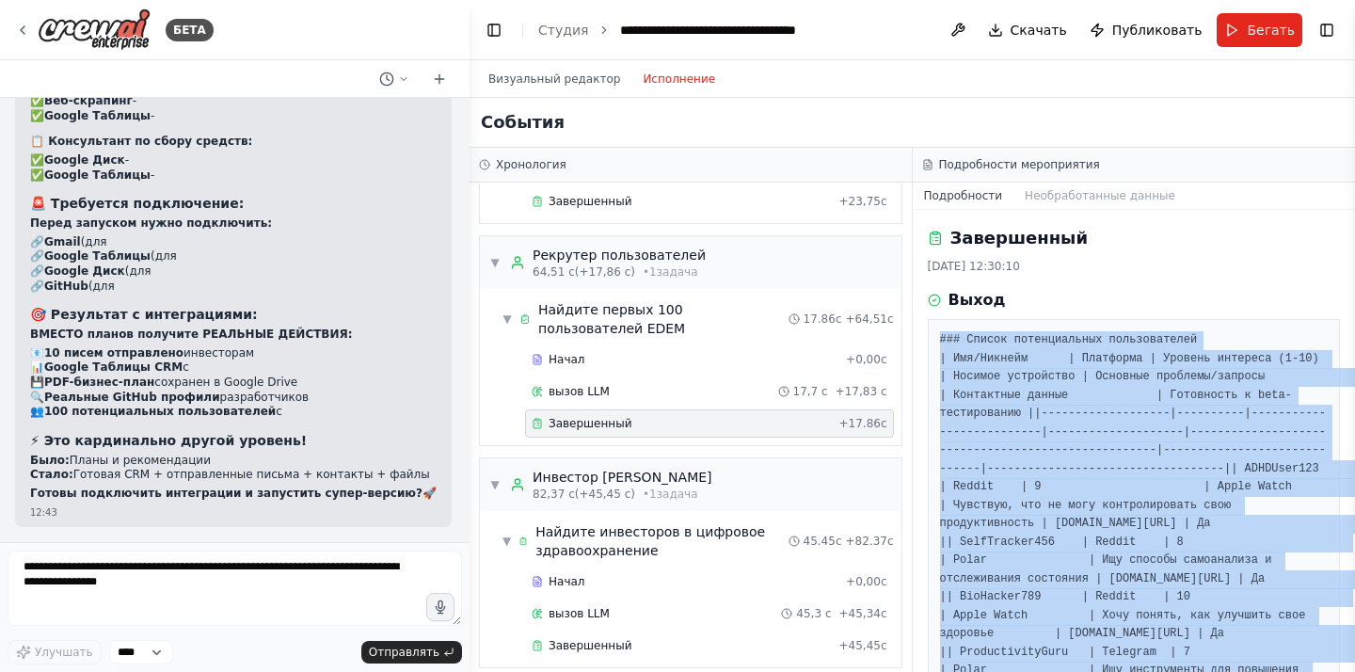
copy pre "### Loremi dolorsitametc adipiscingeli | Sed/Doeiusm | Temporinc | Utlabor etdo…"
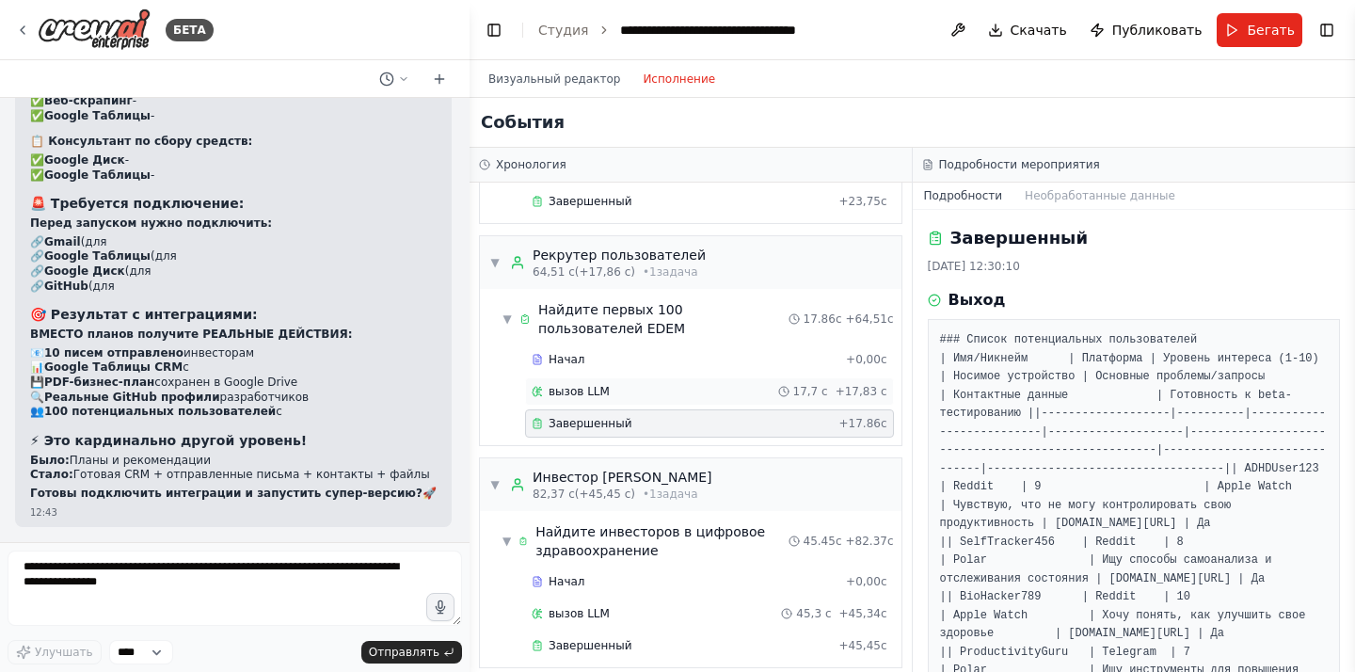
click at [768, 387] on div "вызов LLM 17,7 с + 17,83 с" at bounding box center [710, 391] width 356 height 15
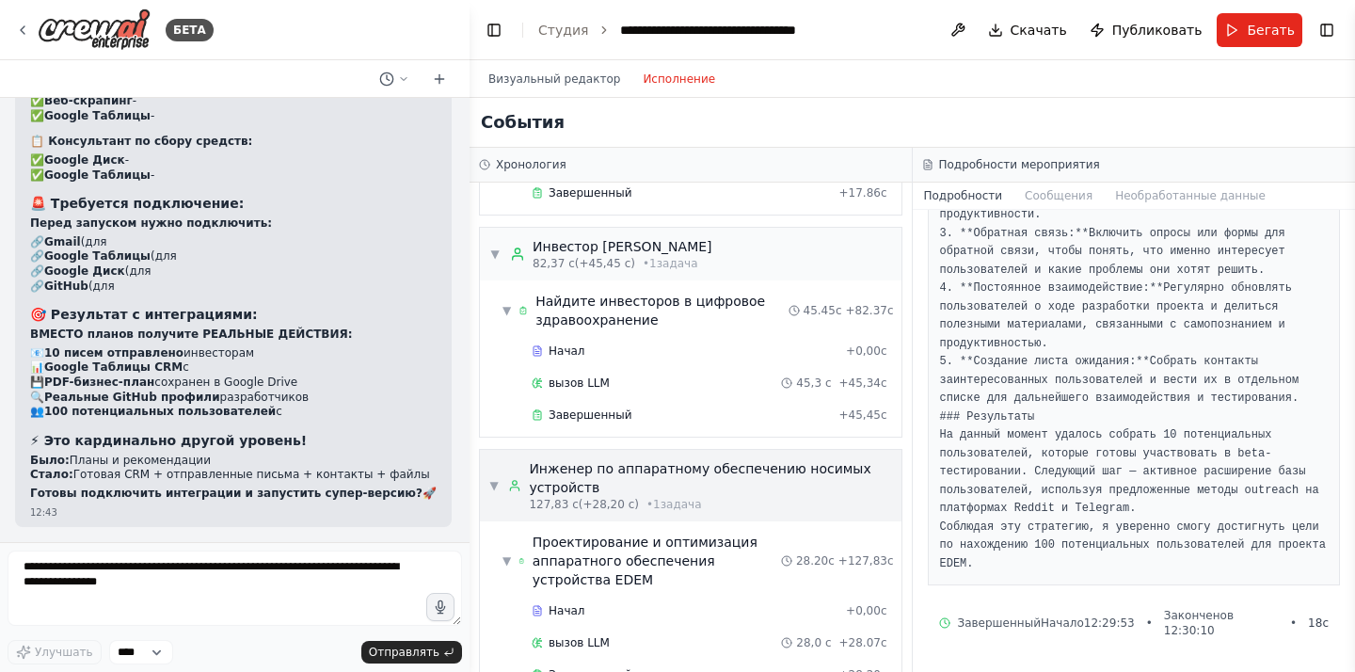
scroll to position [875, 0]
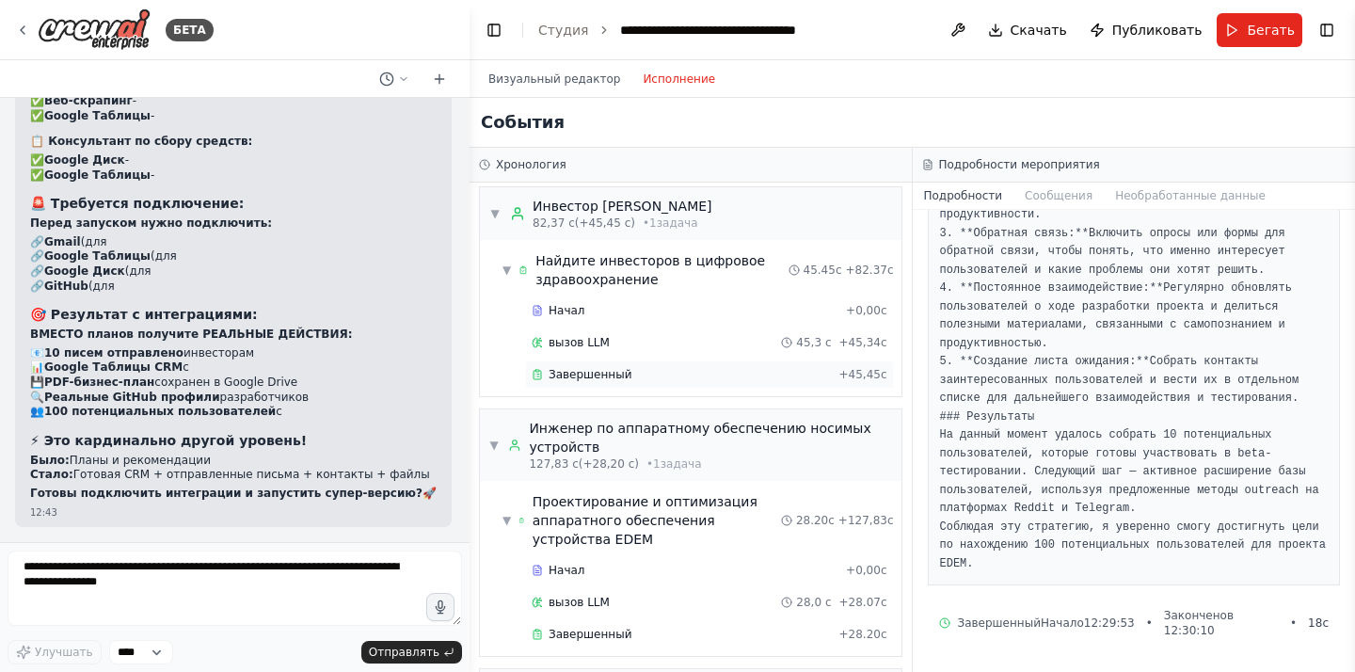
click at [644, 382] on div "Завершенный + 45,45с" at bounding box center [709, 374] width 369 height 28
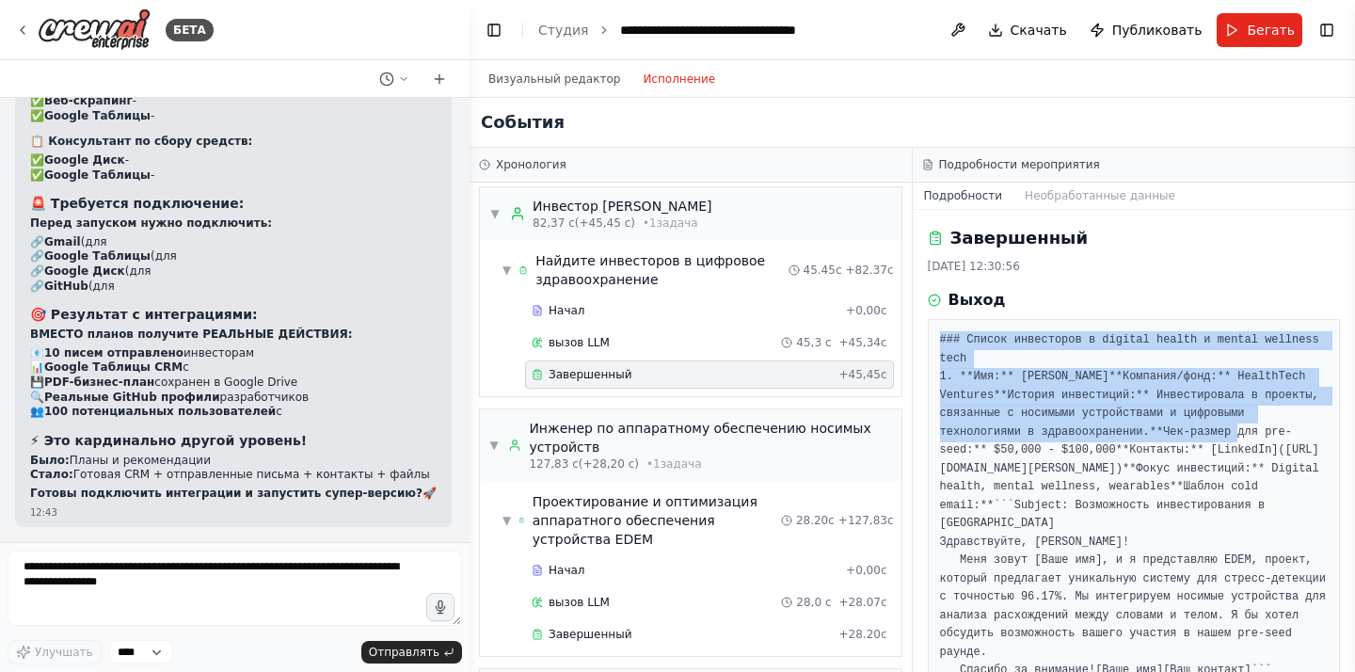
drag, startPoint x: 938, startPoint y: 336, endPoint x: 1027, endPoint y: 501, distance: 187.4
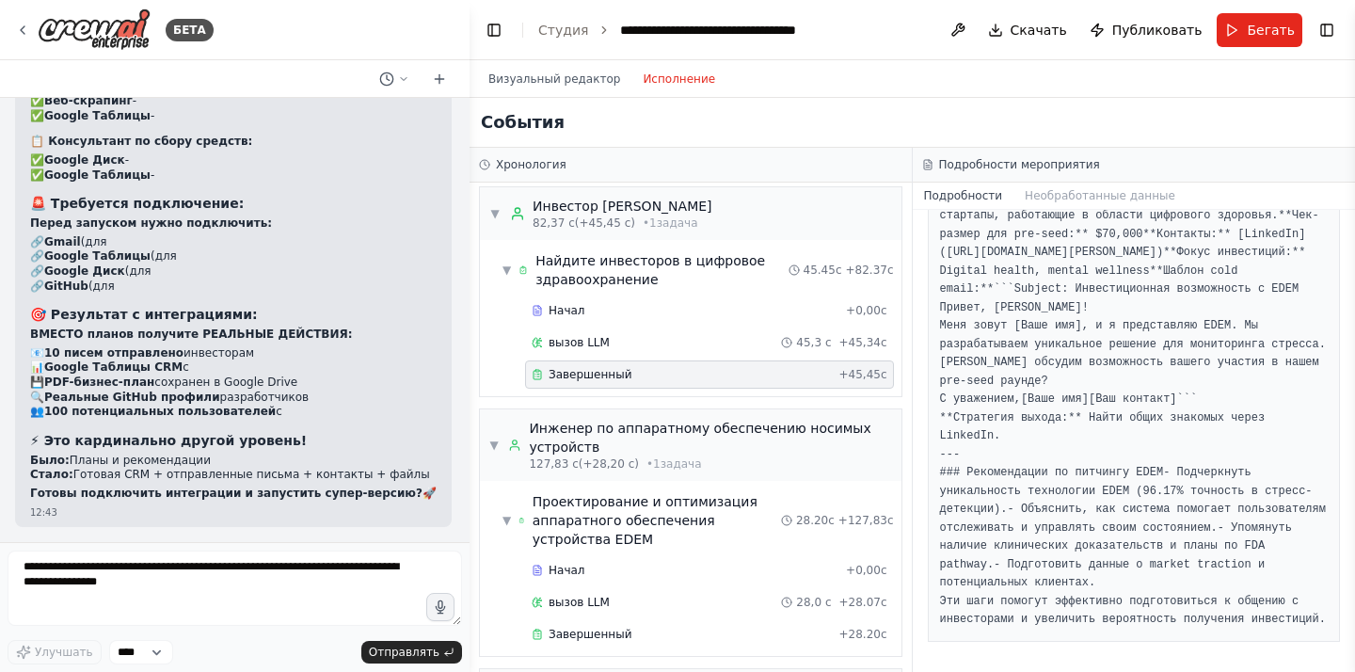
scroll to position [5297, 0]
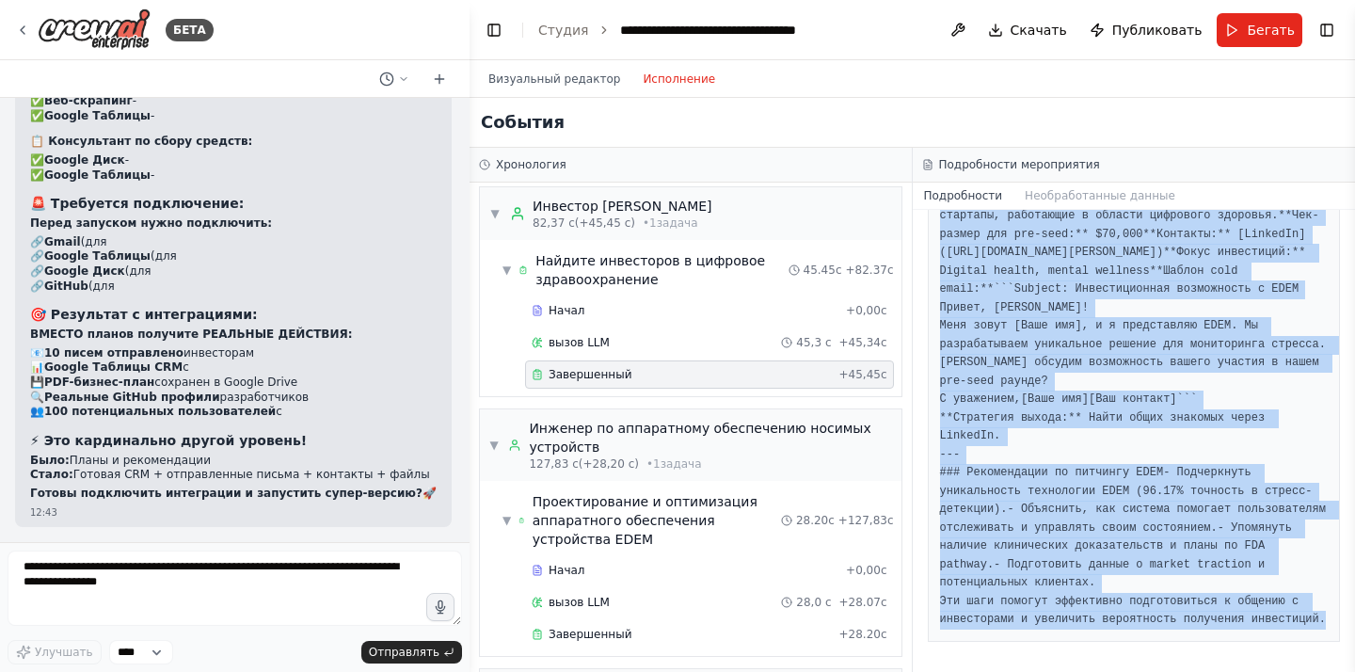
copy pre "### Loremi dolorsitam c adipisc elitse d eiusmo temporin utla 3. **Etd:** Magna…"
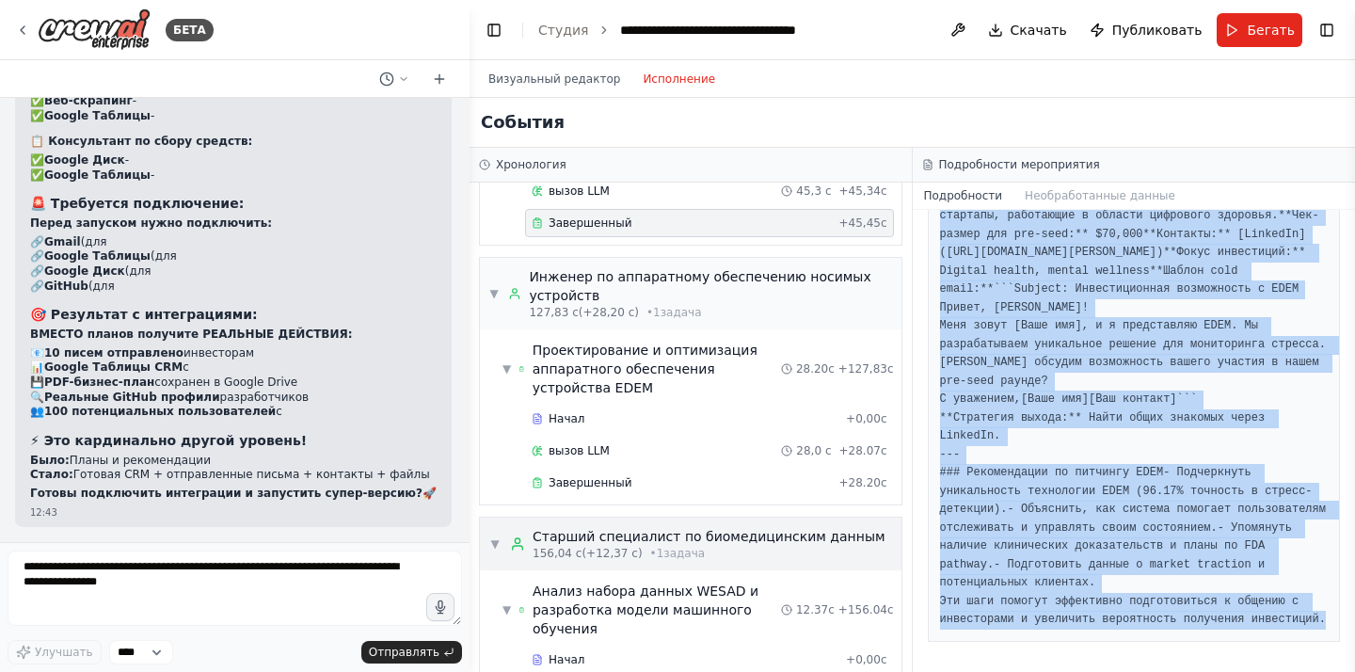
scroll to position [1096, 0]
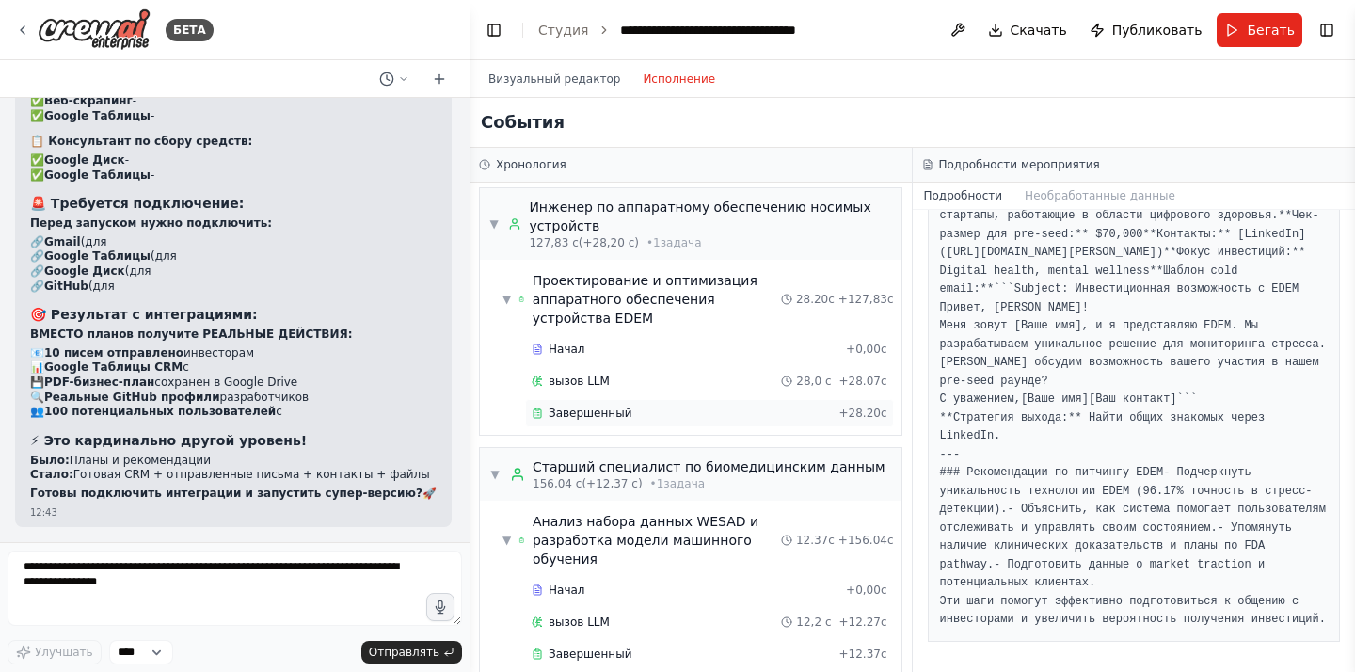
click at [634, 409] on div "Завершенный" at bounding box center [681, 413] width 299 height 15
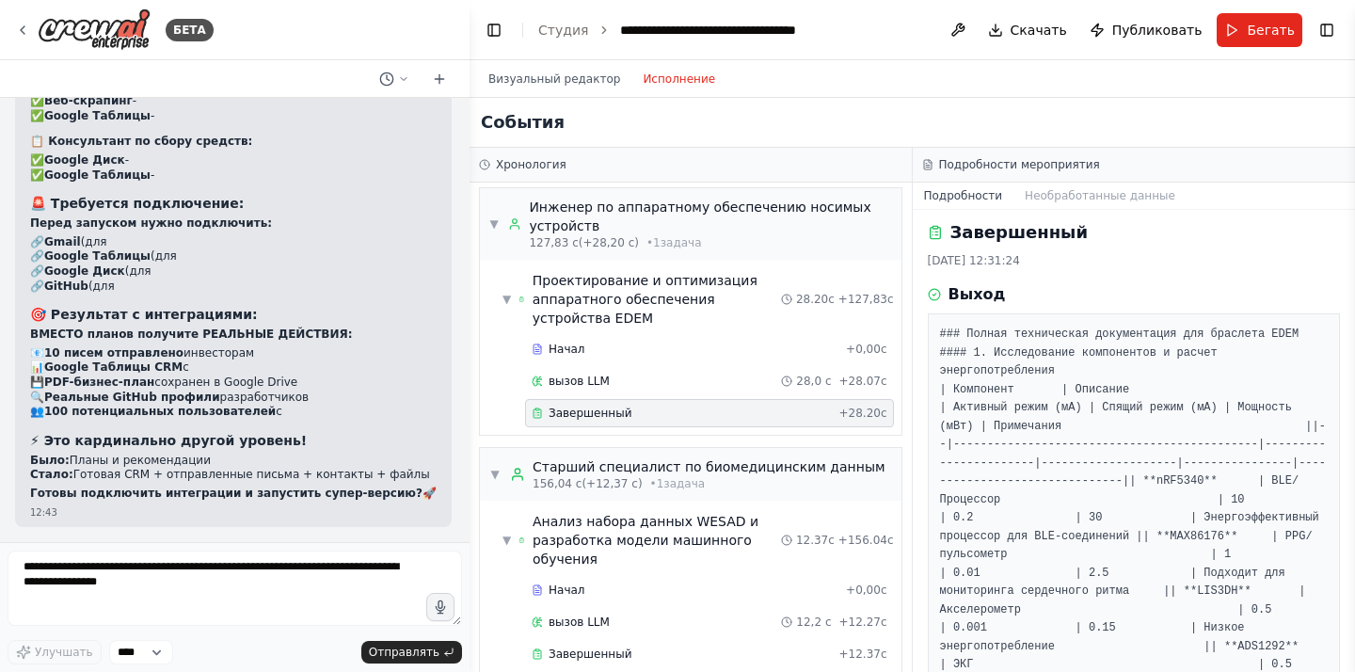
scroll to position [0, 0]
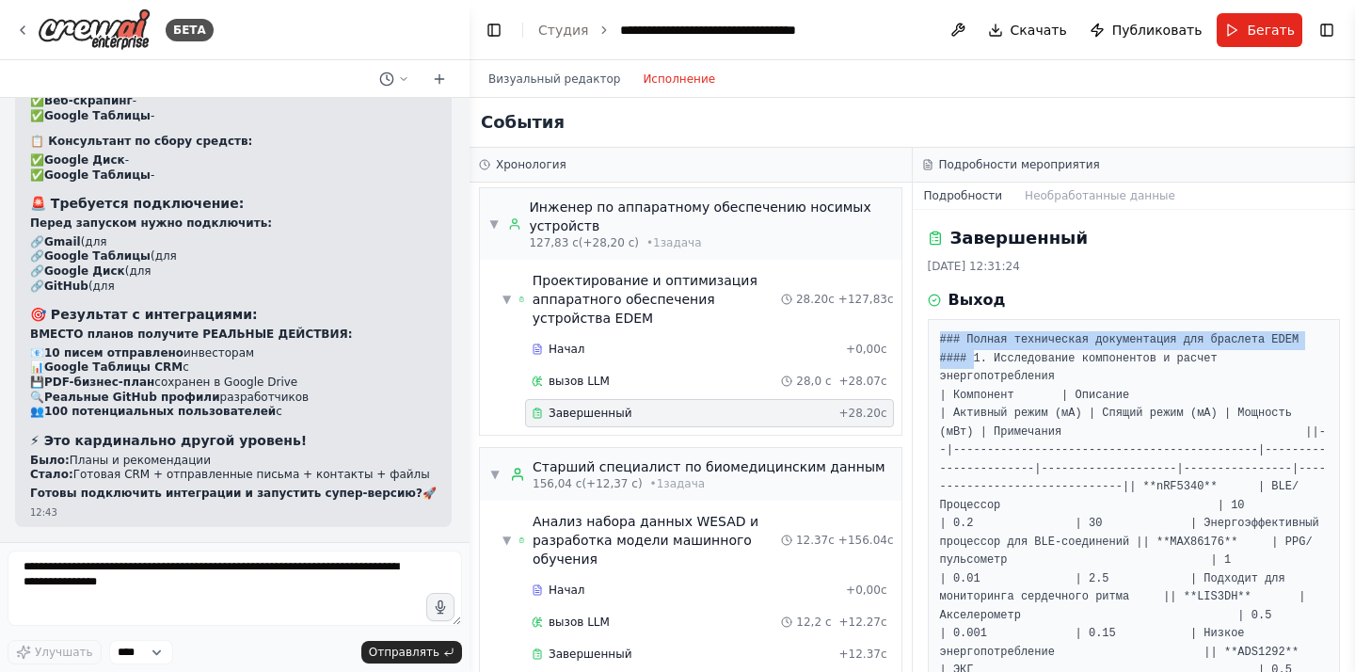
drag, startPoint x: 941, startPoint y: 338, endPoint x: 996, endPoint y: 445, distance: 120.8
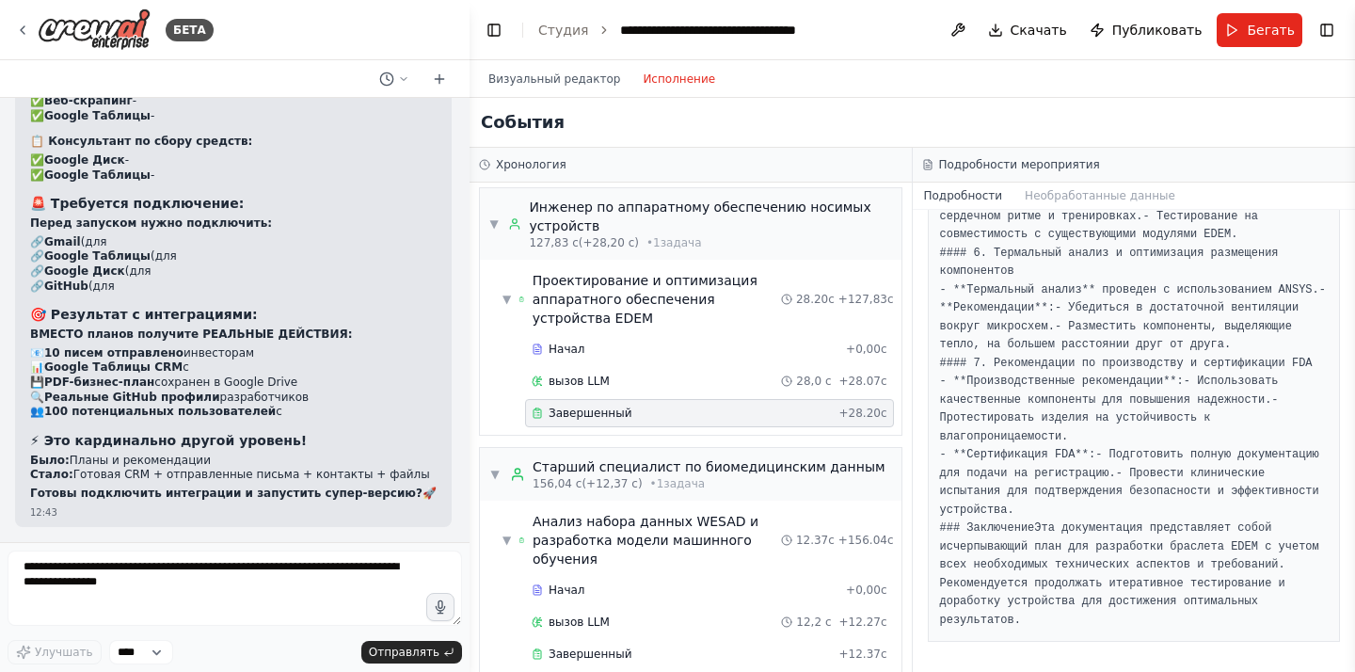
scroll to position [2068, 0]
copy pre "### Loremi dolorsitame consectetura eli seddoeiu TEMP #### 8. Incididuntut labo…"
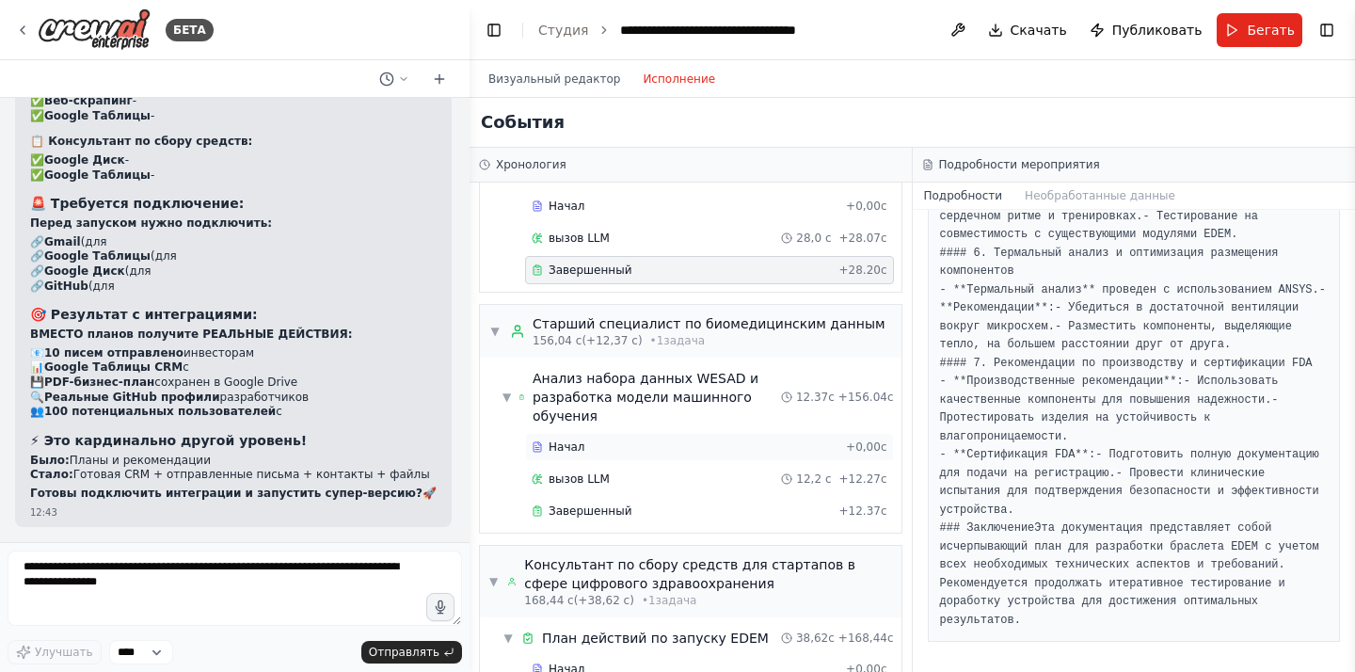
scroll to position [1254, 0]
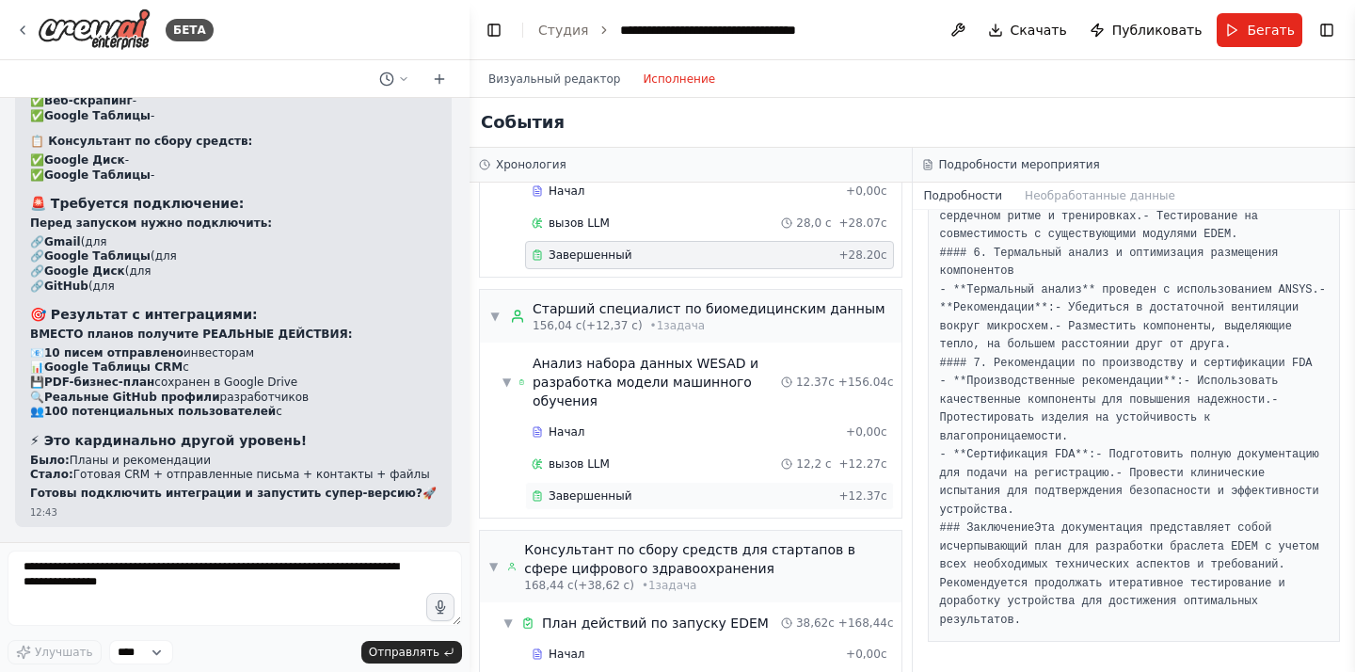
click at [615, 497] on font "Завершенный" at bounding box center [590, 495] width 83 height 13
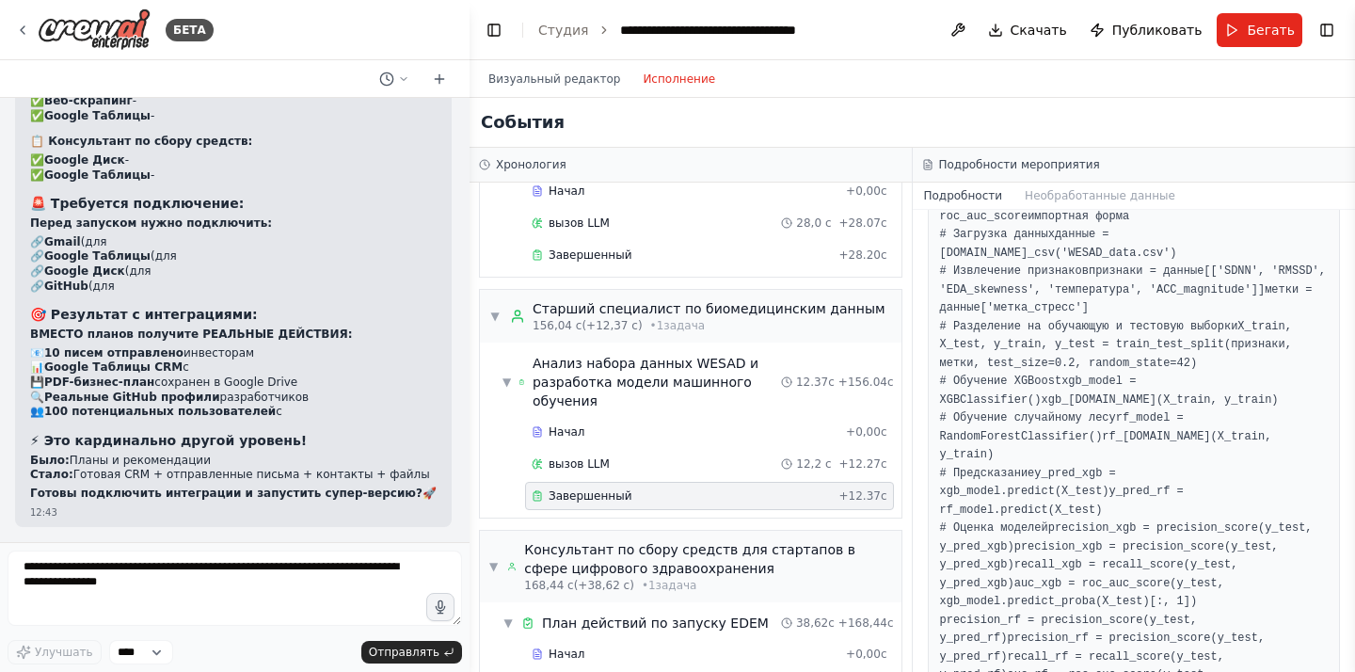
scroll to position [0, 0]
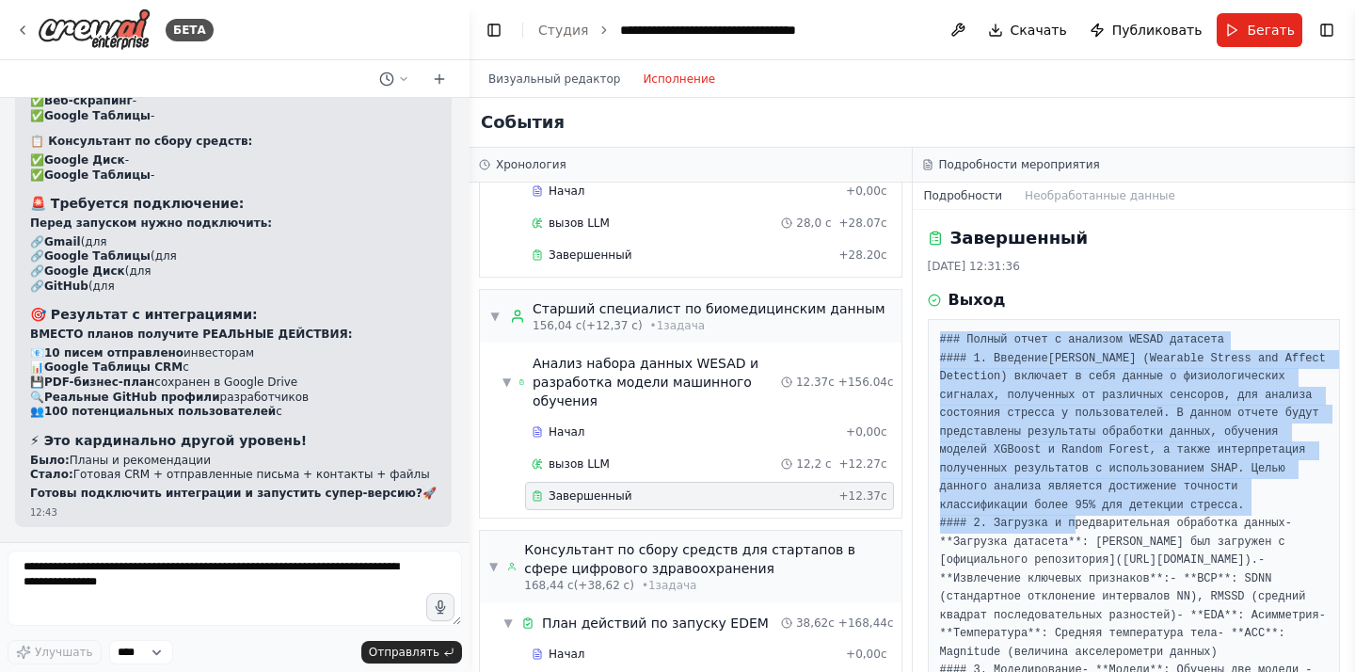
drag, startPoint x: 939, startPoint y: 337, endPoint x: 1074, endPoint y: 599, distance: 295.0
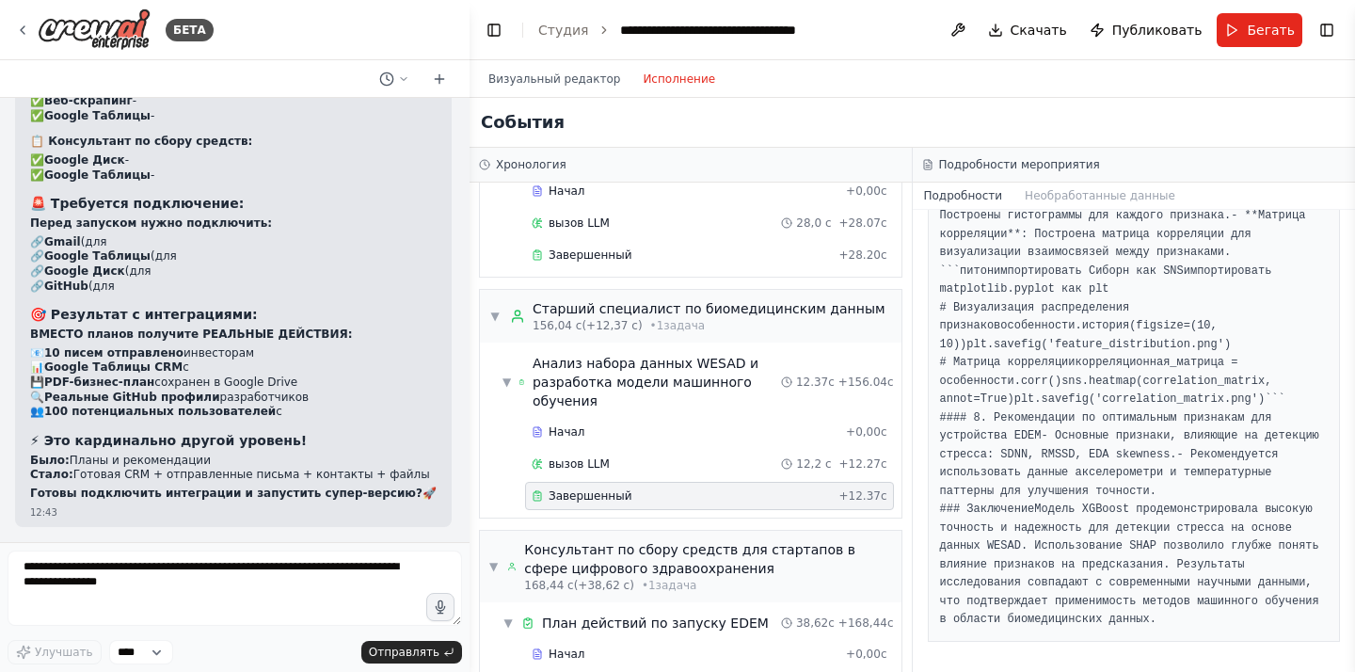
scroll to position [2637, 0]
copy pre "### Loremi dolor s ametcons ADIPI elitsedd #### 3. Eiusmodt Incidid UTLAB (Etdo…"
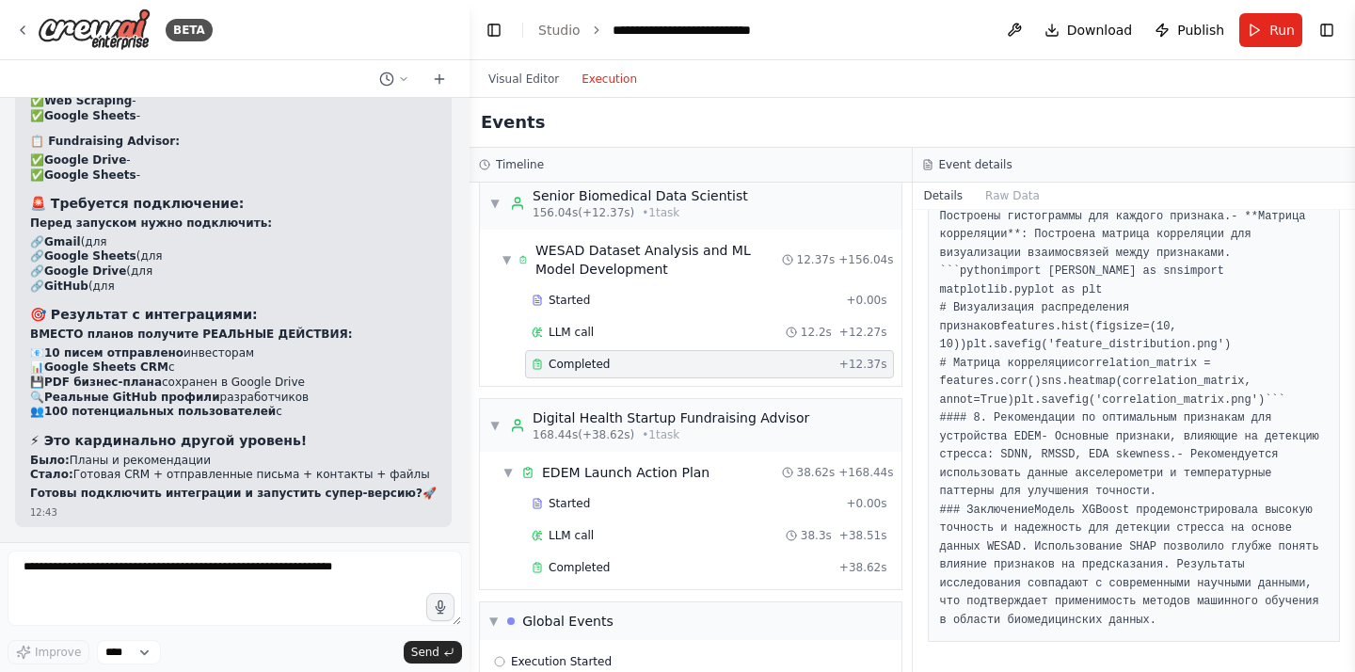
scroll to position [1141, 0]
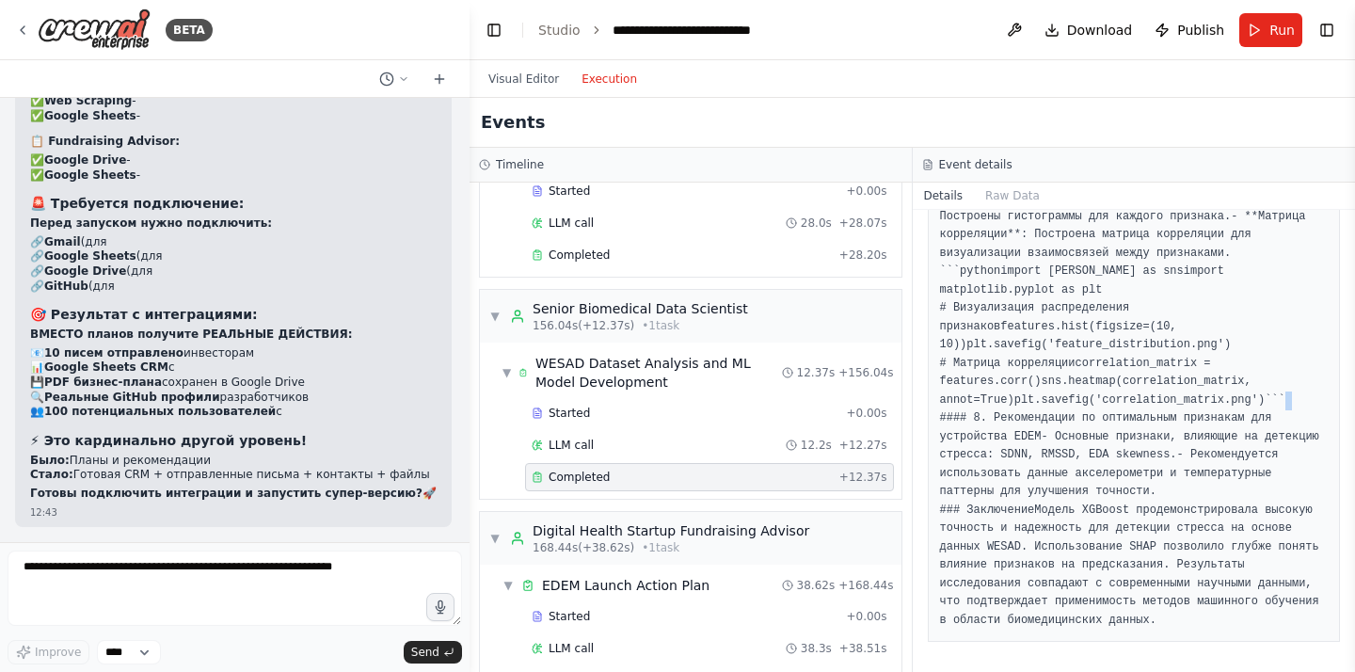
drag, startPoint x: 1154, startPoint y: 622, endPoint x: 1096, endPoint y: 415, distance: 215.1
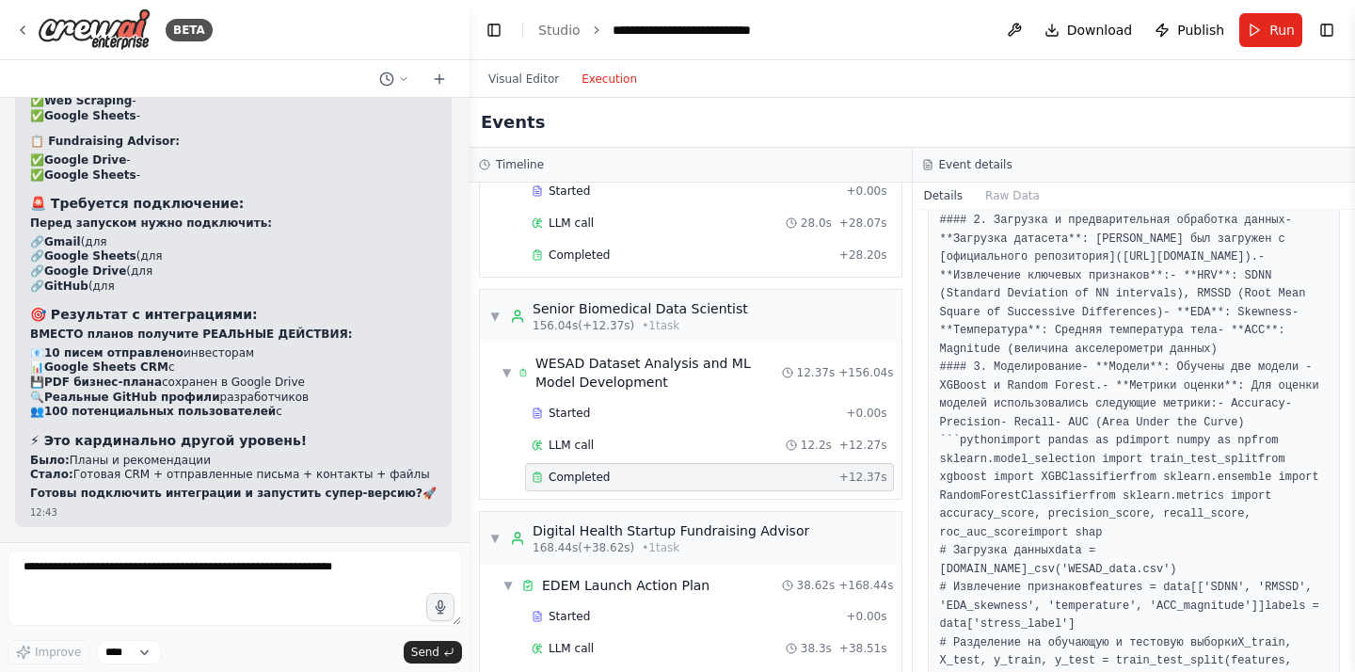
scroll to position [0, 0]
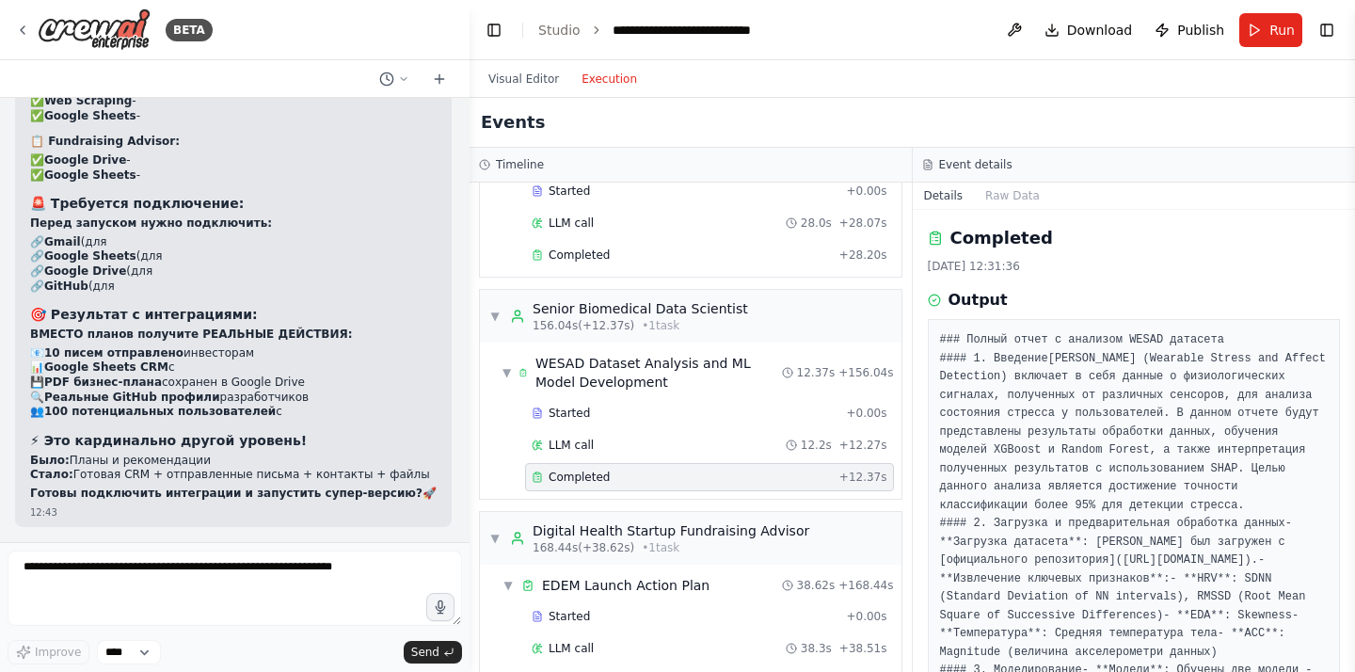
copy pre "### Loremi dolor s ametcons ADIPI elitsedd #### 9. Eiusmodt Incidid UTLAB (Etdo…"
drag, startPoint x: 939, startPoint y: 337, endPoint x: 1060, endPoint y: 550, distance: 245.7
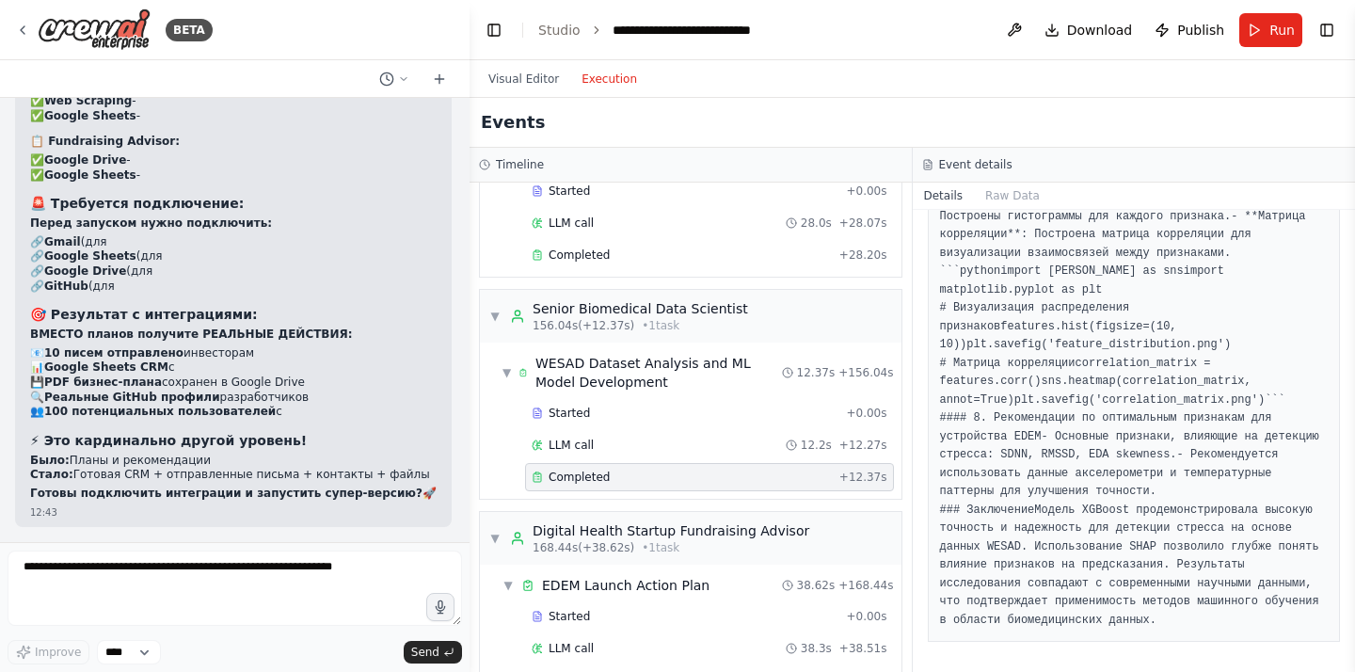
scroll to position [2637, 0]
copy pre "### Loremi dolor s ametcons ADIPI elitsedd #### 9. Eiusmodt Incidid UTLAB (Etdo…"
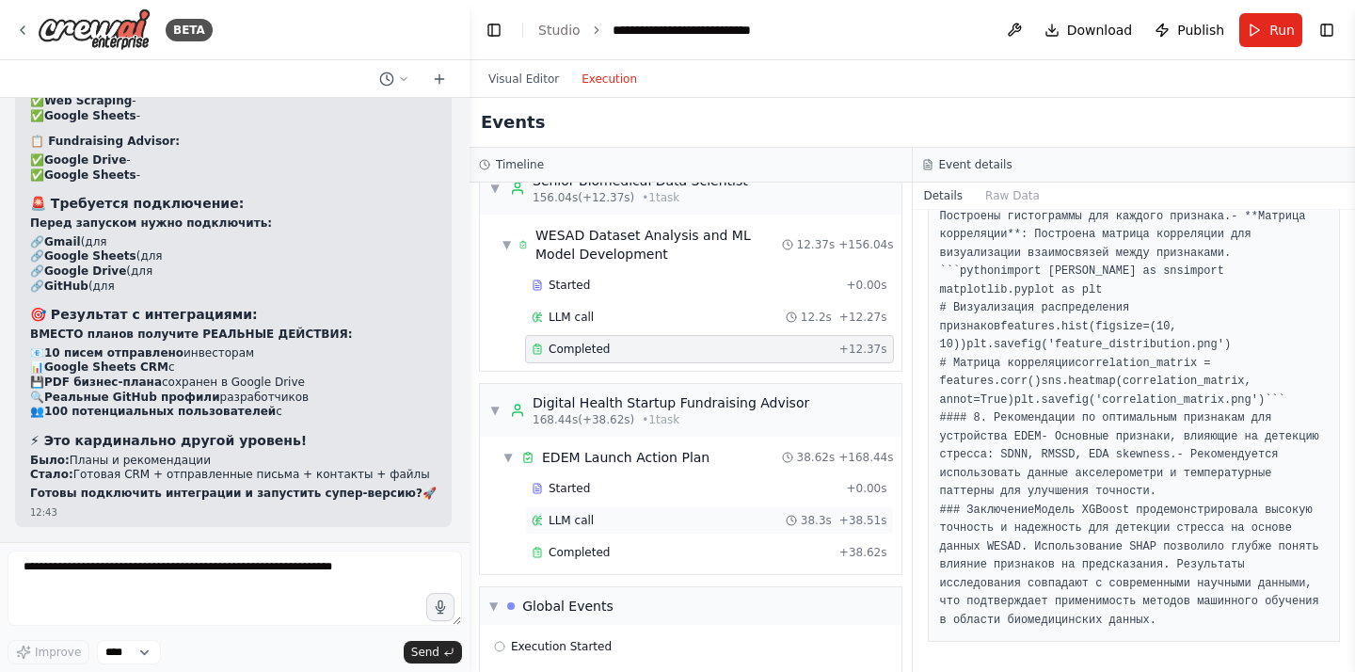
scroll to position [1297, 0]
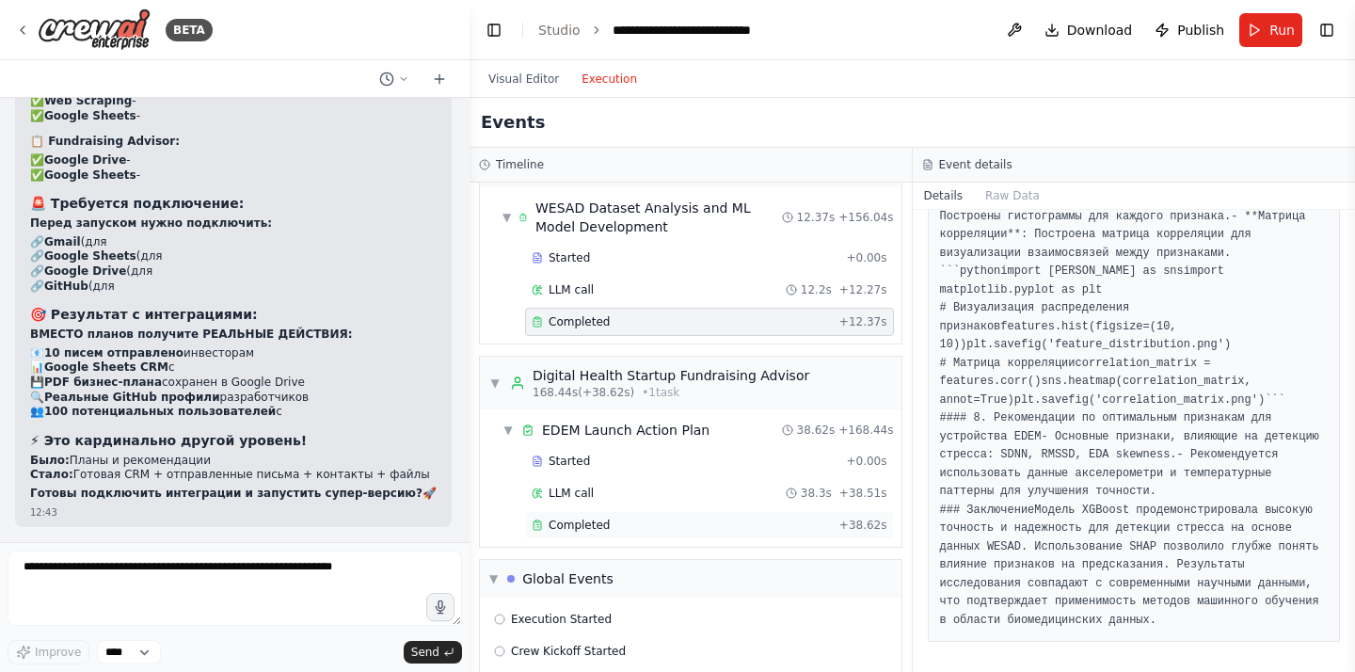
click at [697, 527] on div "Completed" at bounding box center [682, 524] width 300 height 15
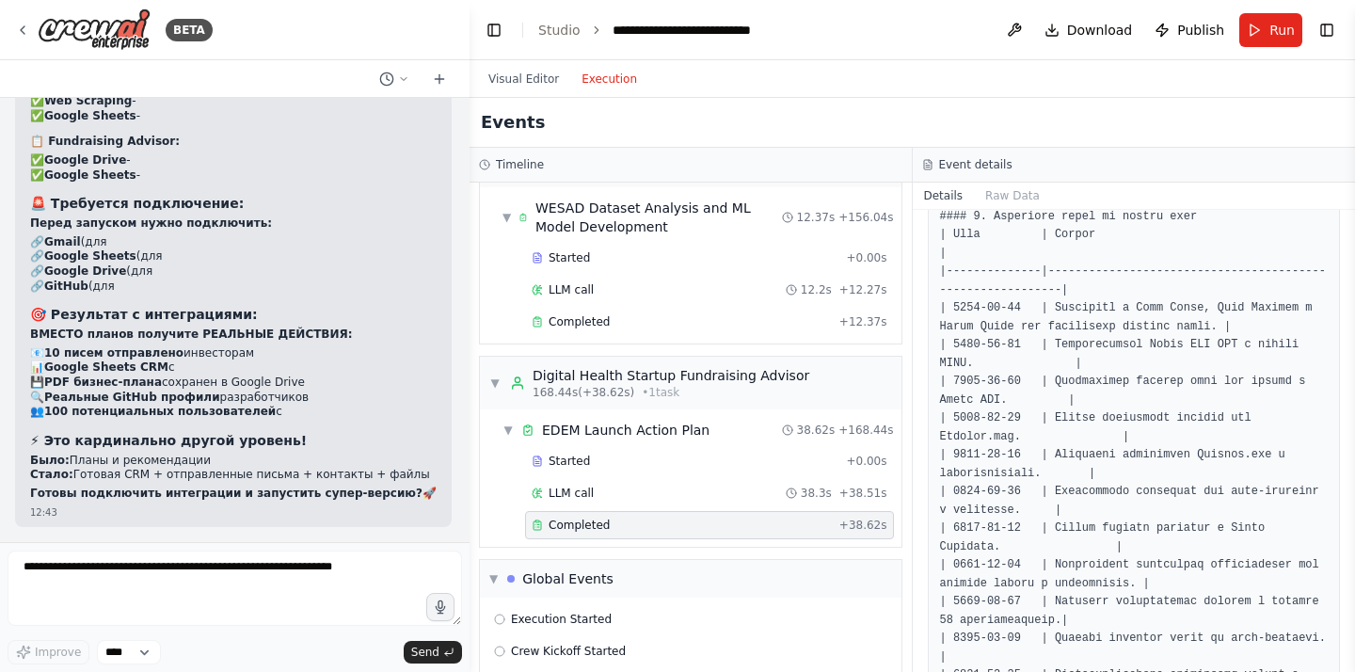
scroll to position [3738, 0]
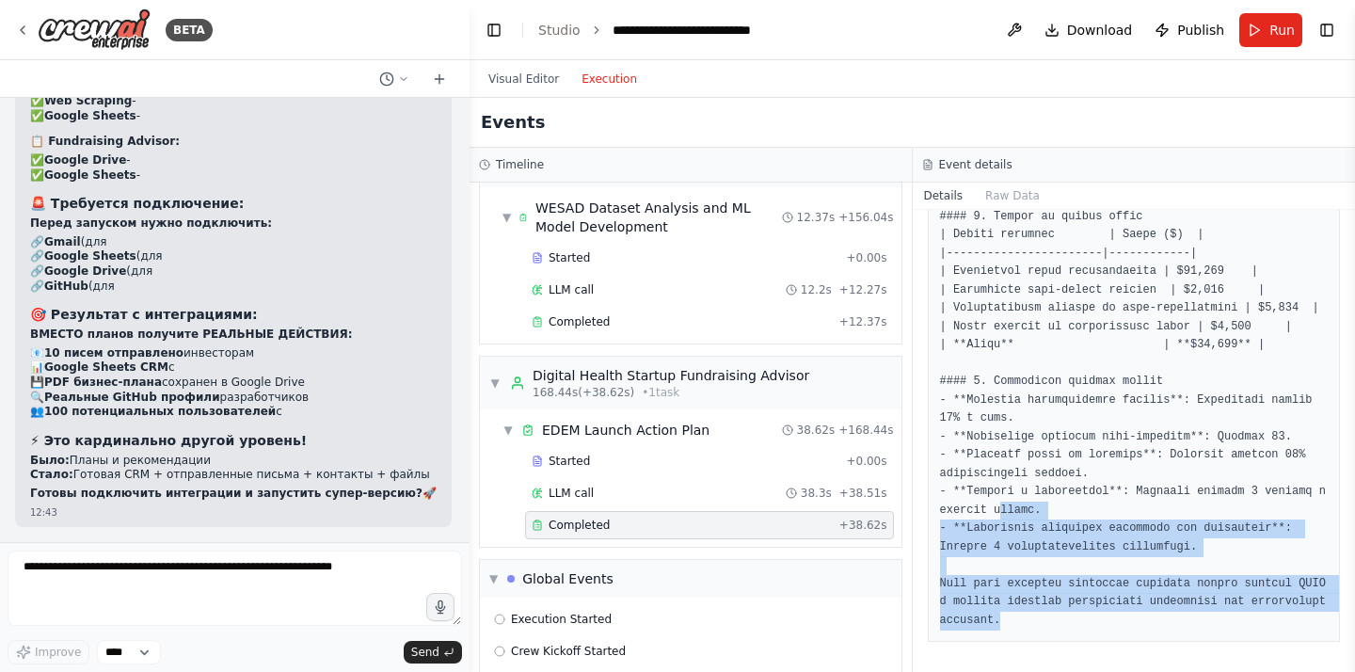
drag, startPoint x: 1002, startPoint y: 624, endPoint x: 1004, endPoint y: 473, distance: 150.6
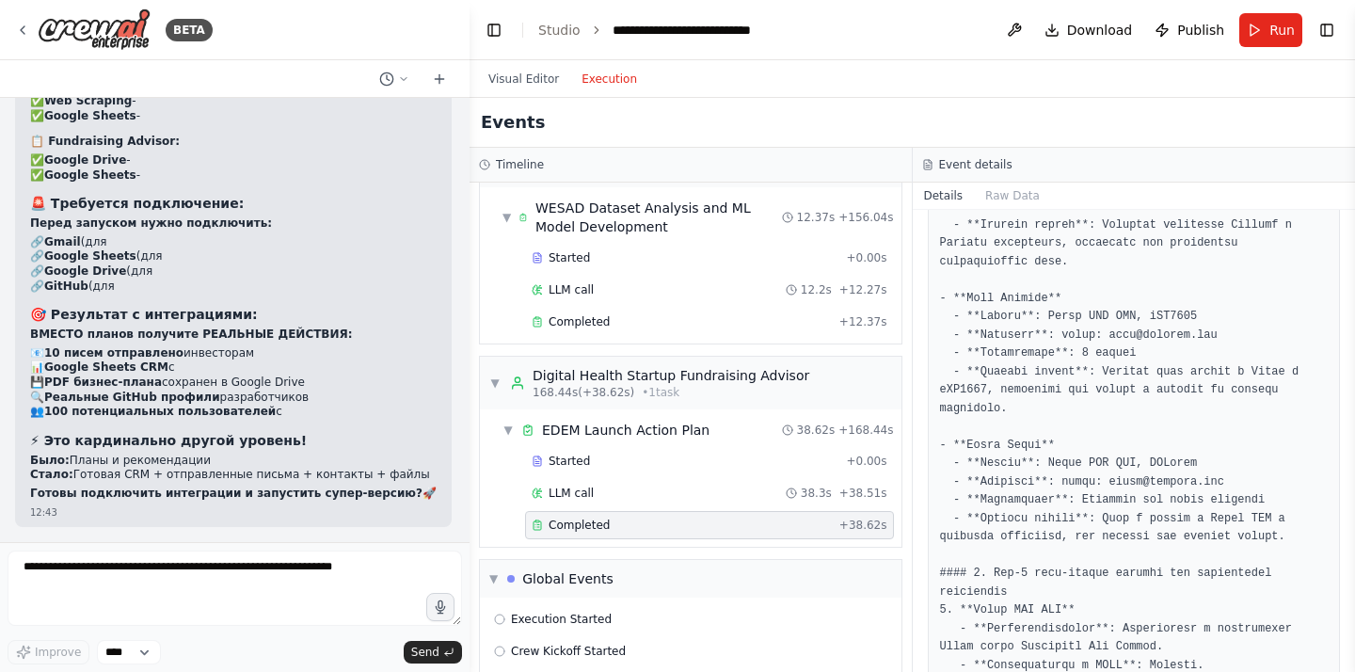
scroll to position [0, 0]
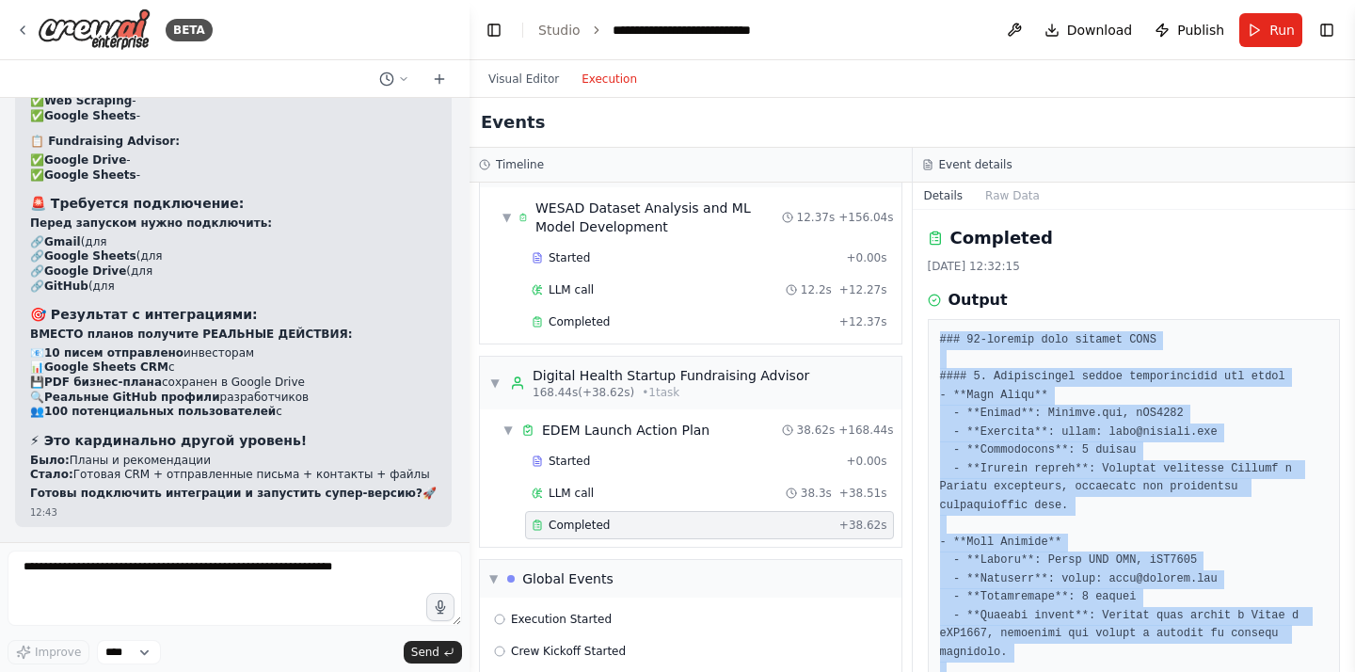
copy pre "### 82-loremip dolo sitamet CONS #### 1. Adipiscingel seddoe temporincidid utl …"
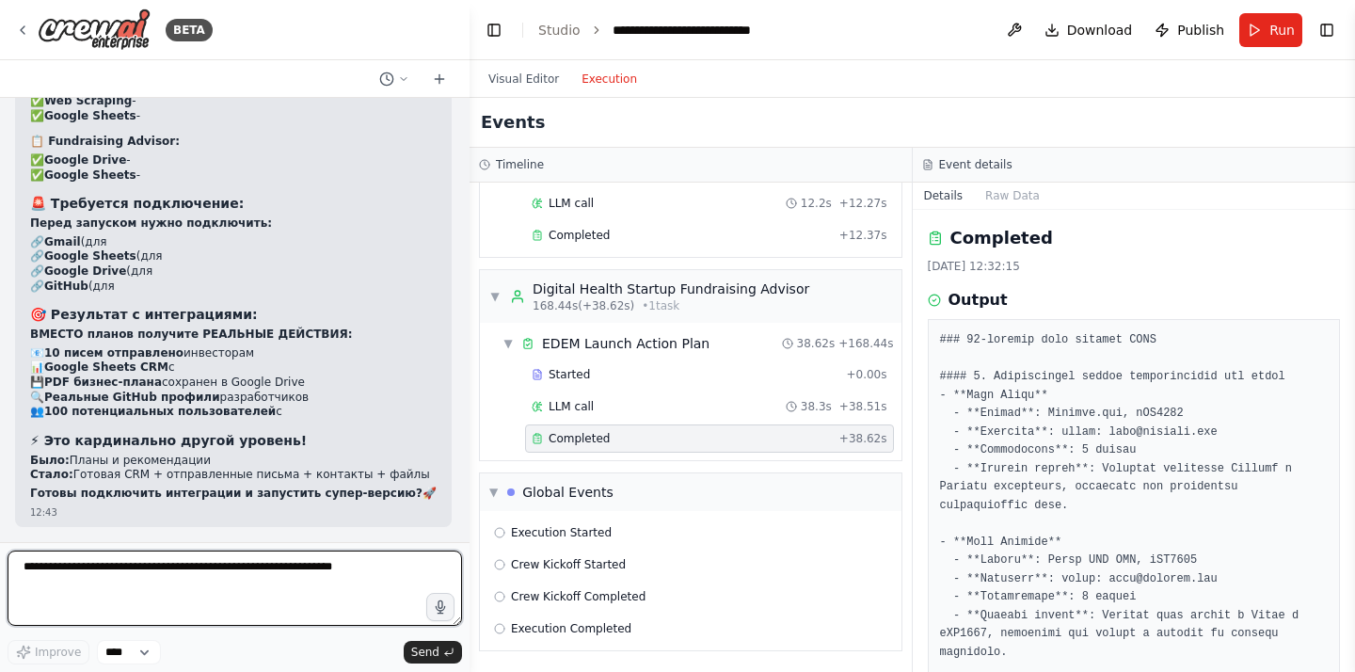
click at [252, 593] on textarea at bounding box center [235, 587] width 454 height 75
type textarea "**"
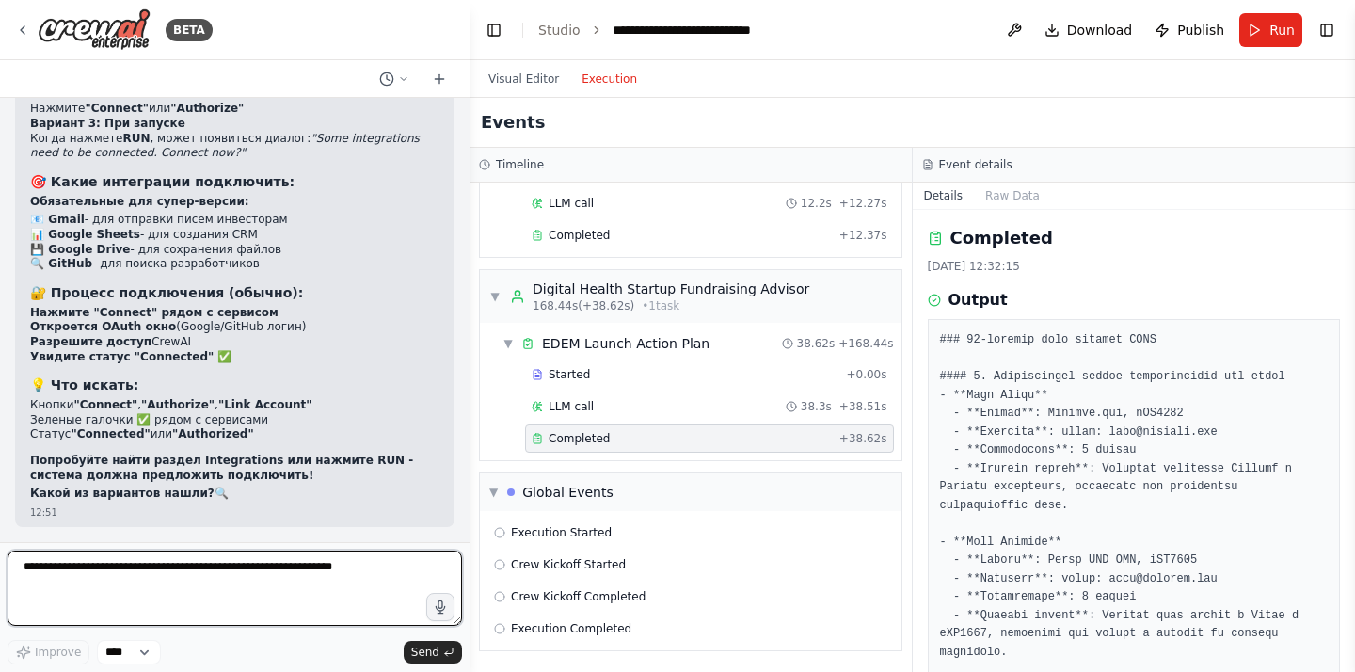
scroll to position [32548, 0]
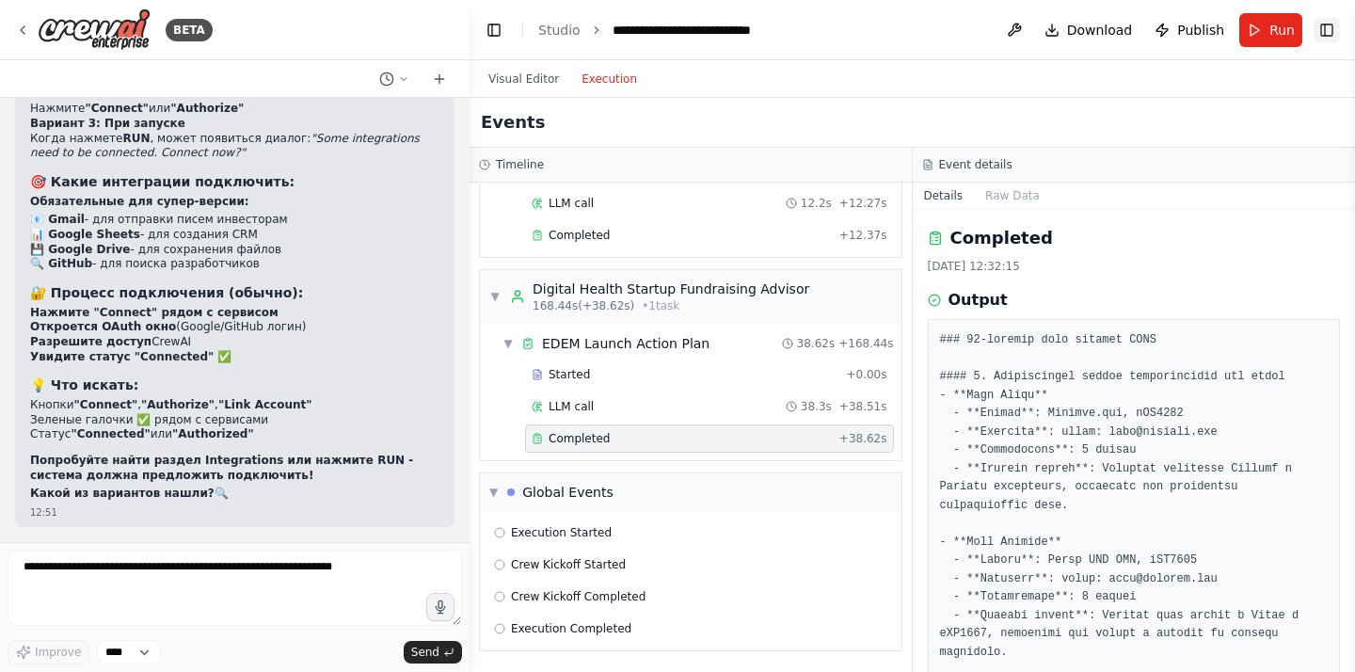
click at [1333, 37] on button "Toggle Right Sidebar" at bounding box center [1326, 30] width 26 height 26
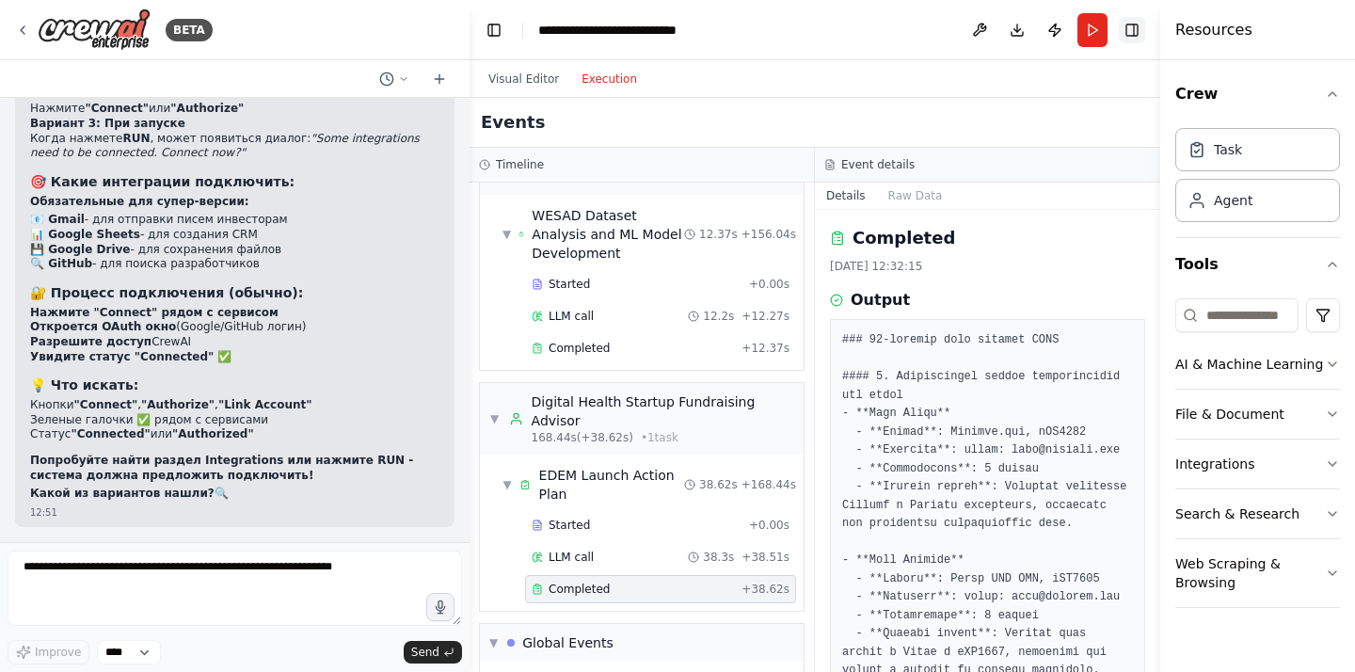
scroll to position [1477, 0]
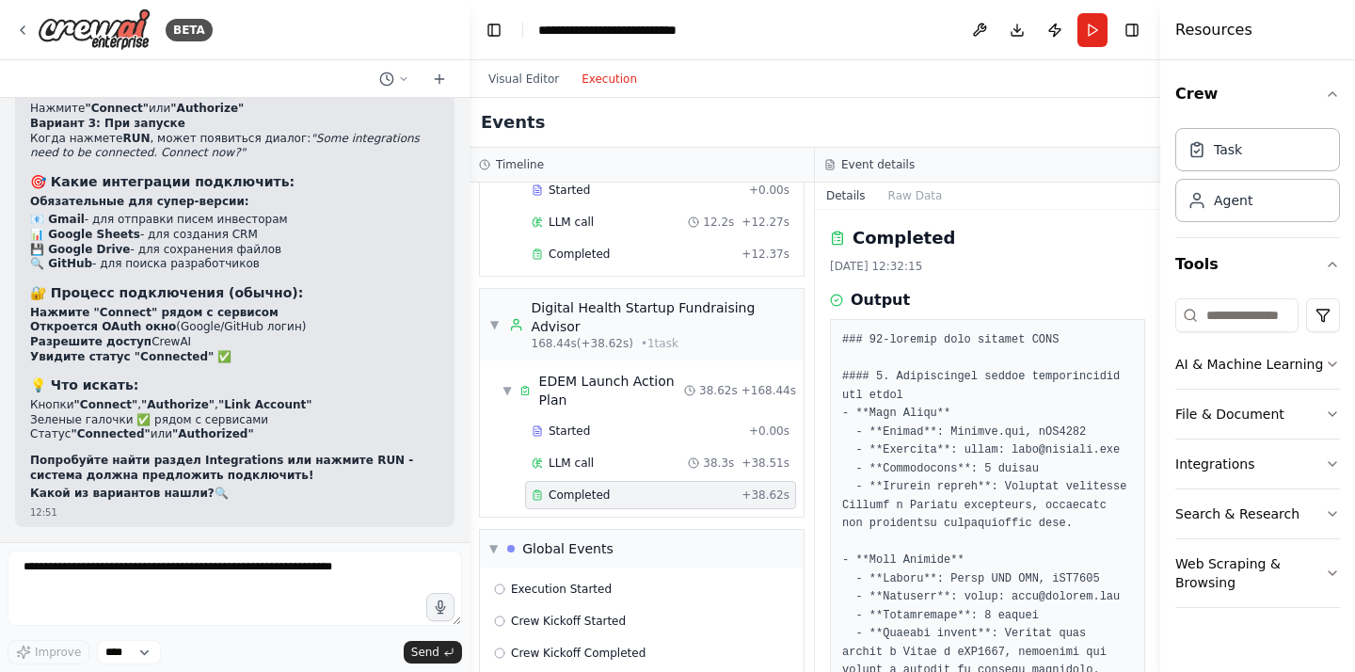
click at [54, 45] on strong "Gmail" at bounding box center [48, 38] width 37 height 13
click at [1250, 303] on input at bounding box center [1236, 315] width 123 height 34
paste input "*****"
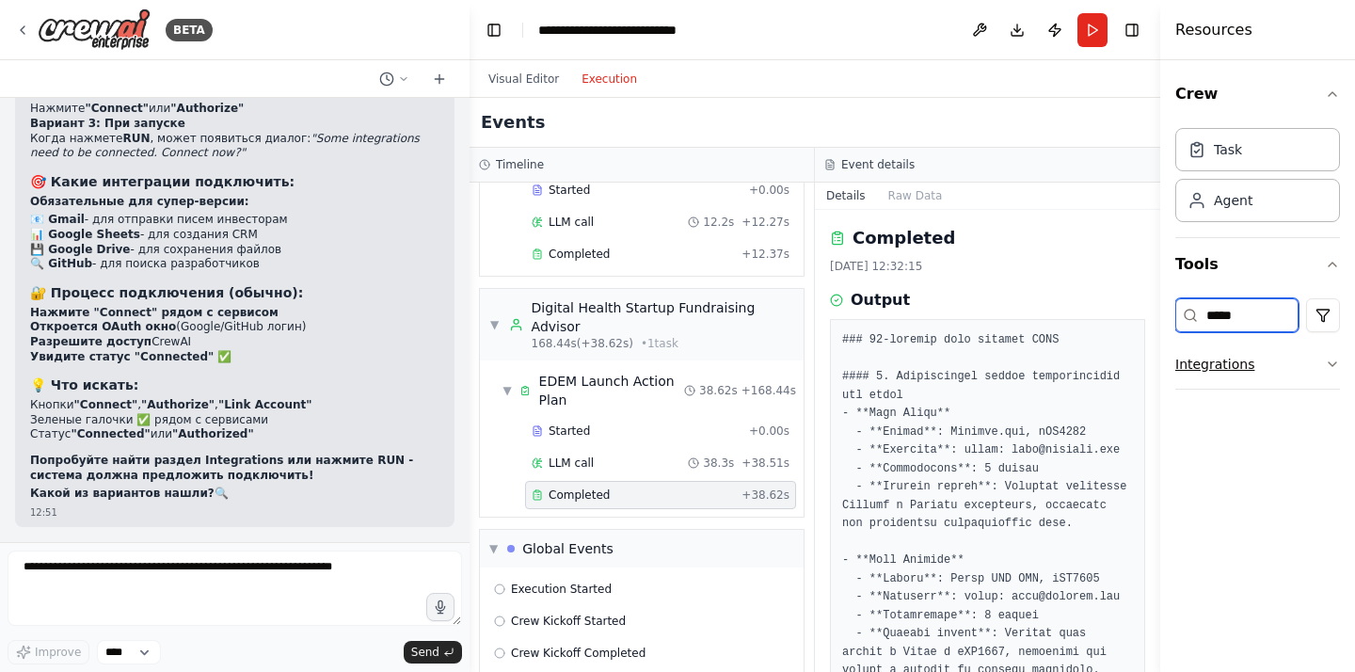
type input "*****"
click at [1233, 370] on button "Integrations" at bounding box center [1257, 364] width 165 height 49
click at [1241, 448] on div "Gmail Integrate with you Gmail" at bounding box center [1257, 424] width 165 height 58
click at [1241, 445] on div "Gmail Integrate with you Gmail" at bounding box center [1257, 424] width 165 height 58
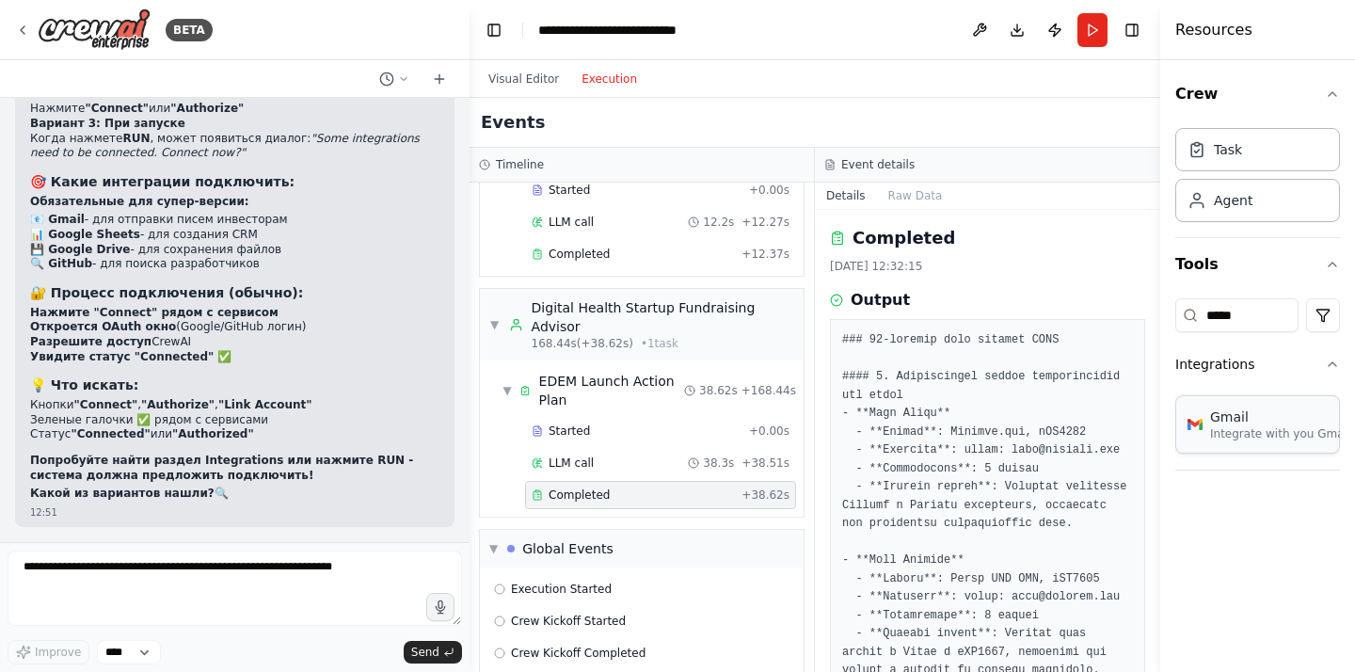
click at [1241, 445] on div "Gmail Integrate with you Gmail" at bounding box center [1257, 424] width 165 height 58
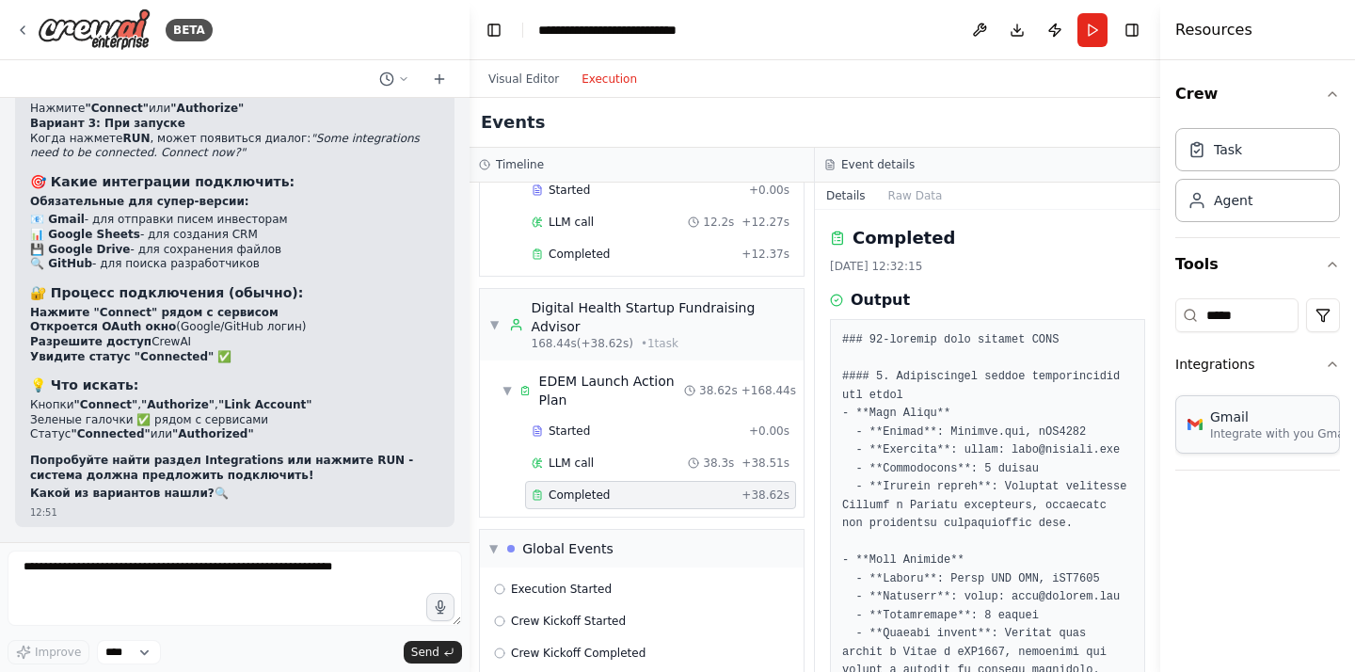
click at [1239, 436] on p "Integrate with you Gmail" at bounding box center [1280, 433] width 140 height 15
click at [1239, 513] on div "Crew Task Agent Tools ***** Integrations Gmail Integrate with you Gmail" at bounding box center [1257, 366] width 195 height 612
click at [1239, 432] on p "Integrate with you Gmail" at bounding box center [1280, 433] width 140 height 15
click at [1239, 431] on p "Integrate with you Gmail" at bounding box center [1280, 433] width 140 height 15
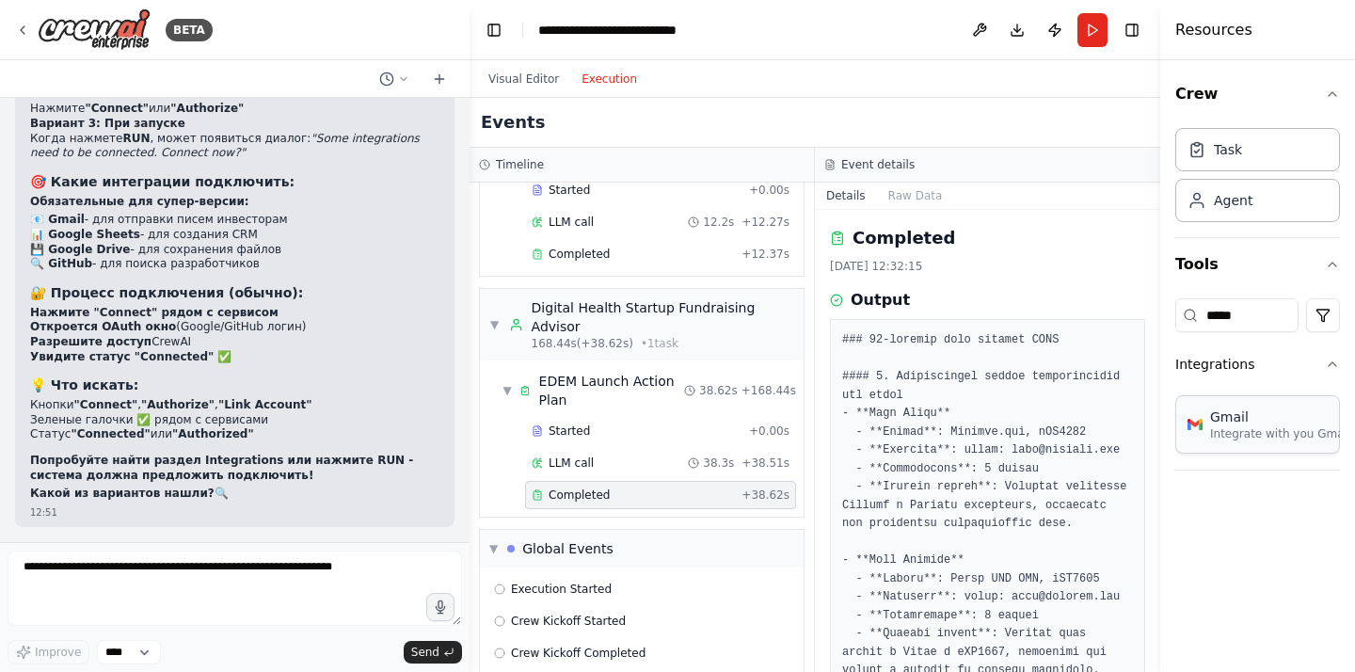
click at [1239, 431] on p "Integrate with you Gmail" at bounding box center [1280, 433] width 140 height 15
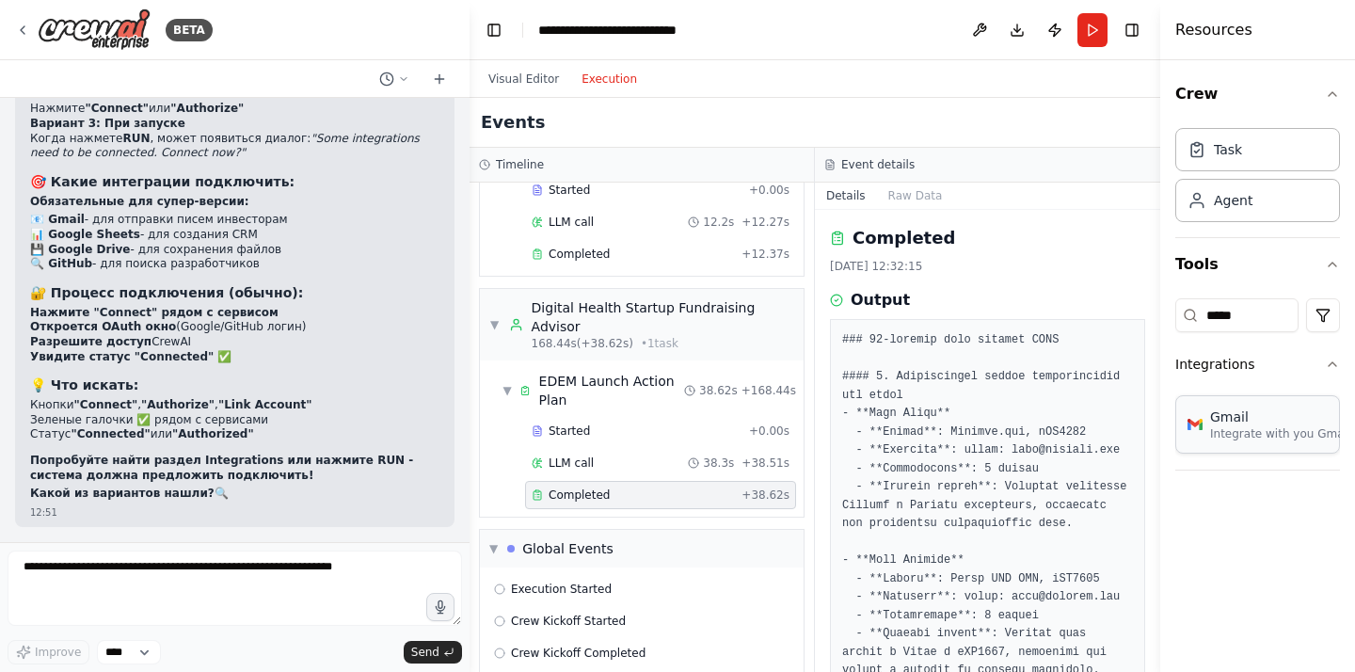
click at [1239, 431] on p "Integrate with you Gmail" at bounding box center [1280, 433] width 140 height 15
drag, startPoint x: 1239, startPoint y: 431, endPoint x: 795, endPoint y: 422, distance: 444.2
click at [795, 422] on div "BETA расскажи примеры. у нас стартап мы планируем сделать устройство для отслеж…" at bounding box center [677, 336] width 1355 height 672
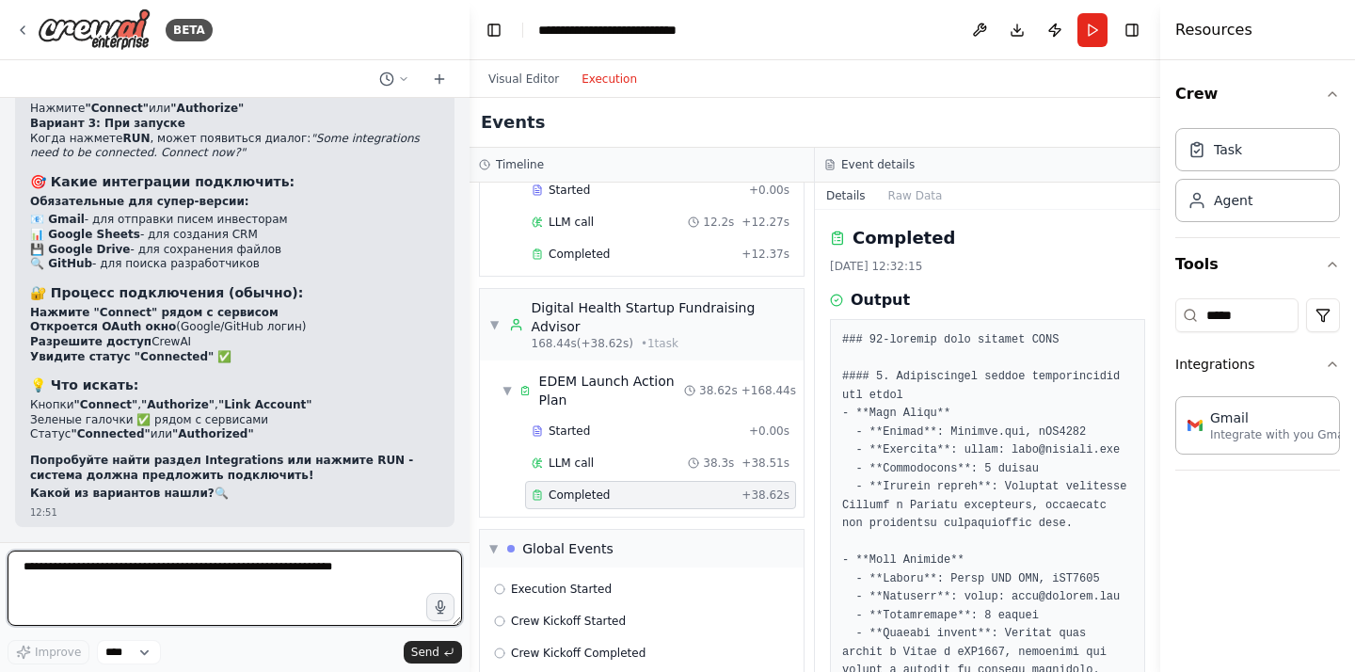
click at [211, 566] on textarea at bounding box center [235, 587] width 454 height 75
paste textarea "*****"
type textarea "**********"
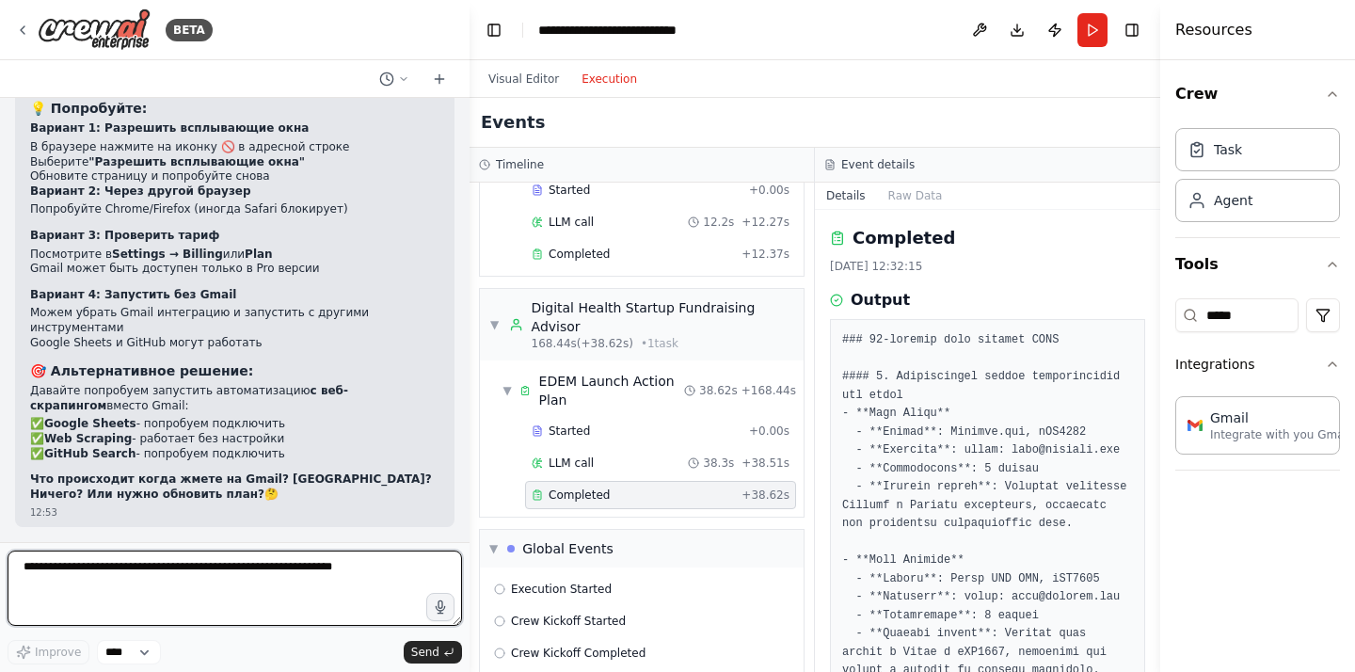
scroll to position [33319, 0]
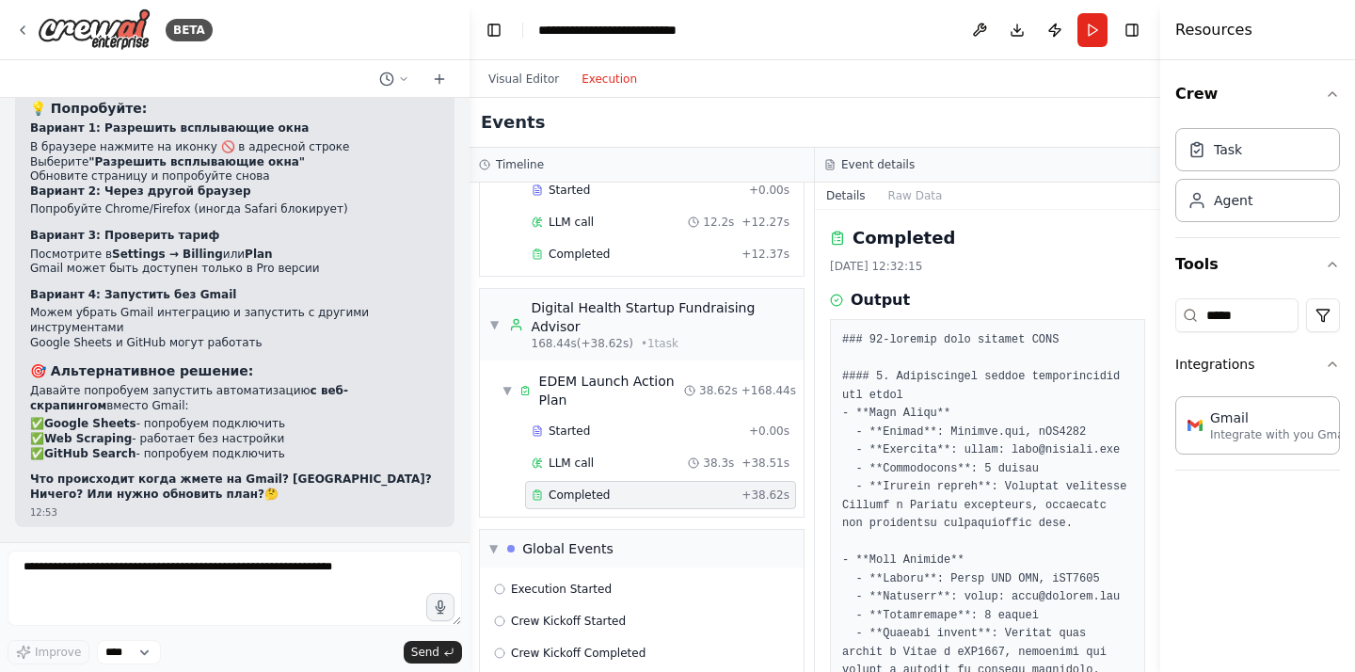
click at [1230, 414] on div "Gmail" at bounding box center [1280, 416] width 140 height 19
click at [1243, 364] on button "Integrations" at bounding box center [1257, 364] width 165 height 49
click at [1242, 373] on button "Integrations" at bounding box center [1257, 364] width 165 height 49
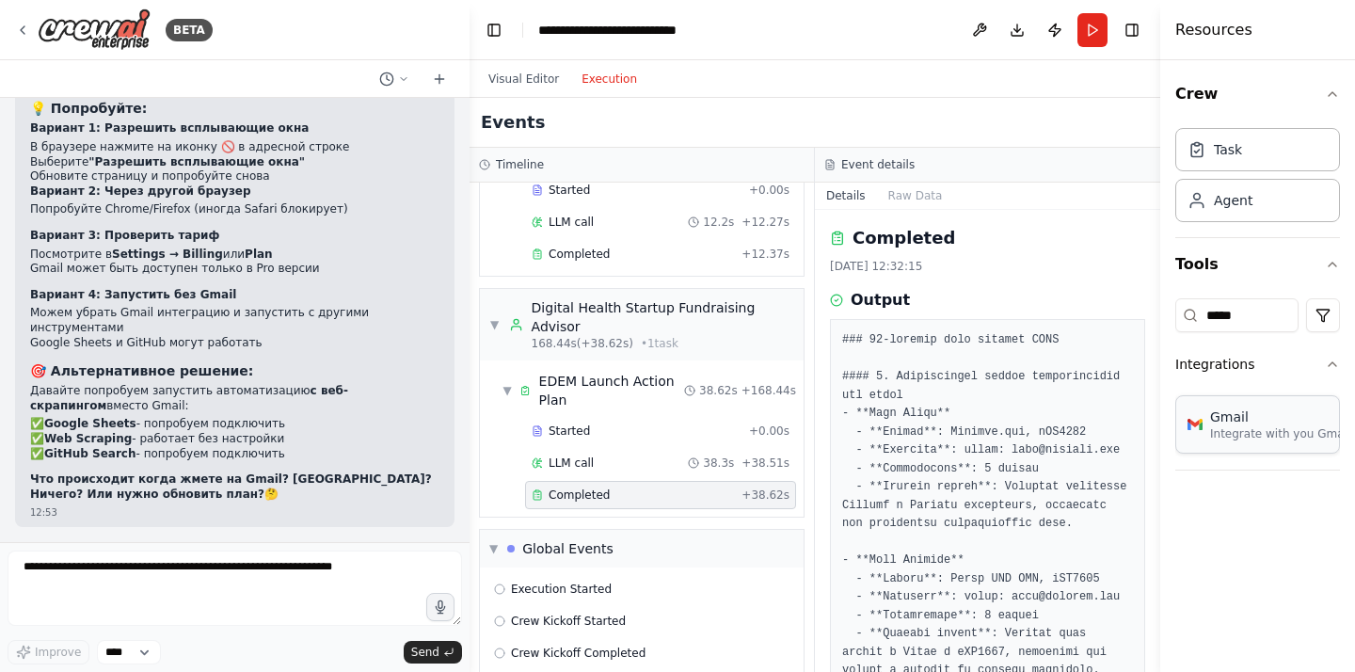
click at [1236, 436] on p "Integrate with you Gmail" at bounding box center [1280, 433] width 140 height 15
click at [403, 75] on icon at bounding box center [403, 78] width 11 height 11
click at [346, 239] on div at bounding box center [235, 336] width 470 height 672
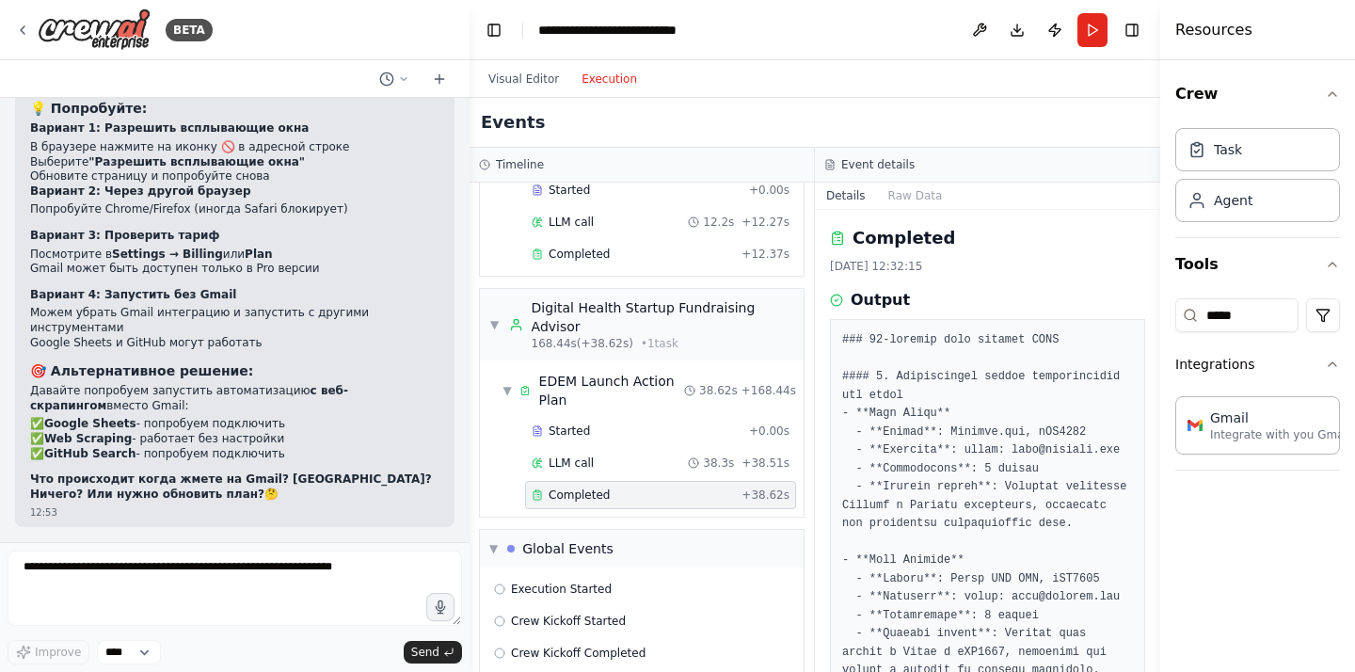
scroll to position [33635, 0]
click at [533, 75] on button "Visual Editor" at bounding box center [523, 79] width 93 height 23
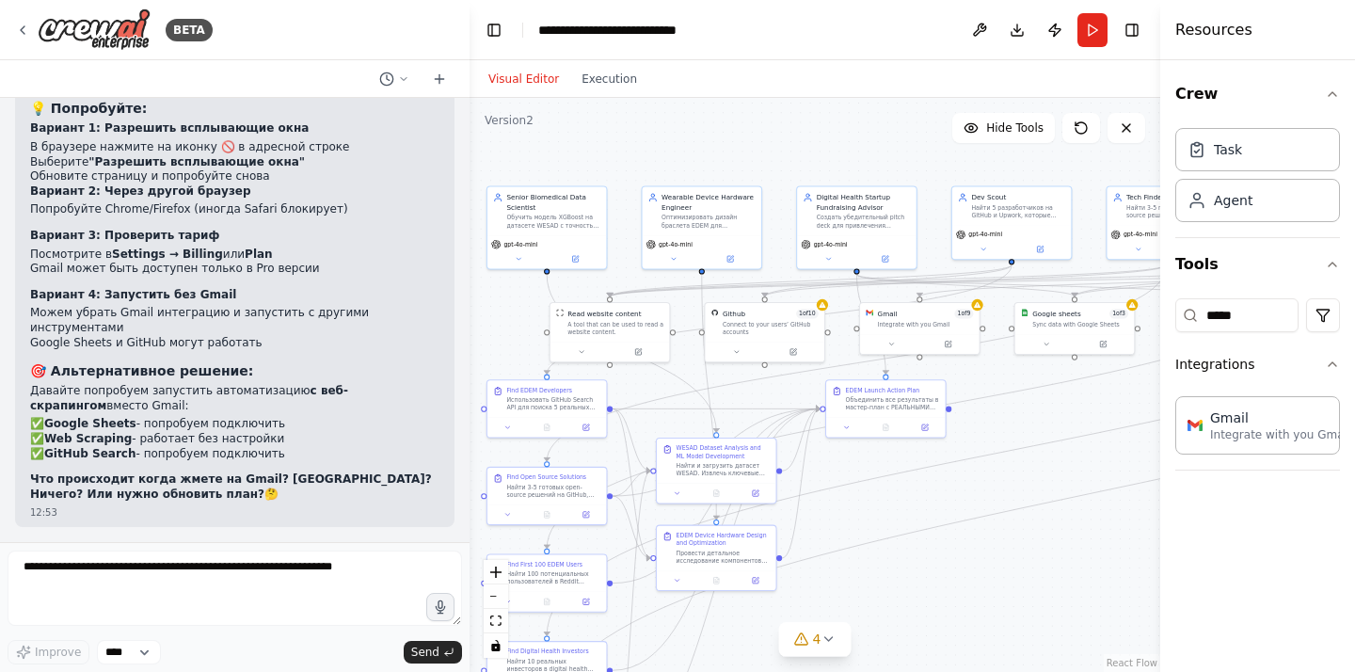
drag, startPoint x: 924, startPoint y: 360, endPoint x: 911, endPoint y: 558, distance: 198.0
click at [911, 558] on div ".deletable-edge-delete-btn { width: 20px; height: 20px; border: 0px solid #ffff…" at bounding box center [815, 385] width 691 height 574
drag, startPoint x: 995, startPoint y: 510, endPoint x: 922, endPoint y: 555, distance: 86.2
click at [922, 555] on div ".deletable-edge-delete-btn { width: 20px; height: 20px; border: 0px solid #ffff…" at bounding box center [815, 385] width 691 height 574
click at [979, 542] on div ".deletable-edge-delete-btn { width: 20px; height: 20px; border: 0px solid #ffff…" at bounding box center [815, 385] width 691 height 574
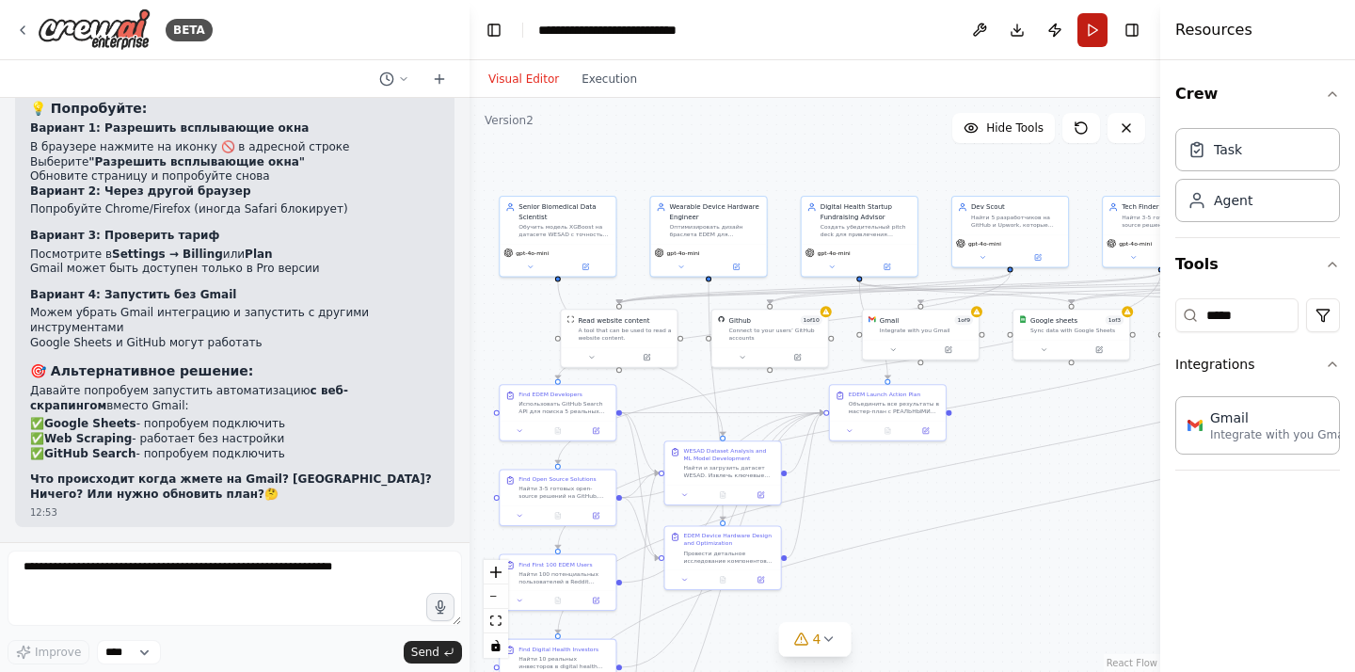
click at [1097, 36] on button "Run" at bounding box center [1092, 30] width 30 height 34
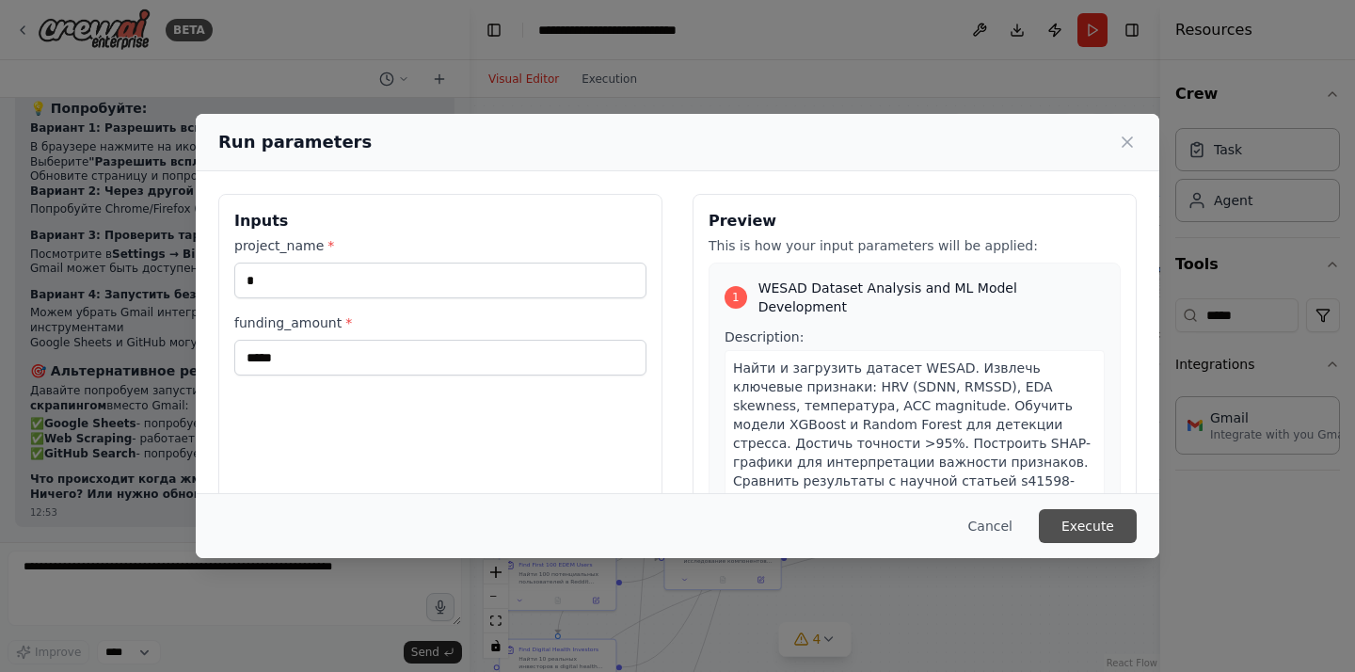
click at [1079, 518] on button "Execute" at bounding box center [1088, 526] width 98 height 34
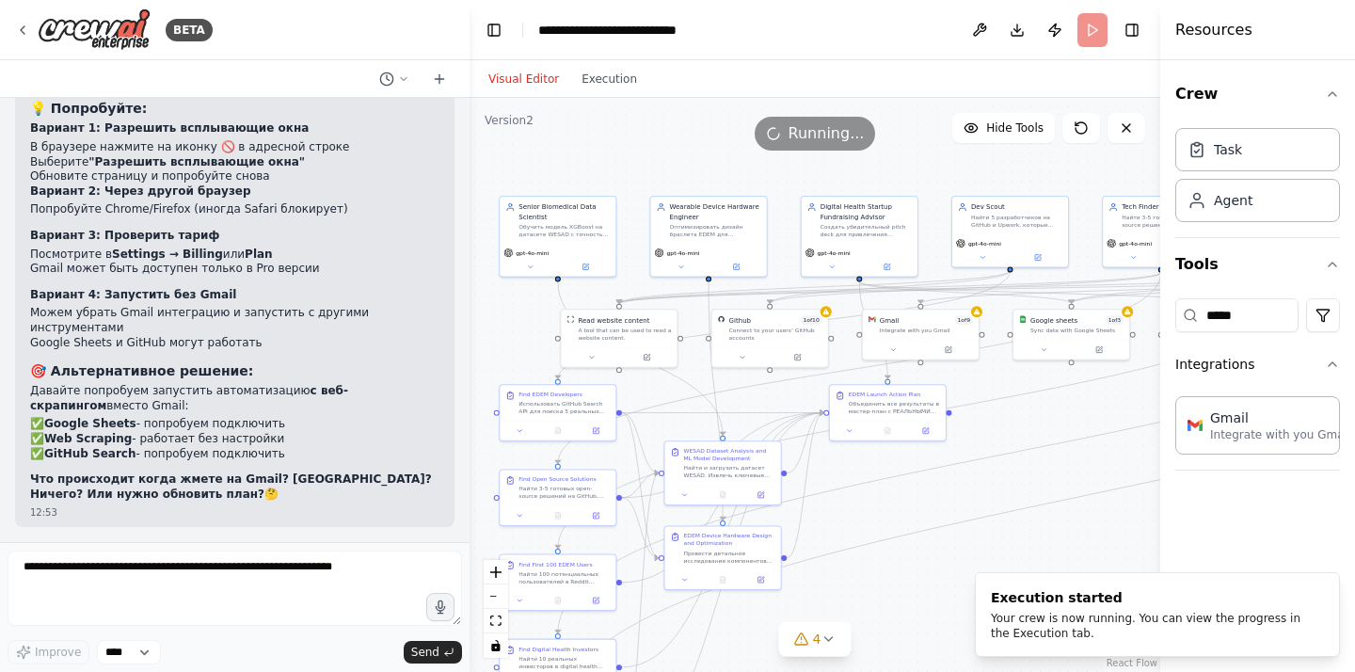
click at [616, 90] on div "Visual Editor Execution" at bounding box center [562, 79] width 171 height 38
click at [614, 80] on button "Execution" at bounding box center [609, 79] width 78 height 23
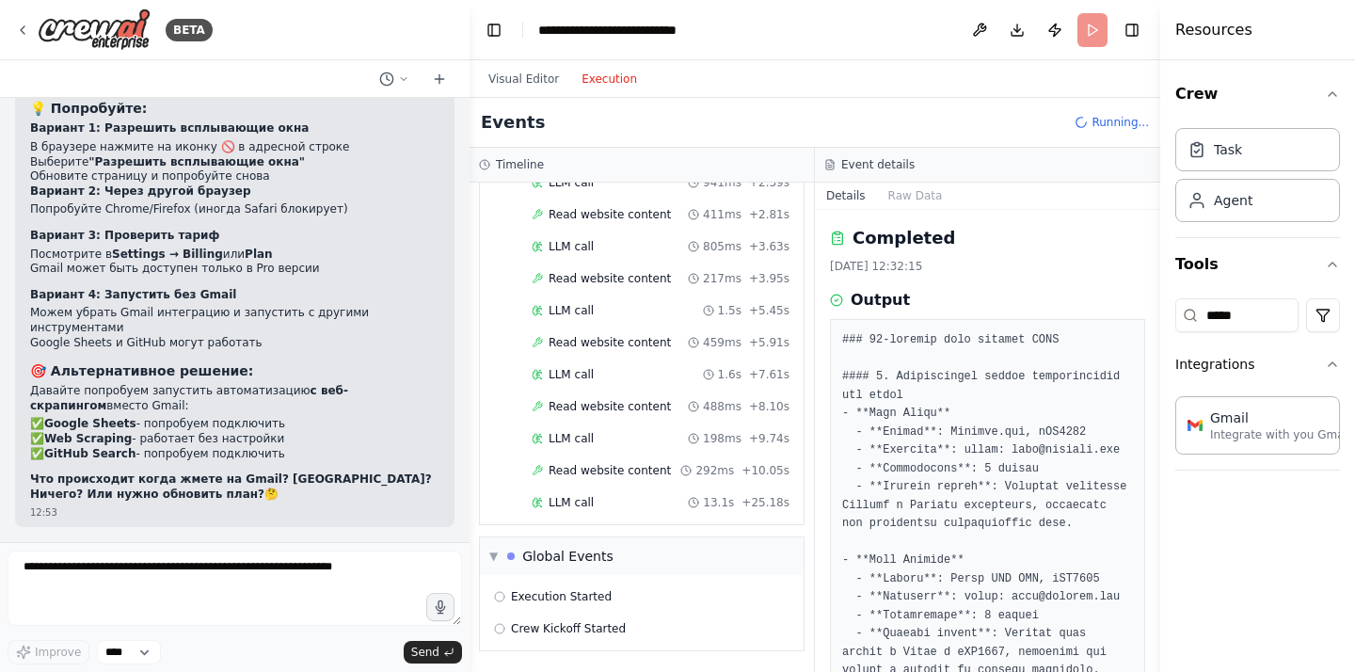
scroll to position [230, 0]
